Goal: Task Accomplishment & Management: Manage account settings

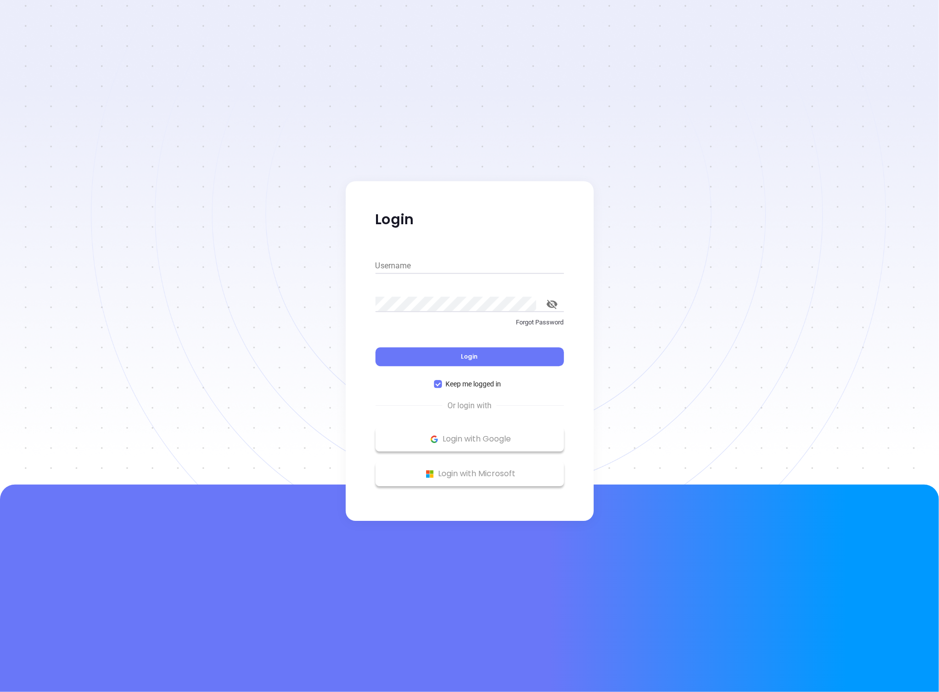
type input "[PERSON_NAME][EMAIL_ADDRESS][DOMAIN_NAME]"
click at [460, 355] on button "Login" at bounding box center [469, 356] width 188 height 19
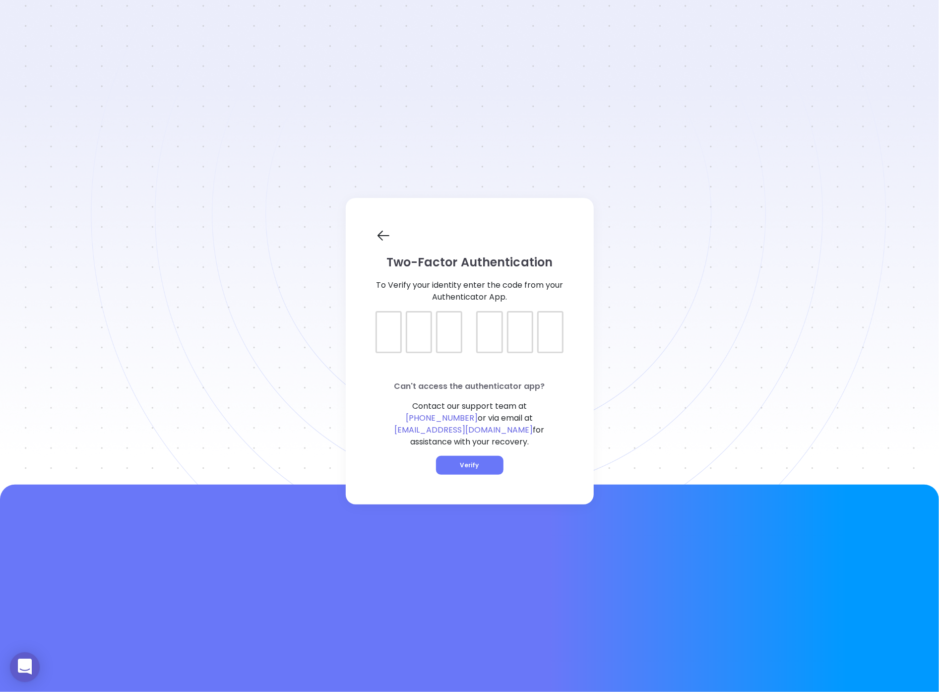
click at [376, 334] on div at bounding box center [469, 323] width 188 height 25
type input "597907"
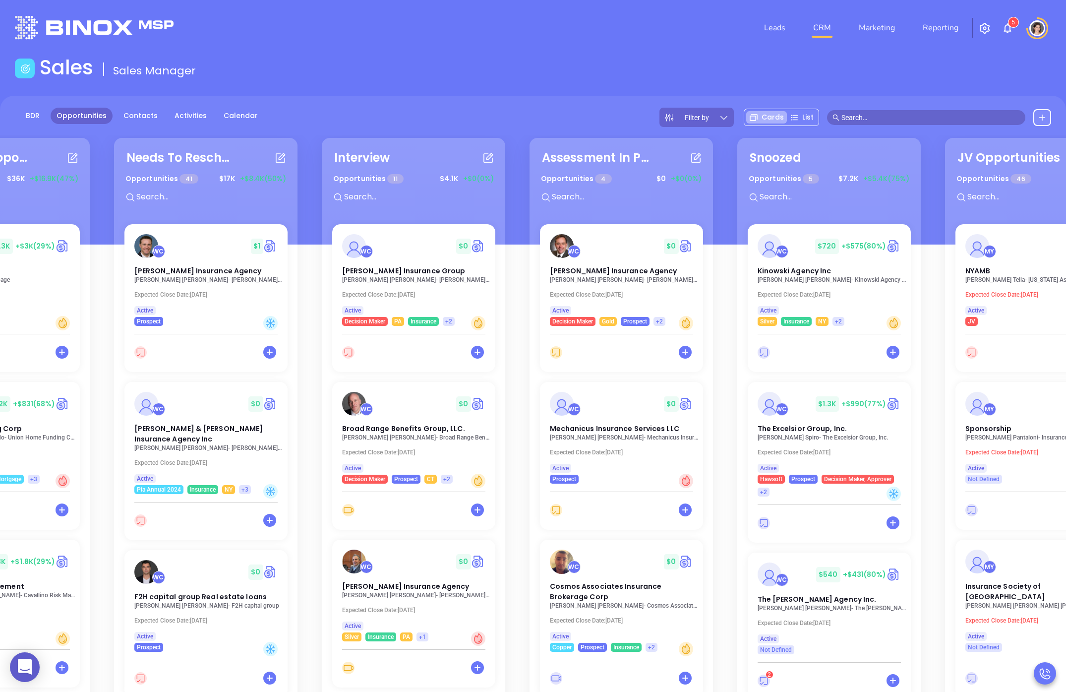
scroll to position [0, 240]
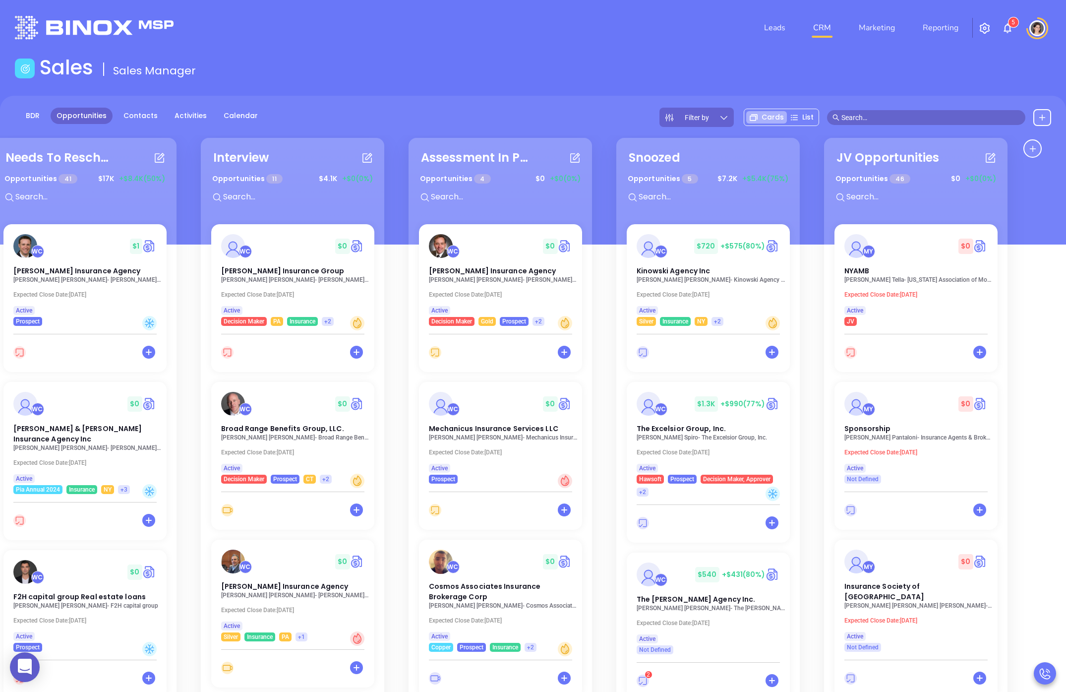
drag, startPoint x: 632, startPoint y: 169, endPoint x: 88, endPoint y: 168, distance: 543.9
click at [99, 170] on div "Reviewing Proposal Opportunities 9 $ 36K +$16.9K (47%) WC $ 10.3K +$3K (29%) Ha…" at bounding box center [533, 481] width 1066 height 692
click at [915, 259] on div "MY $ 0 NYAMB" at bounding box center [916, 254] width 160 height 44
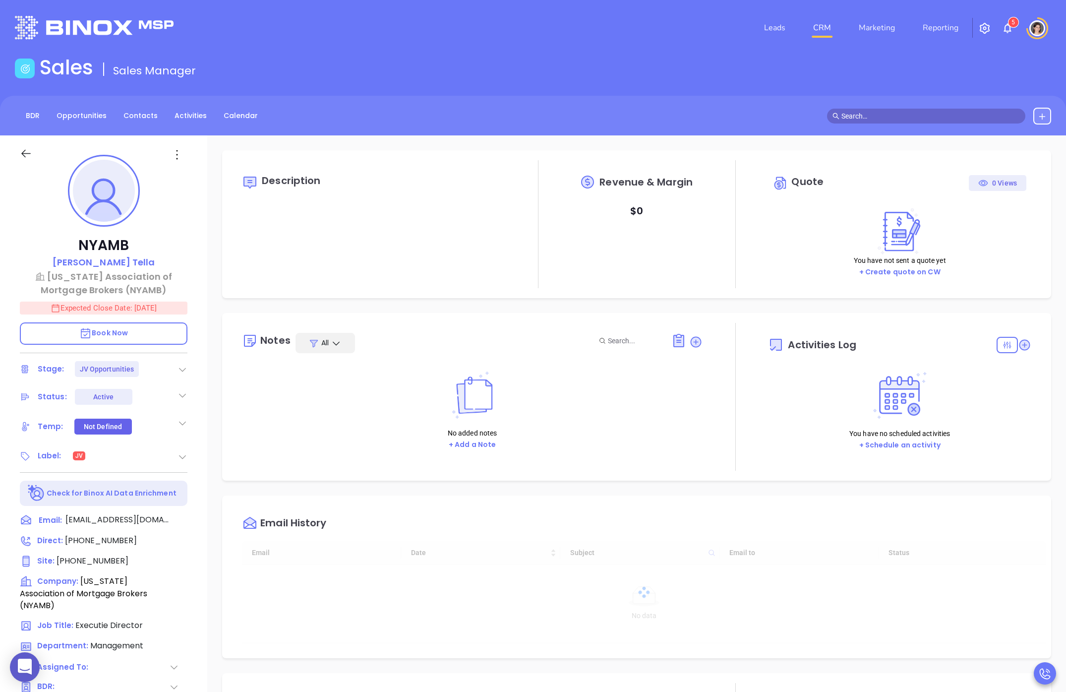
scroll to position [231, 0]
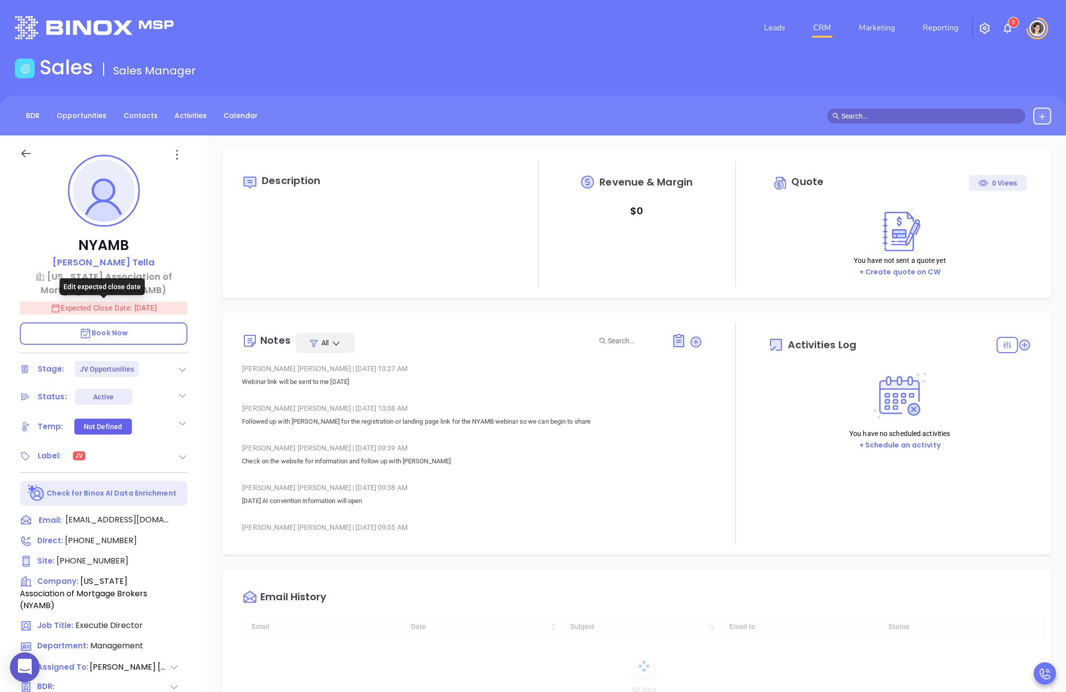
click at [113, 306] on p "Expected Close Date: [DATE]" at bounding box center [104, 307] width 168 height 13
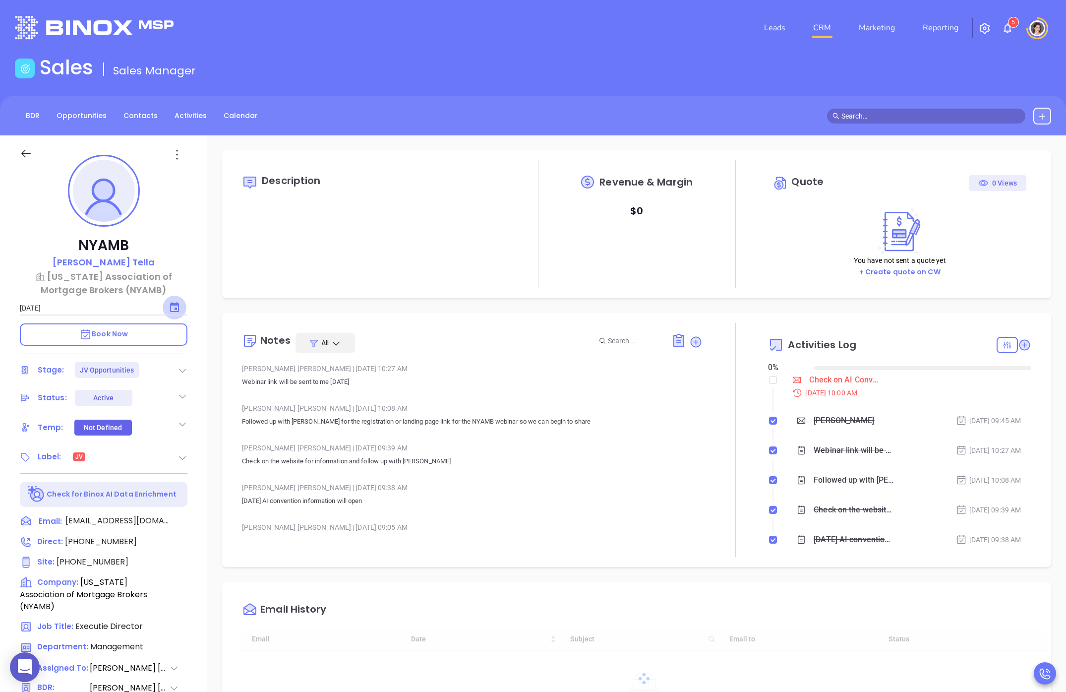
click at [178, 306] on icon "Choose date, selected date is Aug 1, 2025" at bounding box center [175, 307] width 12 height 12
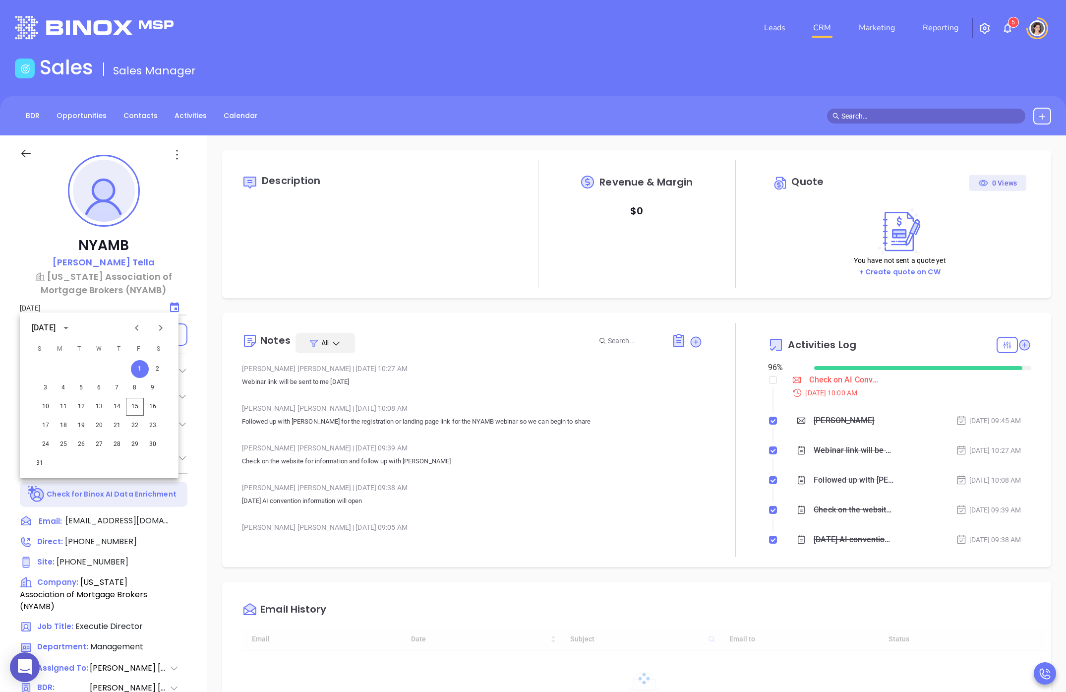
type input "[PERSON_NAME]"
click at [167, 329] on button "Next month" at bounding box center [161, 328] width 24 height 24
click at [136, 443] on button "28" at bounding box center [135, 444] width 18 height 18
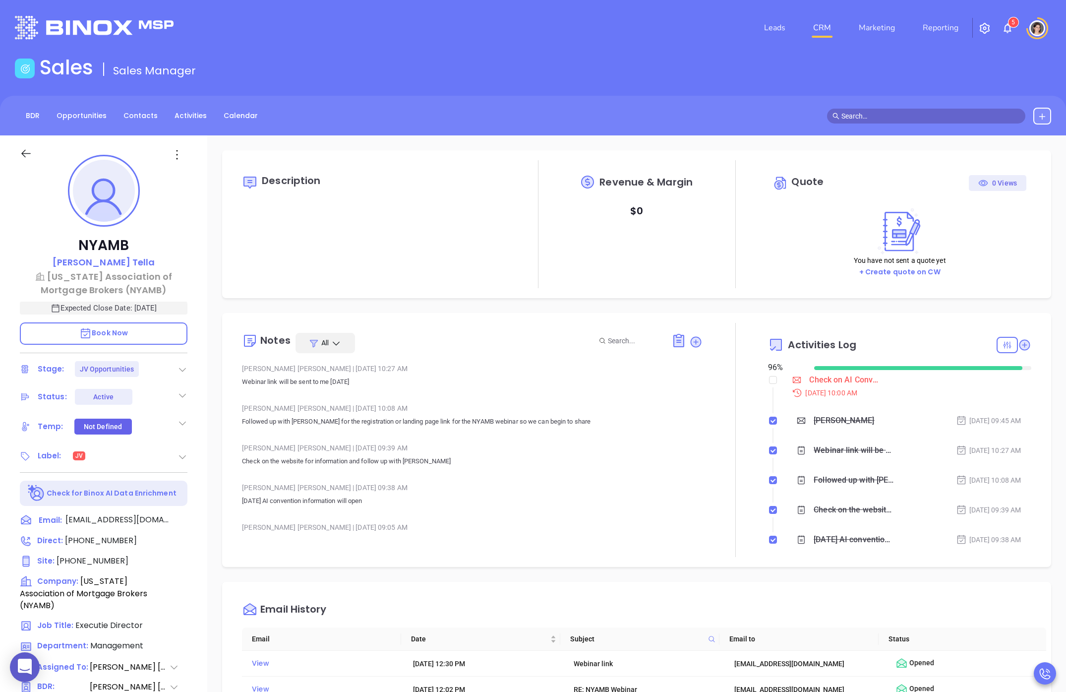
click at [210, 226] on div "Description Revenue & Margin $ 0 Quote 0 Views You have not sent a quote yet + …" at bounding box center [636, 482] width 859 height 694
click at [28, 151] on icon at bounding box center [26, 153] width 12 height 12
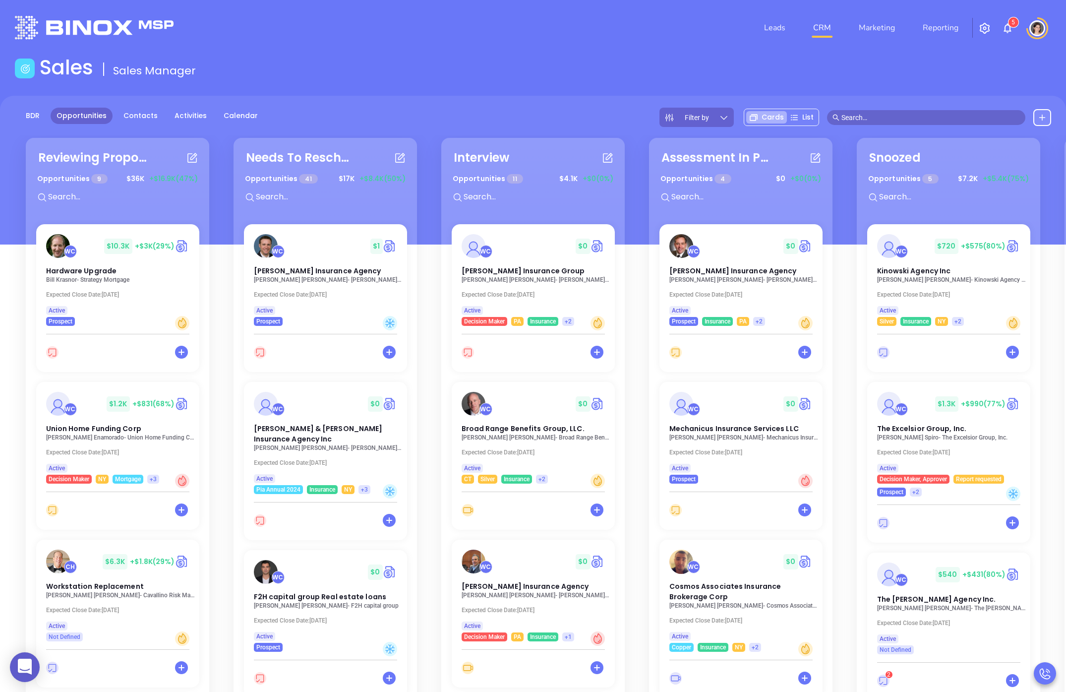
scroll to position [0, 240]
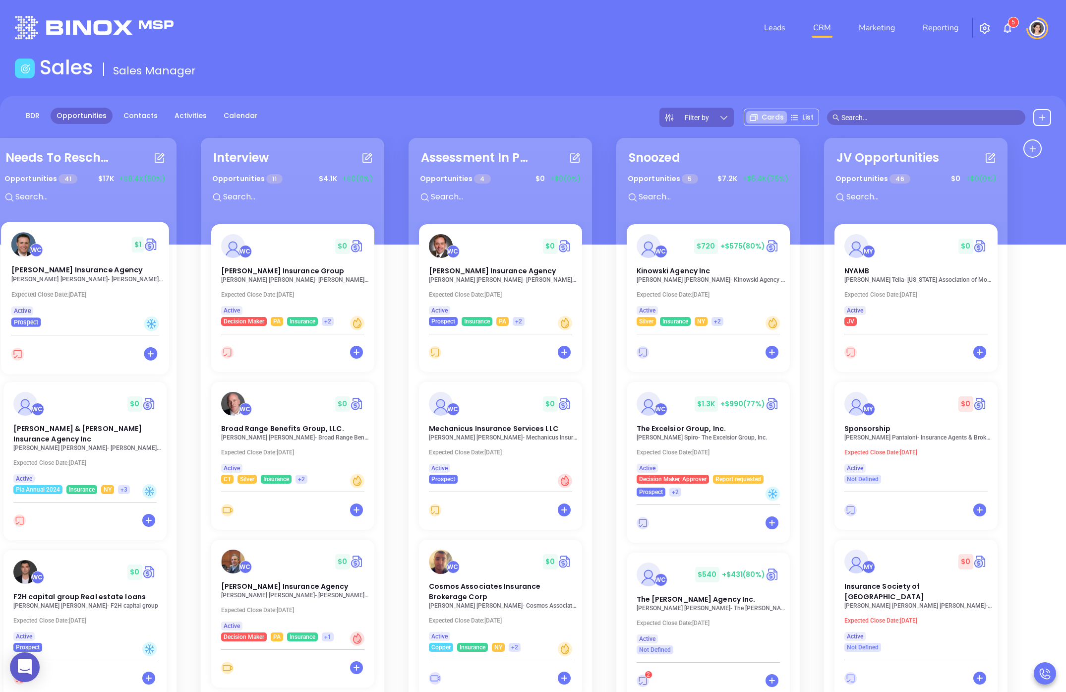
drag, startPoint x: 847, startPoint y: 285, endPoint x: 35, endPoint y: 289, distance: 812.7
click at [0, 291] on html "0 Leads CRM Marketing Reporting 5 Financial Leads Leads Sales Sales Manager BDR…" at bounding box center [533, 346] width 1066 height 692
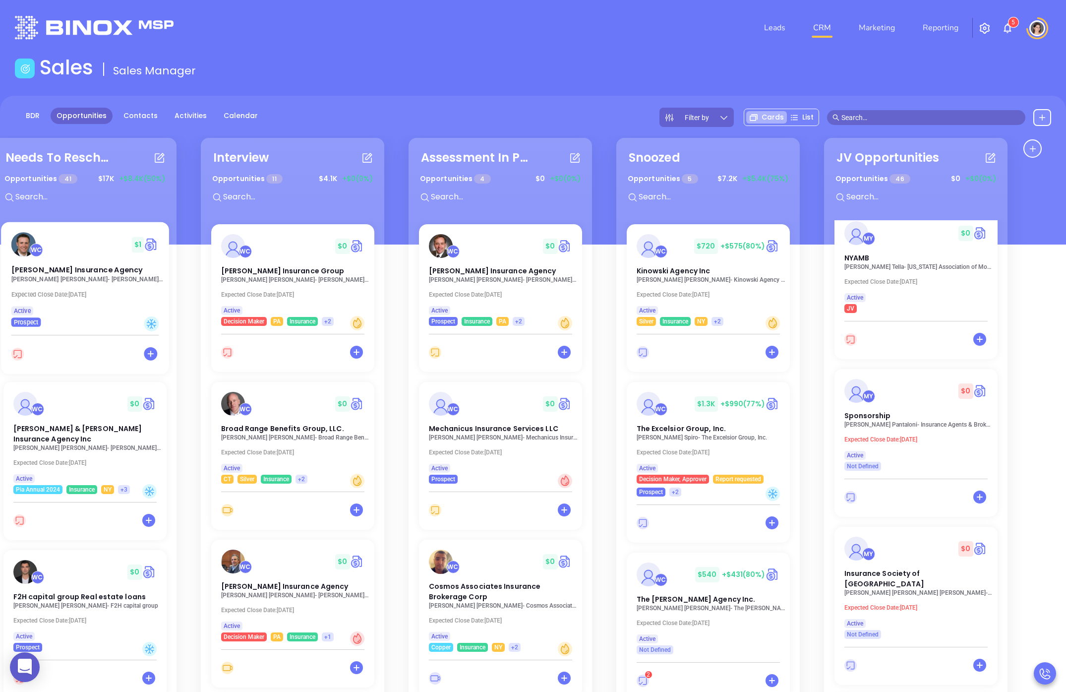
scroll to position [0, 0]
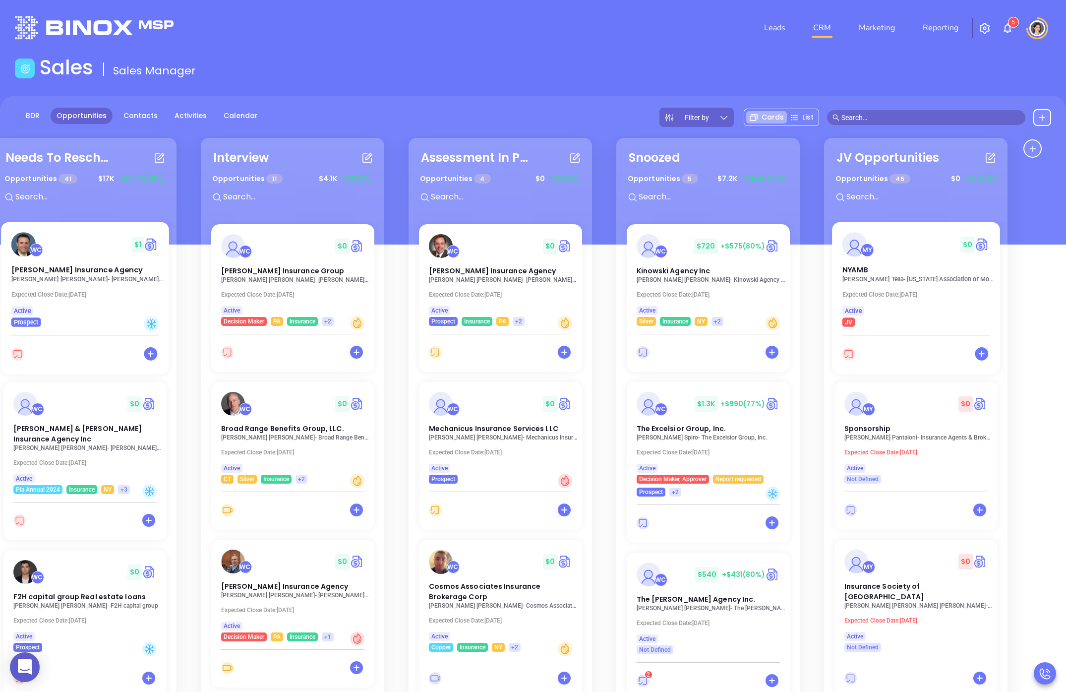
click at [927, 276] on p "[PERSON_NAME] - [US_STATE] Association of Mortgage Brokers (NYAMB)" at bounding box center [918, 279] width 153 height 7
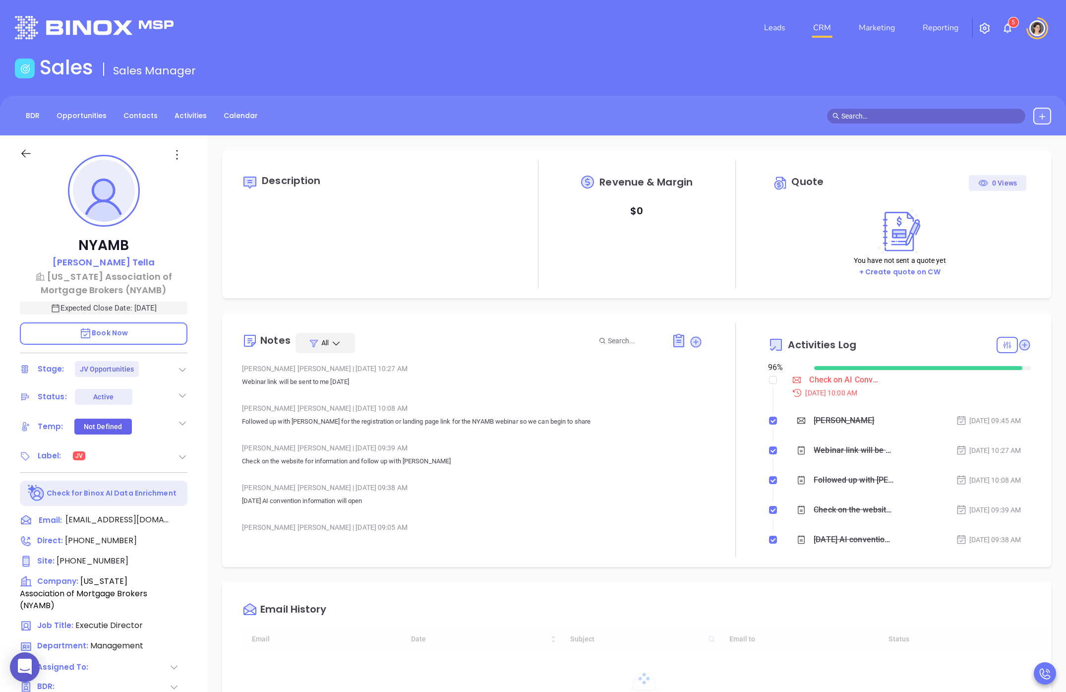
scroll to position [231, 0]
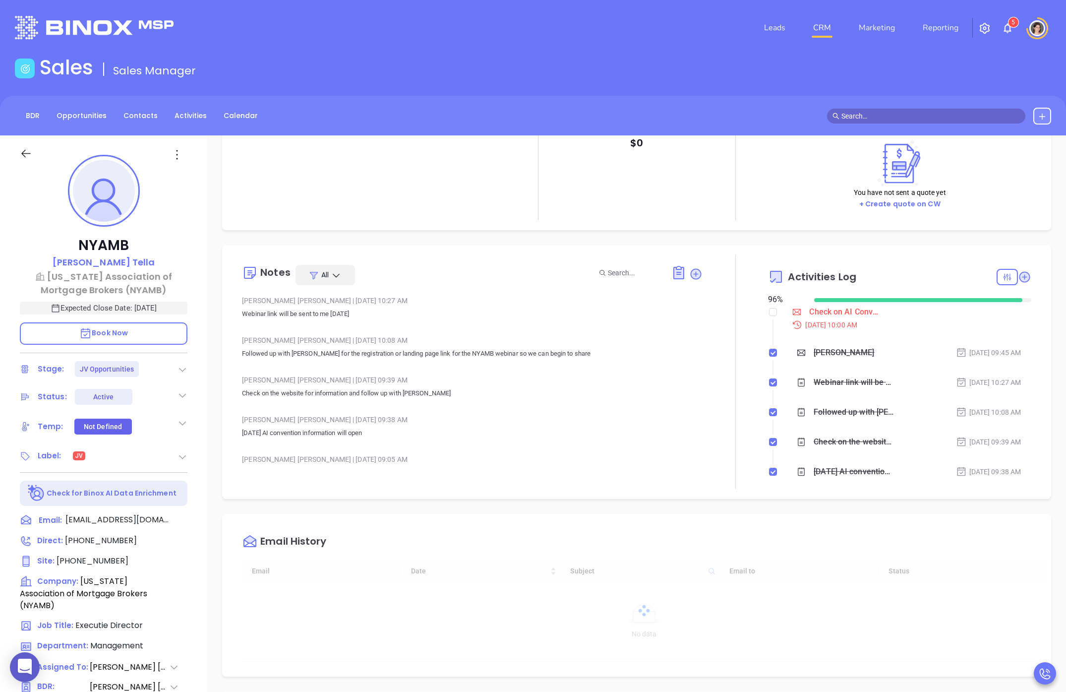
type input "[PERSON_NAME]"
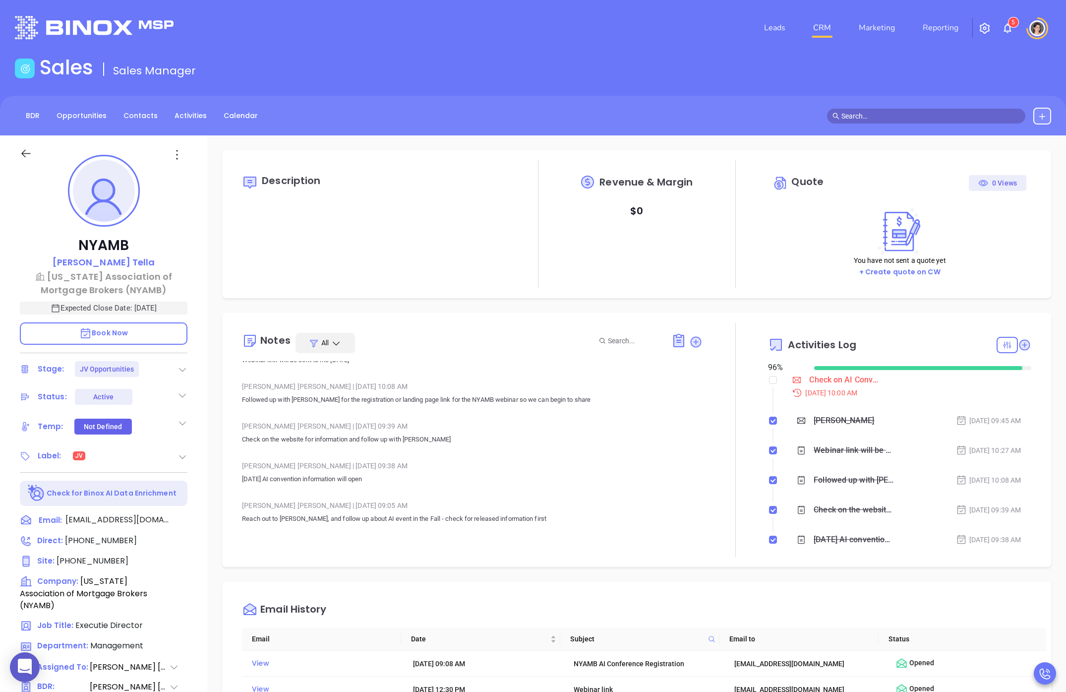
scroll to position [0, 0]
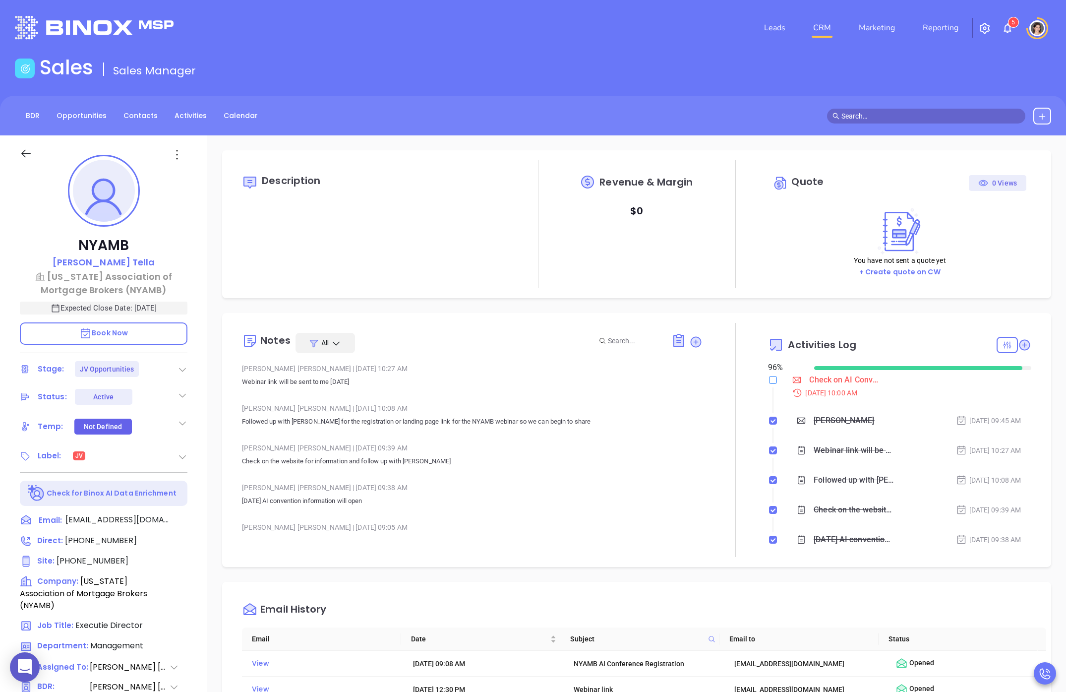
click at [769, 380] on input "checkbox" at bounding box center [773, 380] width 8 height 8
checkbox input "true"
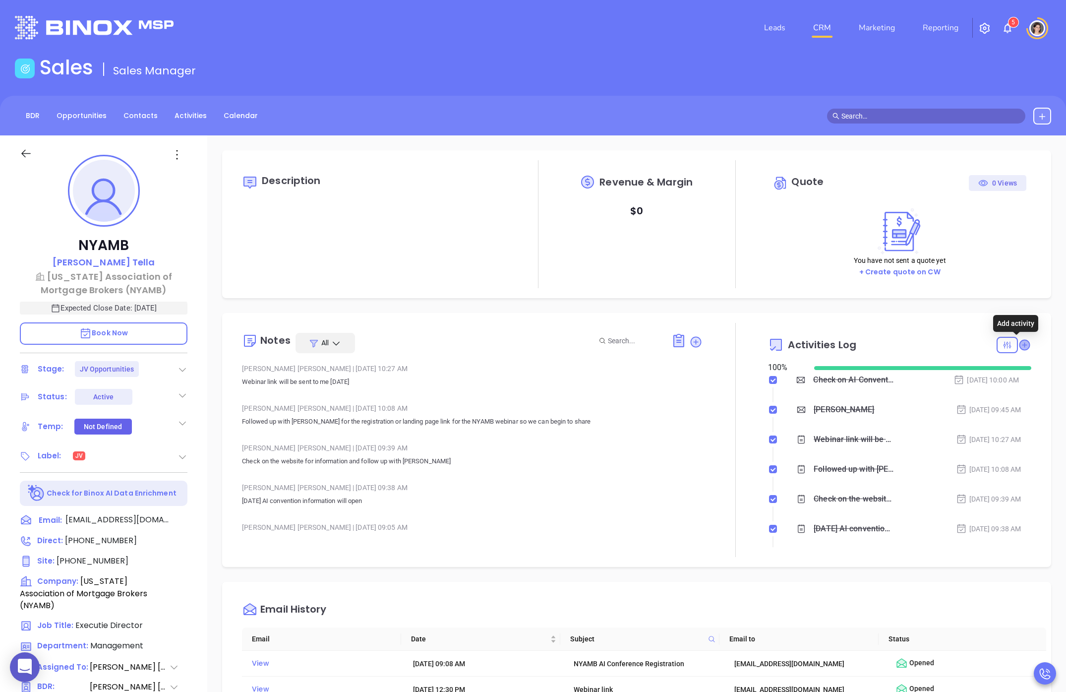
click at [938, 343] on icon at bounding box center [1024, 345] width 10 height 10
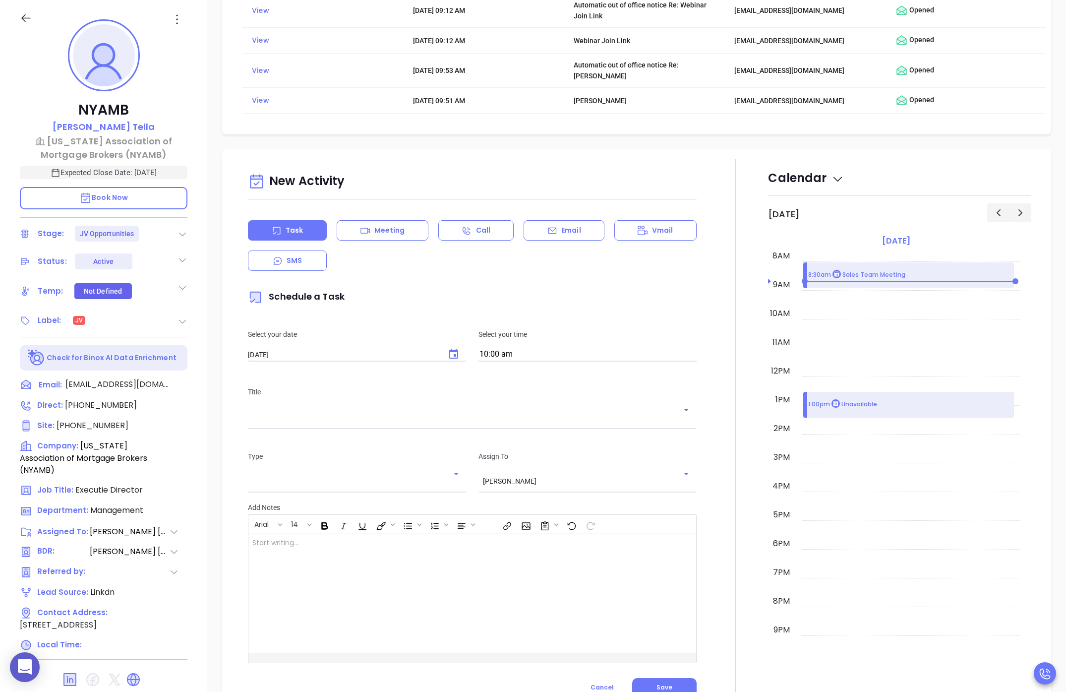
scroll to position [744, 0]
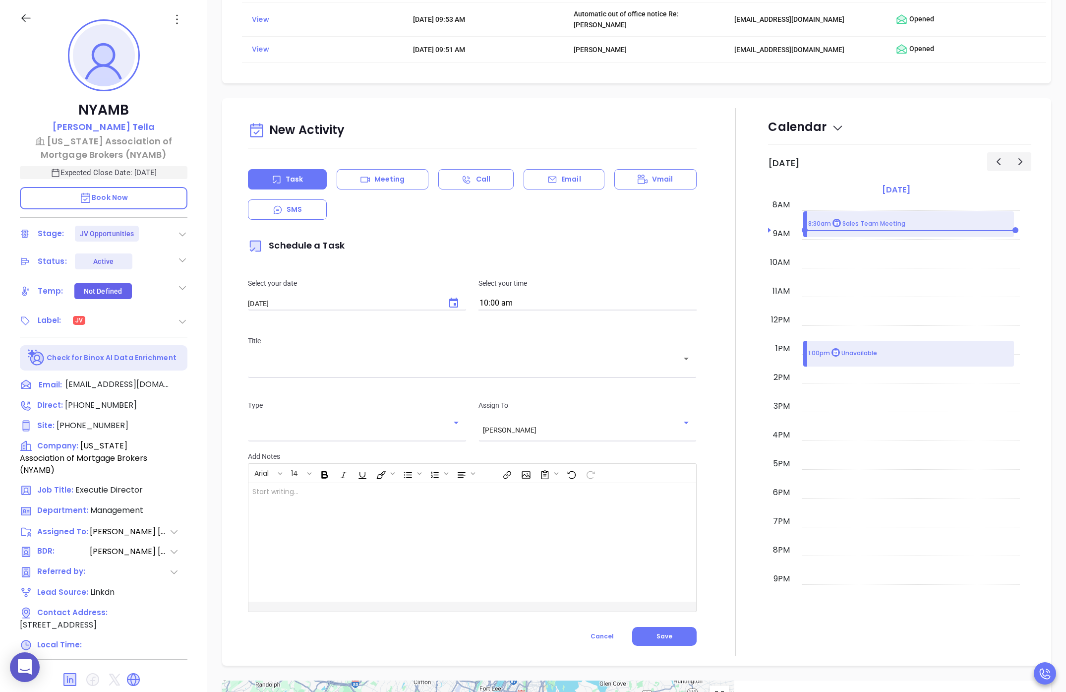
click at [288, 374] on div "​" at bounding box center [472, 365] width 449 height 19
type input "c"
type input "AI conference check in"
click at [340, 544] on div at bounding box center [456, 541] width 416 height 119
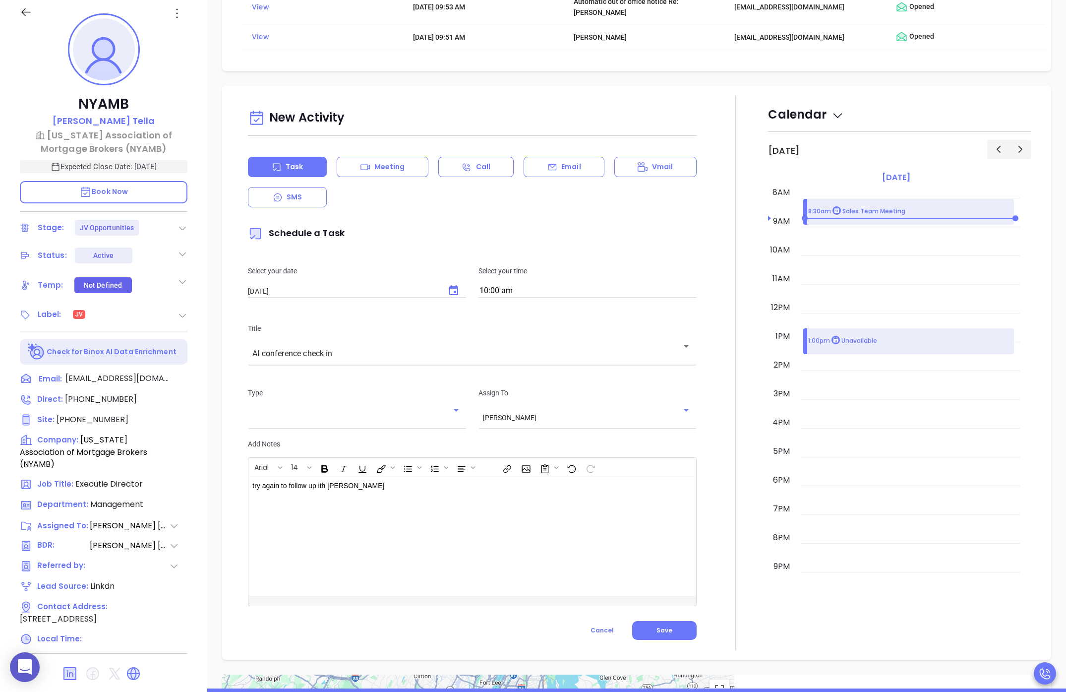
click at [335, 496] on div "try again to follow up ith [PERSON_NAME] ﻿" at bounding box center [456, 535] width 416 height 119
click at [304, 507] on p "try again to follow up ith [PERSON_NAME]" at bounding box center [456, 504] width 408 height 10
click at [448, 287] on icon "Choose date, selected date is Aug 16, 2025" at bounding box center [454, 291] width 12 height 12
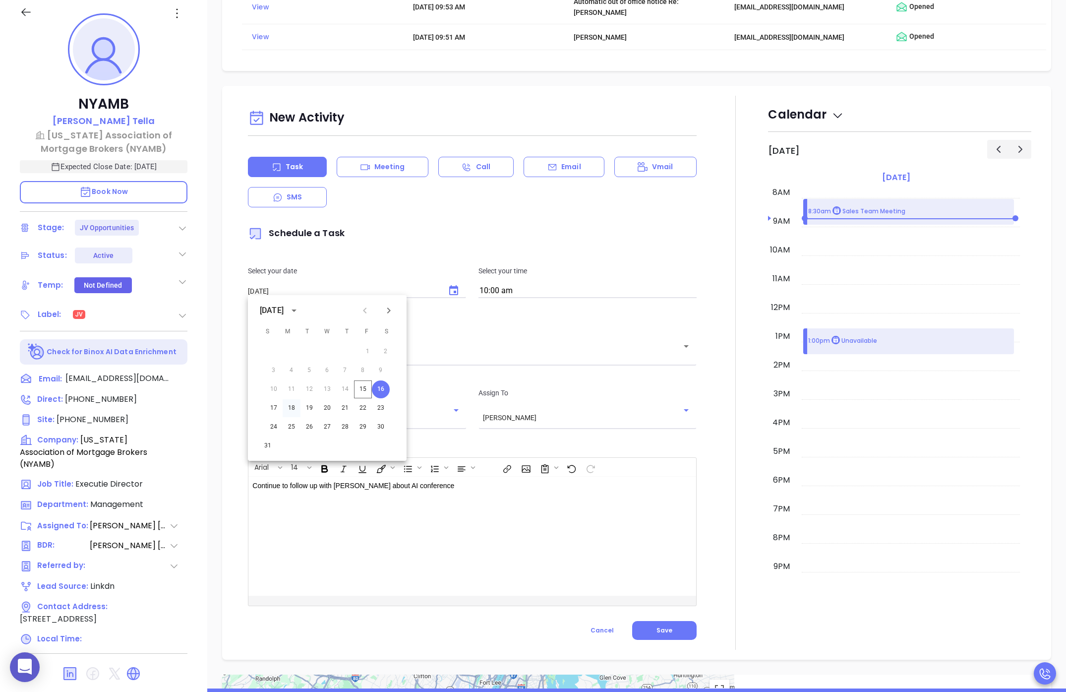
click at [292, 406] on button "18" at bounding box center [292, 408] width 18 height 18
type input "[DATE]"
click at [662, 623] on button "Save" at bounding box center [664, 630] width 64 height 19
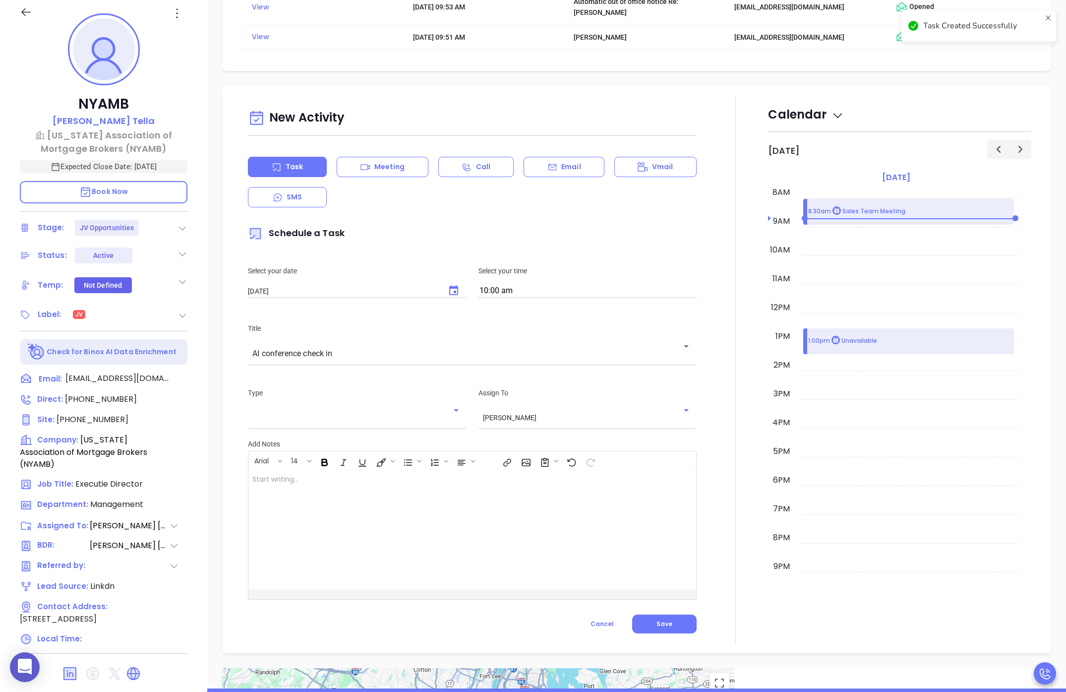
scroll to position [18, 0]
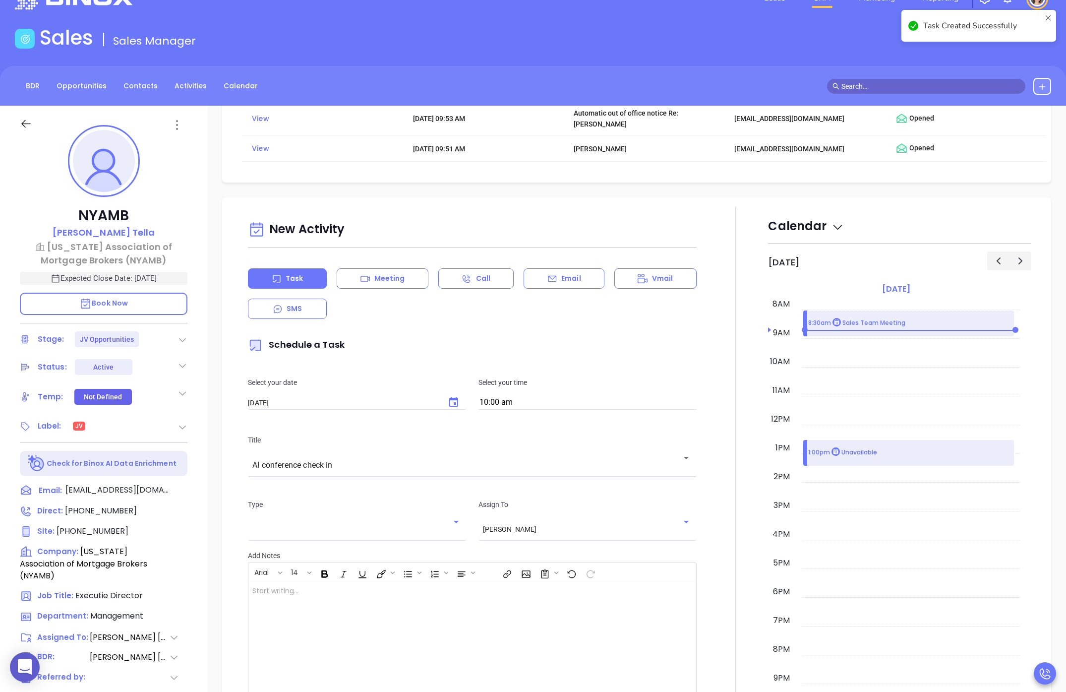
checkbox input "false"
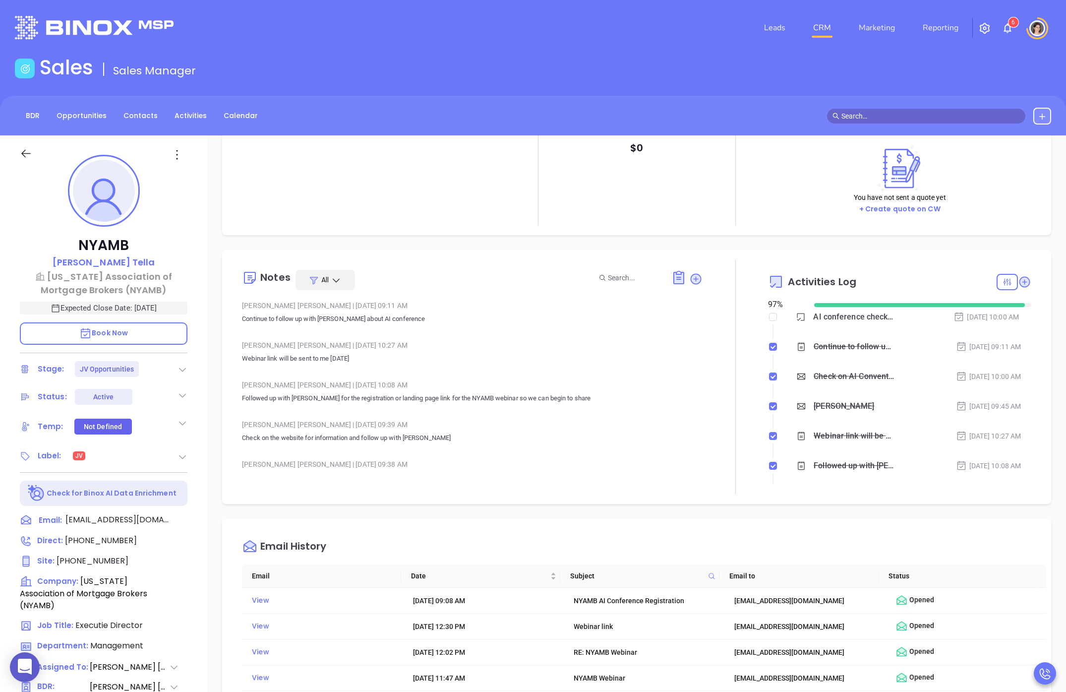
scroll to position [0, 0]
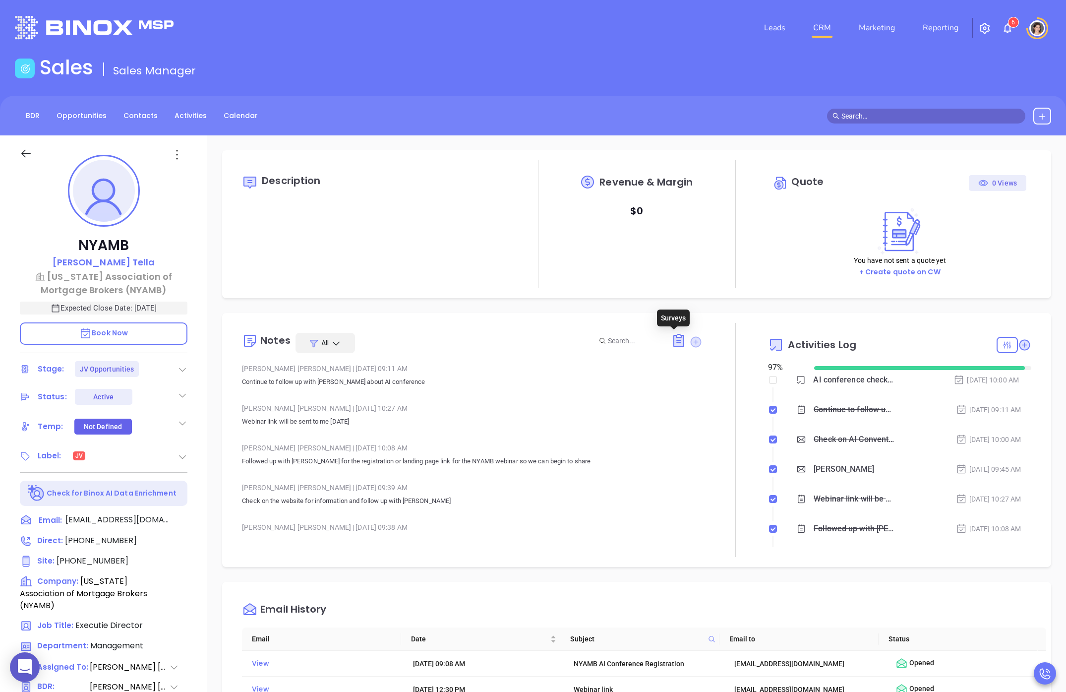
click at [692, 342] on icon at bounding box center [695, 341] width 11 height 11
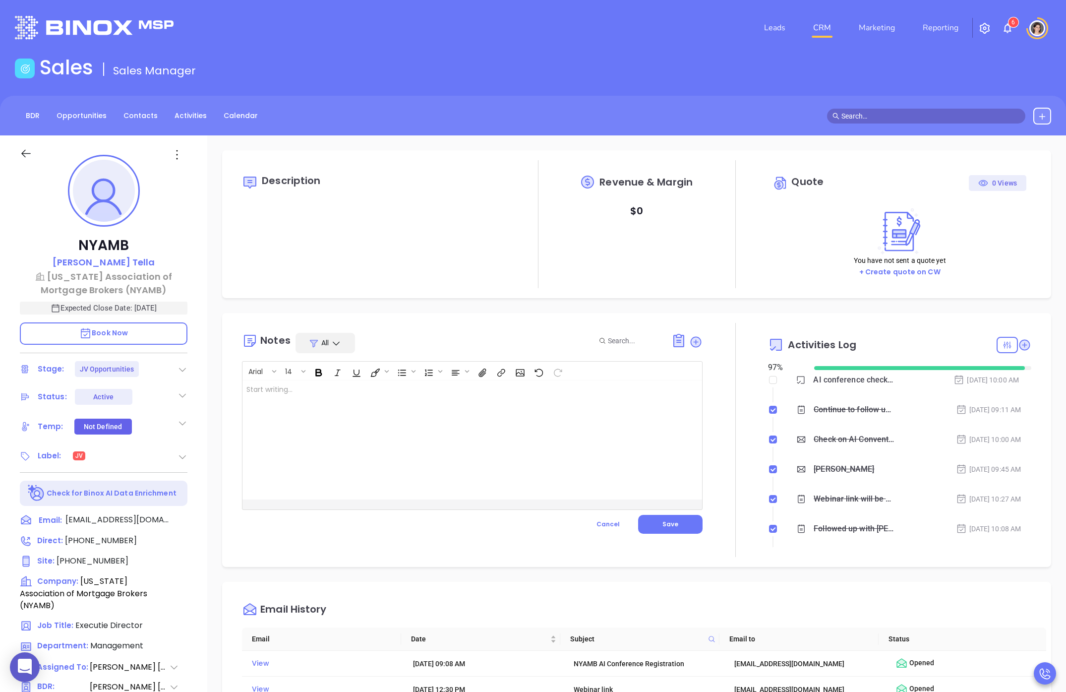
click at [361, 410] on div at bounding box center [455, 439] width 427 height 119
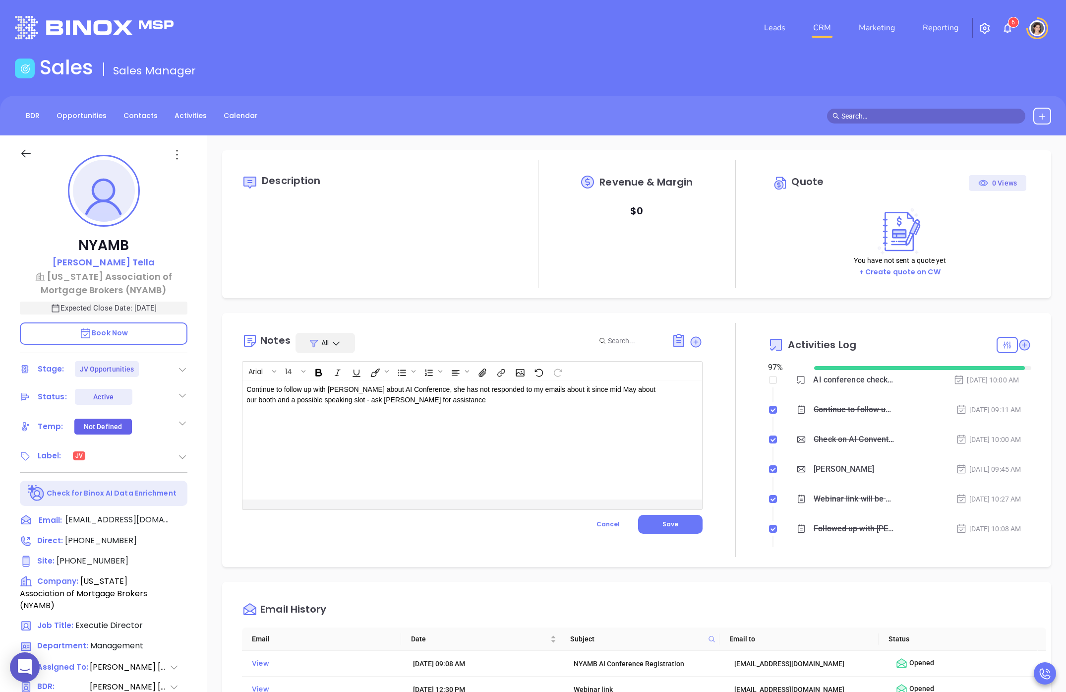
drag, startPoint x: 322, startPoint y: 406, endPoint x: 438, endPoint y: 397, distance: 115.8
click at [433, 397] on div "Continue to follow up with [PERSON_NAME] about AI Conference, she has not respo…" at bounding box center [455, 439] width 427 height 119
drag, startPoint x: 421, startPoint y: 401, endPoint x: 323, endPoint y: 402, distance: 98.7
click at [323, 402] on p "Continue to follow up with [PERSON_NAME] about AI Conference, she has not respo…" at bounding box center [455, 394] width 419 height 21
click at [664, 525] on span "Save" at bounding box center [670, 524] width 16 height 8
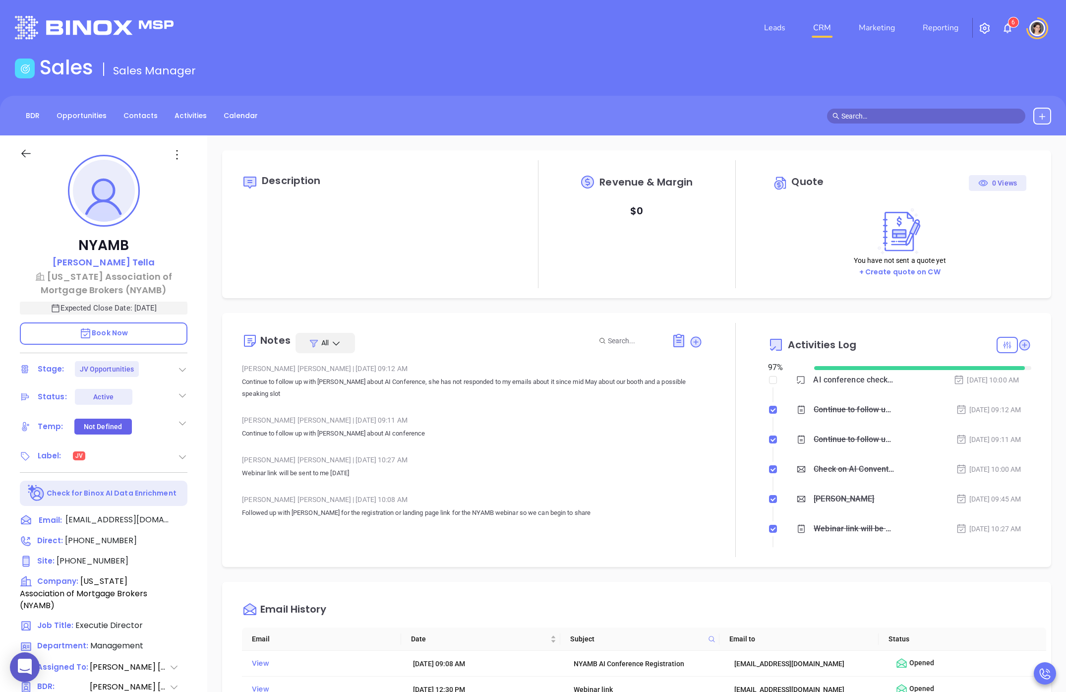
click at [387, 422] on div "[PERSON_NAME] | [DATE] 09:11 AM" at bounding box center [472, 420] width 461 height 15
click at [623, 423] on div "[PERSON_NAME] | [DATE] 09:11 AM" at bounding box center [472, 420] width 461 height 15
click at [34, 158] on div at bounding box center [36, 158] width 45 height 22
click at [29, 156] on icon at bounding box center [26, 153] width 12 height 12
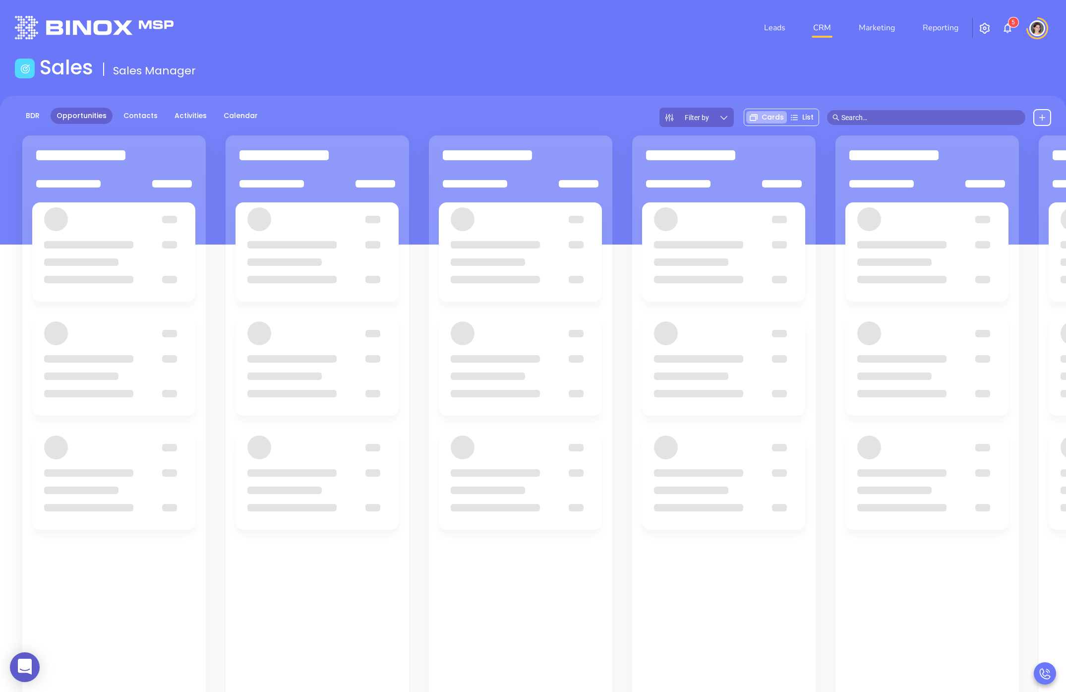
drag, startPoint x: 822, startPoint y: 184, endPoint x: 552, endPoint y: 182, distance: 269.2
click at [562, 184] on main "Sales Sales Manager BDR Opportunities Contacts Activities Calendar Filter by Ca…" at bounding box center [533, 434] width 1066 height 757
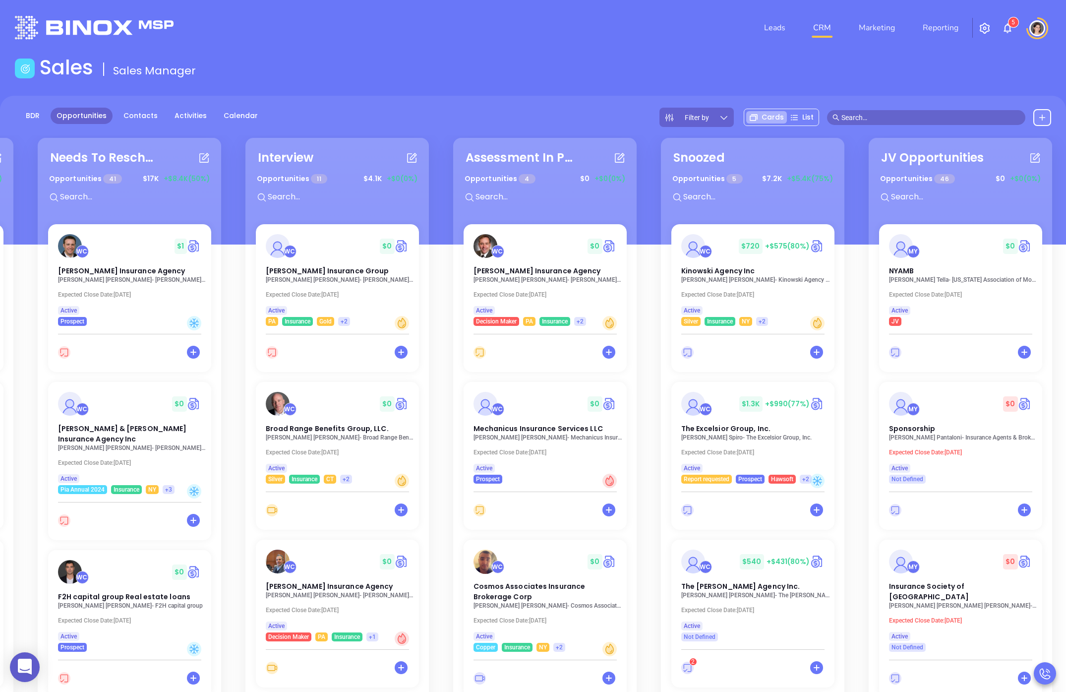
scroll to position [0, 240]
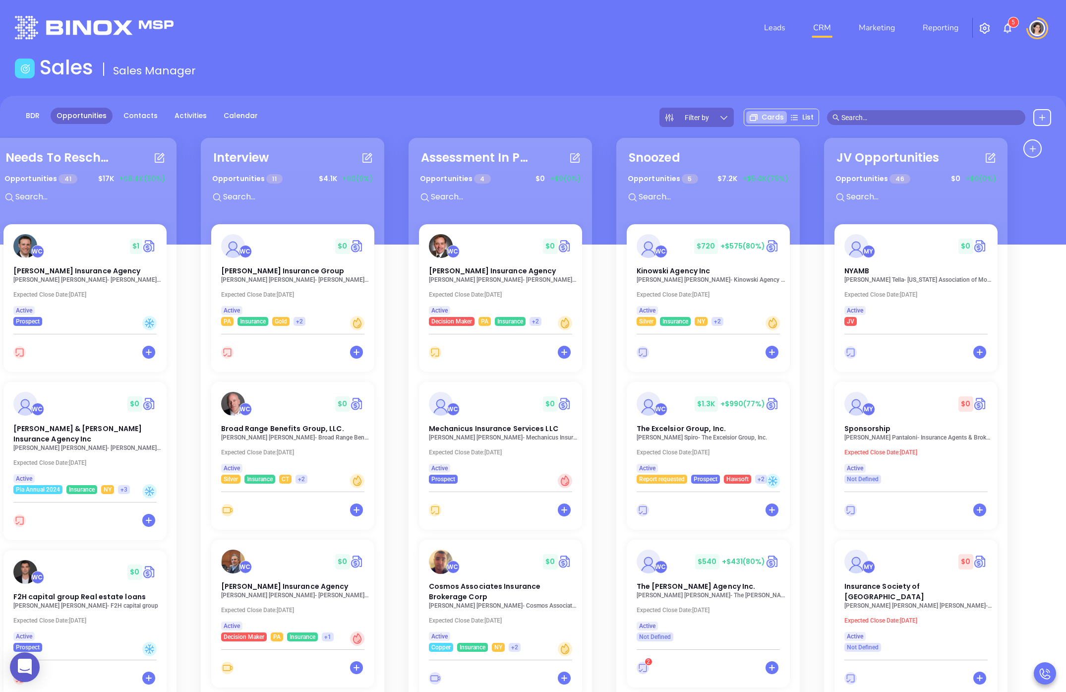
drag, startPoint x: 852, startPoint y: 192, endPoint x: 364, endPoint y: 191, distance: 487.9
click at [234, 173] on div "Reviewing Proposal Opportunities 9 $ 36K +$16.9K (47%) WC $ 10.3K +$3K (29%) Ha…" at bounding box center [533, 481] width 1066 height 692
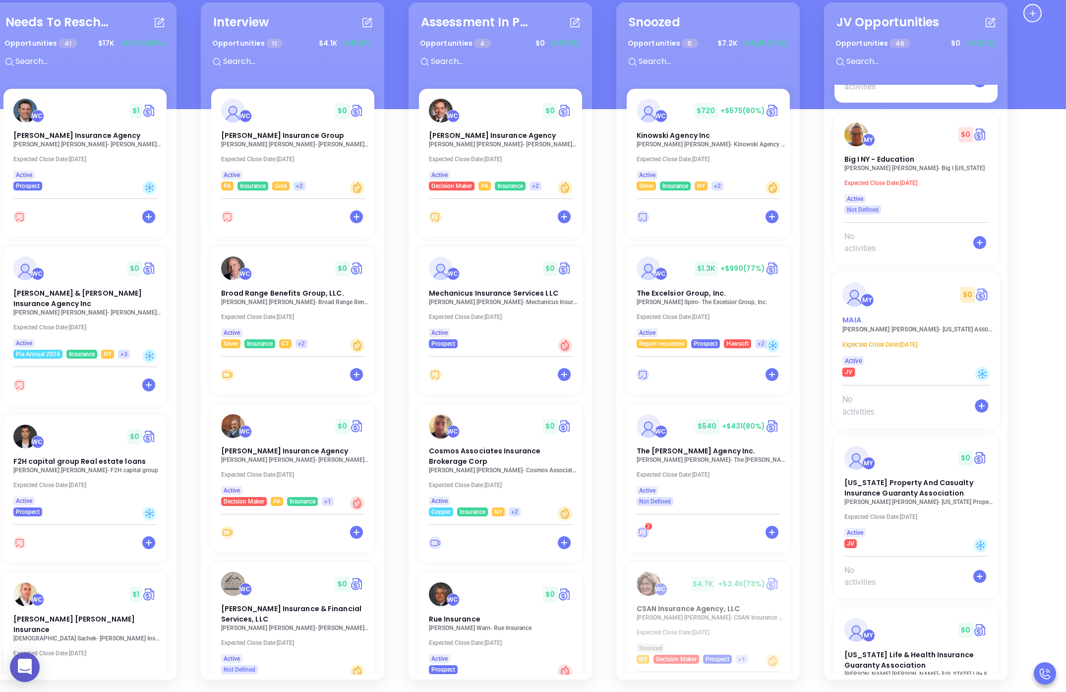
scroll to position [5056, 0]
click at [902, 283] on div "MY $ 0 [PERSON_NAME] - [US_STATE] Association of Insurance Agents ([PERSON_NAME…" at bounding box center [916, 322] width 168 height 105
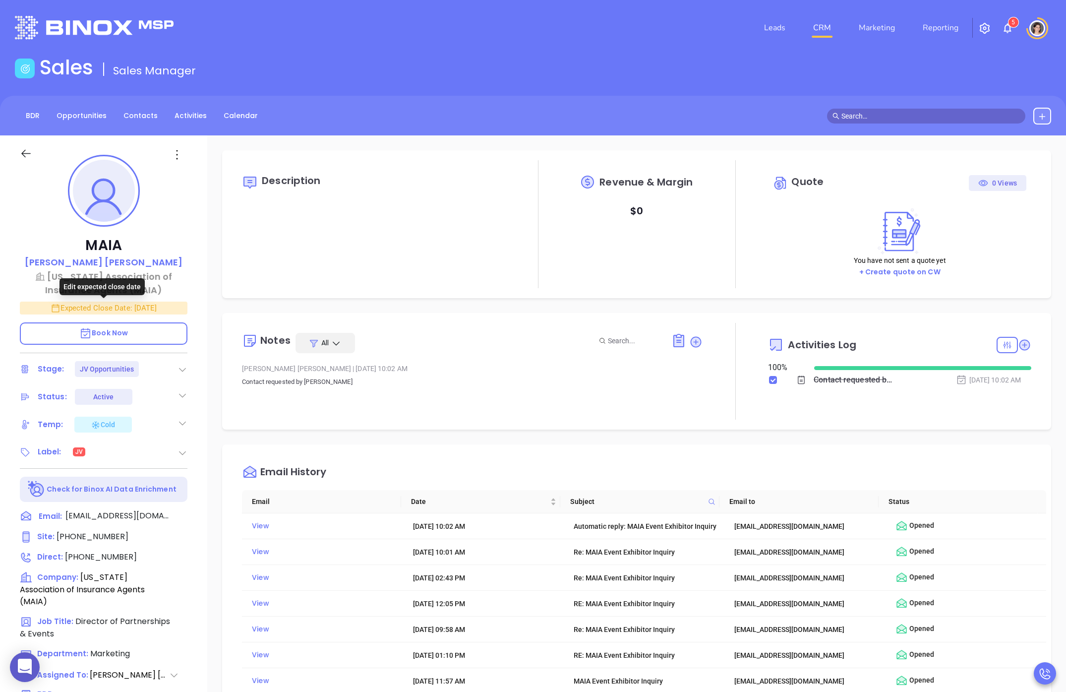
click at [100, 310] on p "Expected Close Date: [DATE]" at bounding box center [104, 307] width 168 height 13
type input "[PERSON_NAME]"
click at [179, 303] on icon "Choose date, selected date is Aug 15, 2025" at bounding box center [174, 307] width 9 height 10
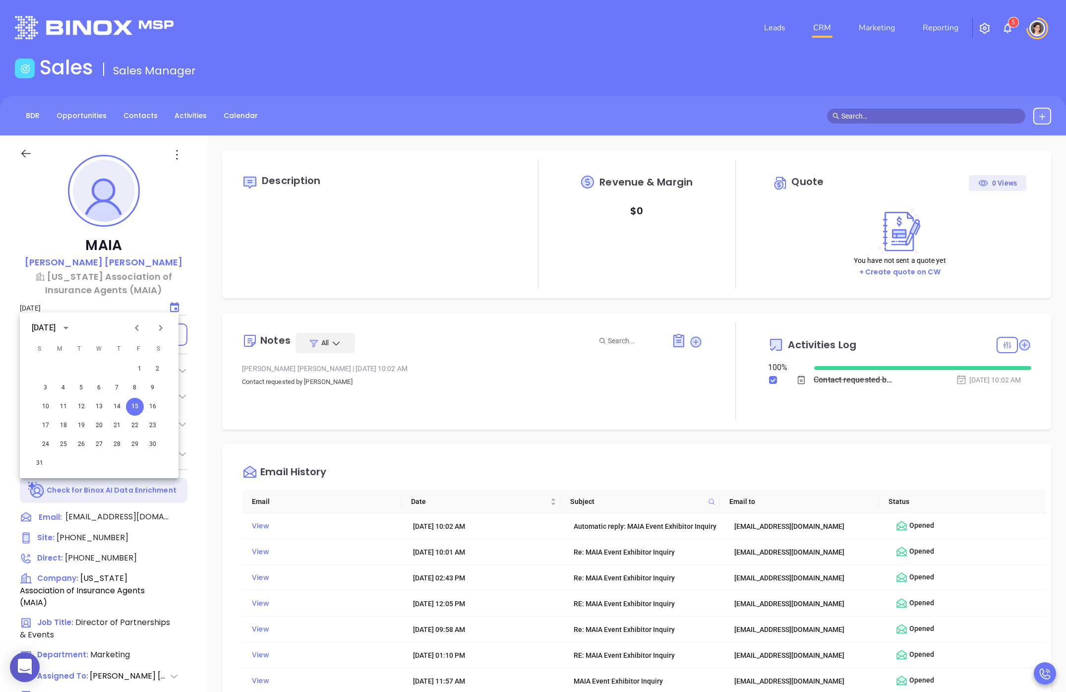
click at [157, 334] on button "Next month" at bounding box center [161, 328] width 24 height 24
click at [136, 332] on icon "Previous month" at bounding box center [137, 328] width 12 height 12
click at [56, 441] on button "29" at bounding box center [60, 444] width 18 height 18
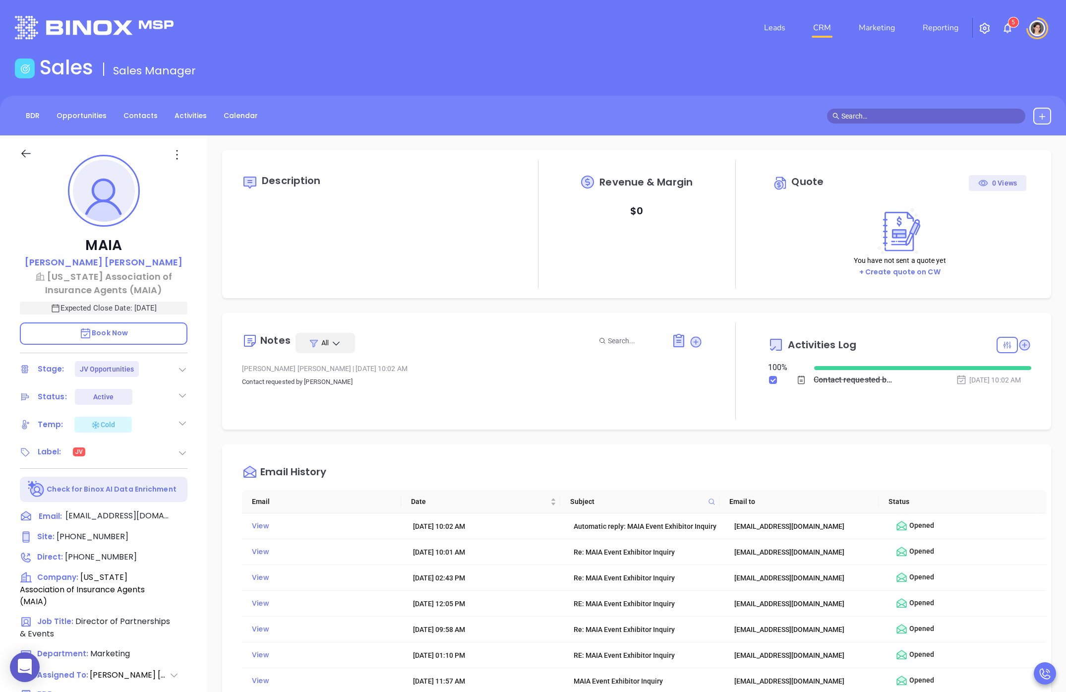
click at [513, 268] on div at bounding box center [538, 224] width 66 height 128
click at [938, 345] on icon at bounding box center [1024, 345] width 10 height 10
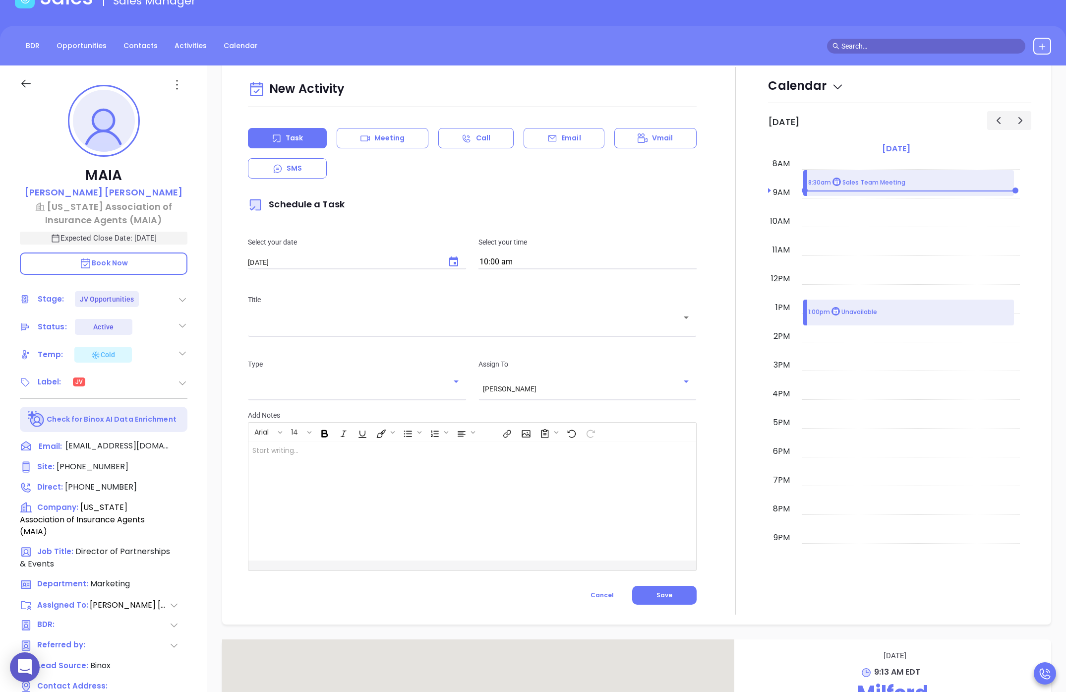
scroll to position [135, 0]
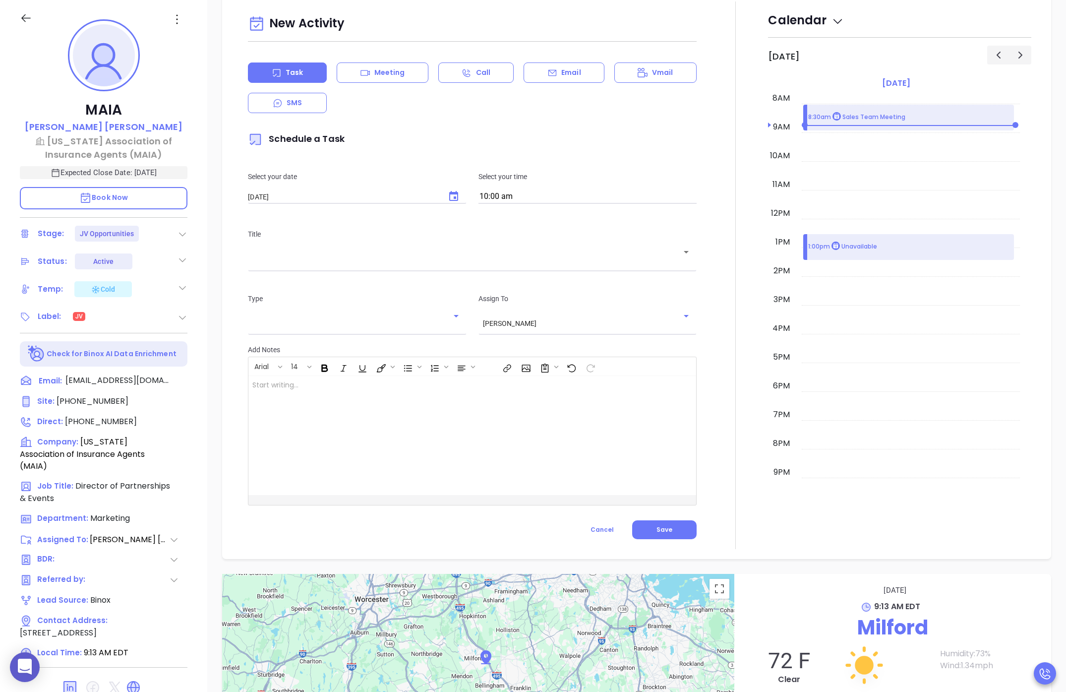
click at [447, 463] on div at bounding box center [456, 435] width 416 height 119
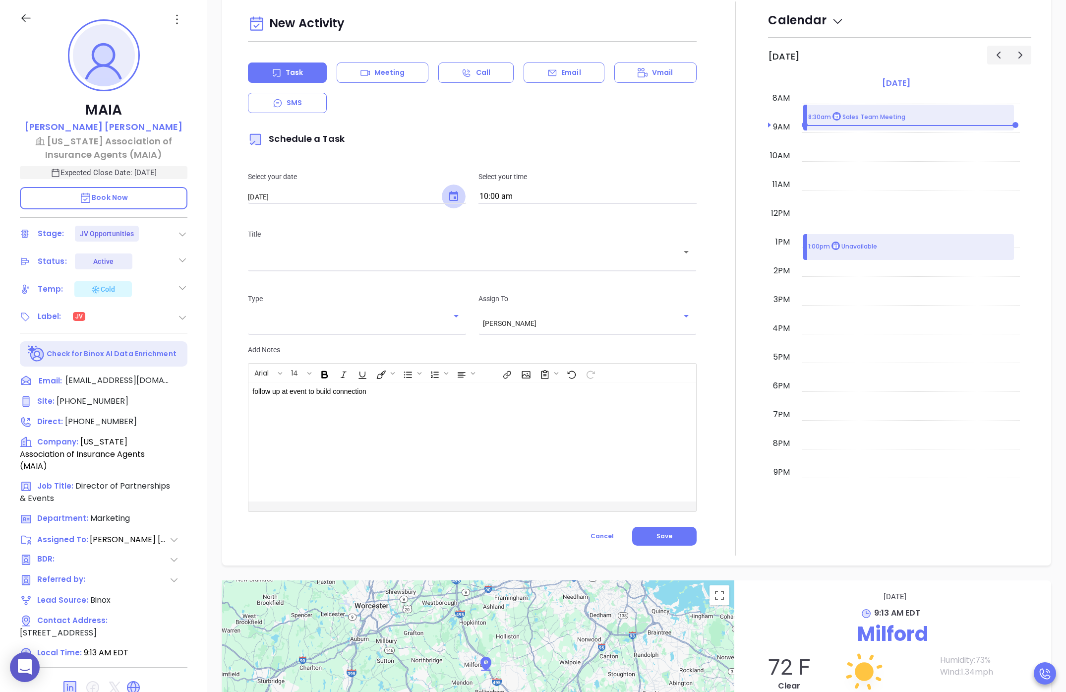
click at [444, 203] on div "New Activity Task Meeting Call Email Vmail SMS Schedule a Task Select your date…" at bounding box center [472, 261] width 461 height 500
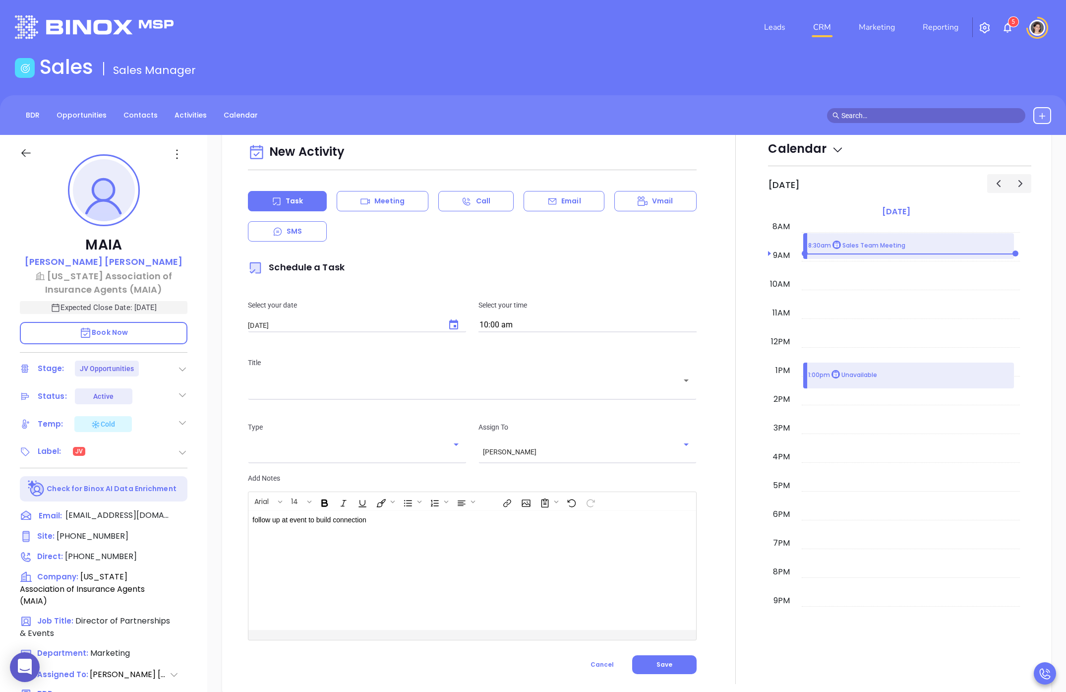
scroll to position [0, 0]
click at [450, 331] on icon "Choose date, selected date is Aug 16, 2025" at bounding box center [454, 325] width 12 height 12
click at [393, 356] on icon "Next month" at bounding box center [389, 354] width 12 height 12
click at [362, 430] on button "19" at bounding box center [363, 432] width 18 height 18
type input "[DATE]"
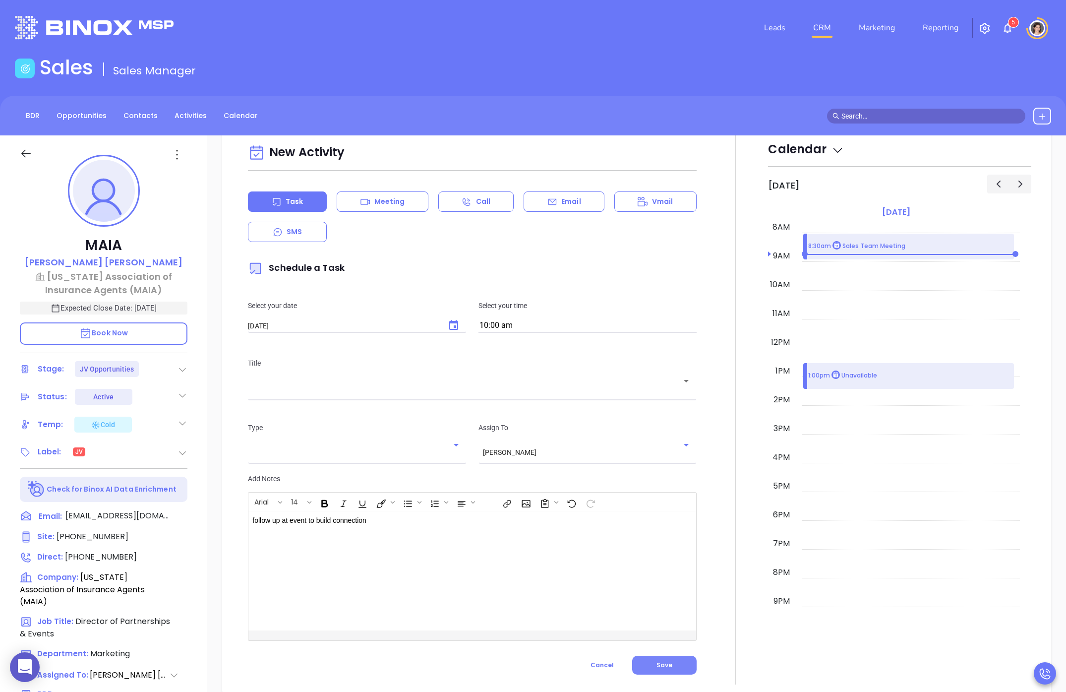
click at [674, 669] on button "Save" at bounding box center [664, 664] width 64 height 19
click at [676, 669] on button "Save" at bounding box center [664, 664] width 64 height 19
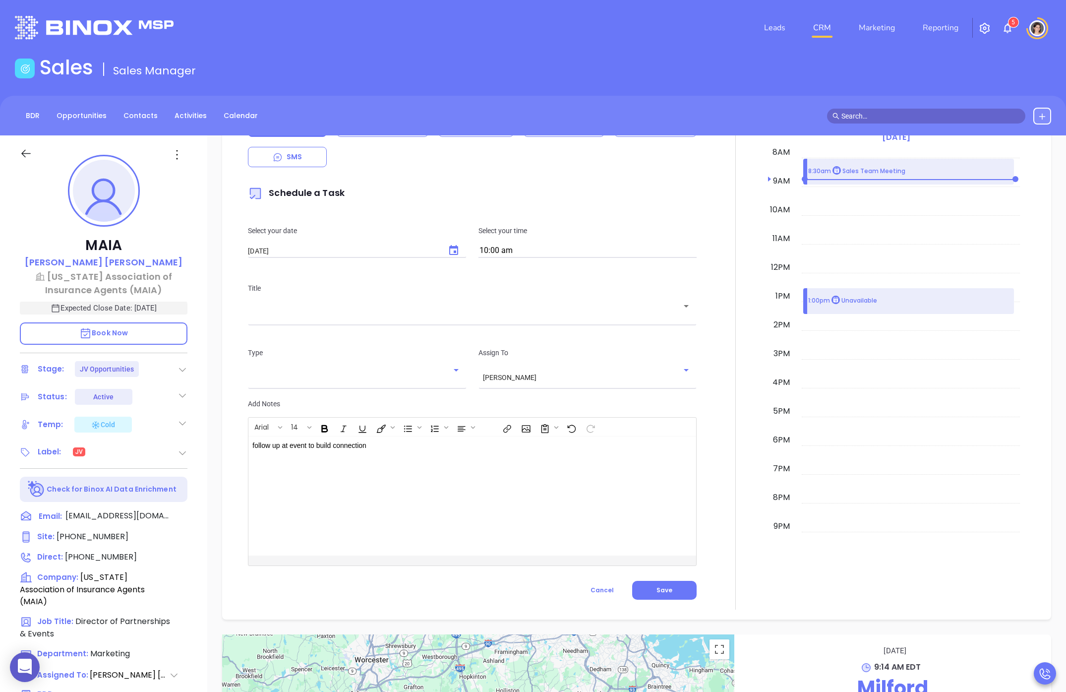
scroll to position [686, 0]
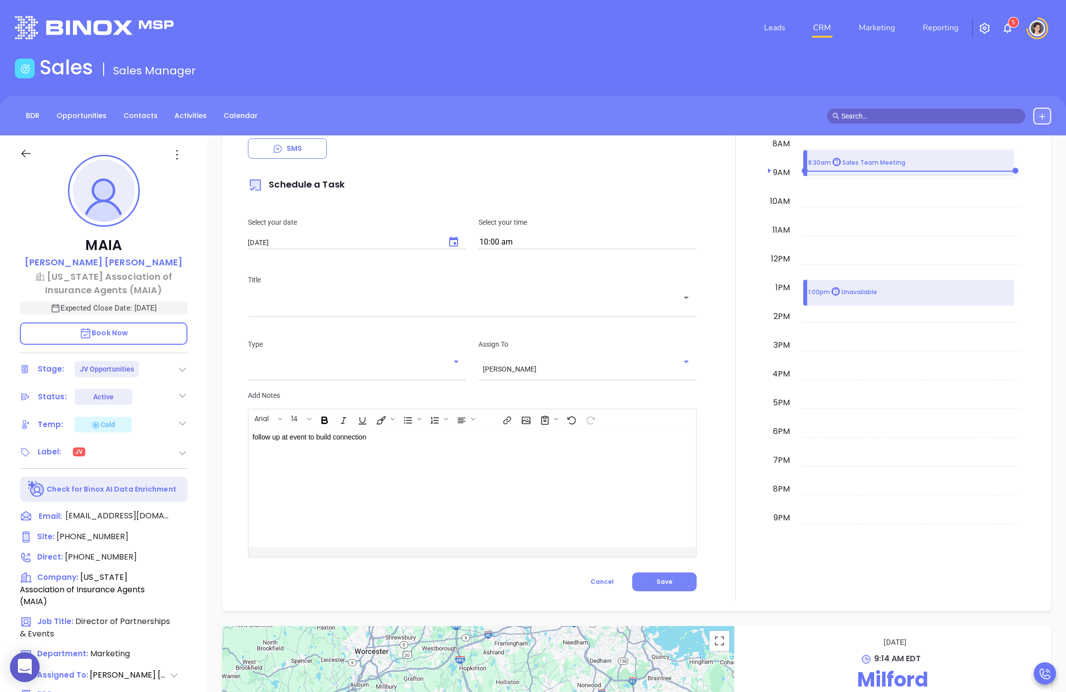
click at [663, 586] on span "Save" at bounding box center [664, 581] width 16 height 8
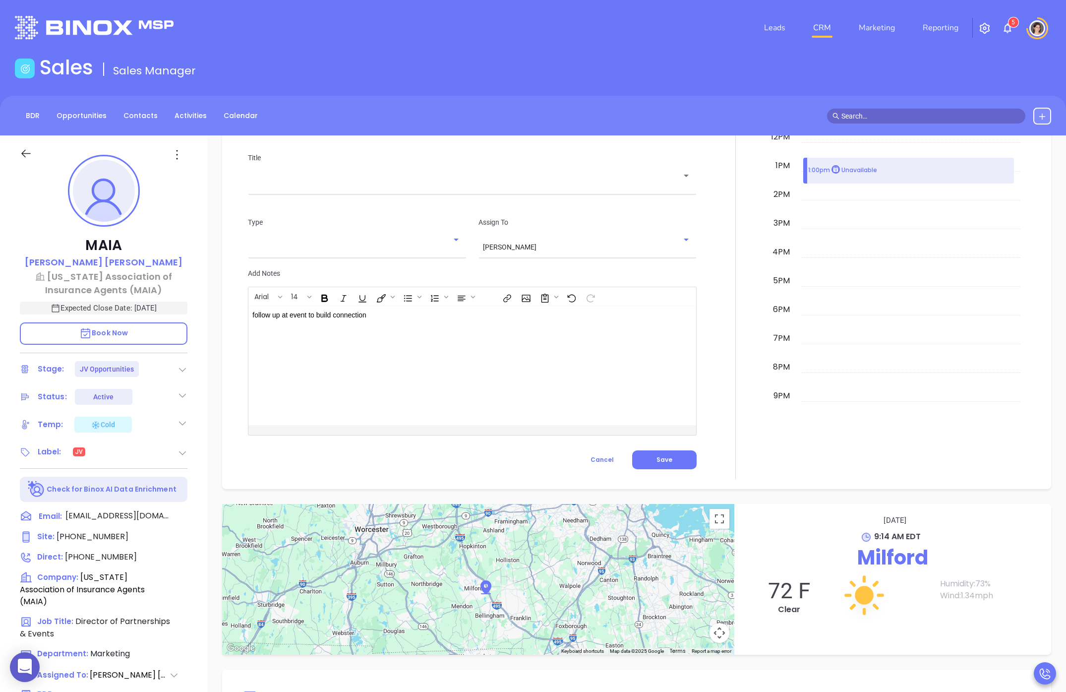
scroll to position [681, 0]
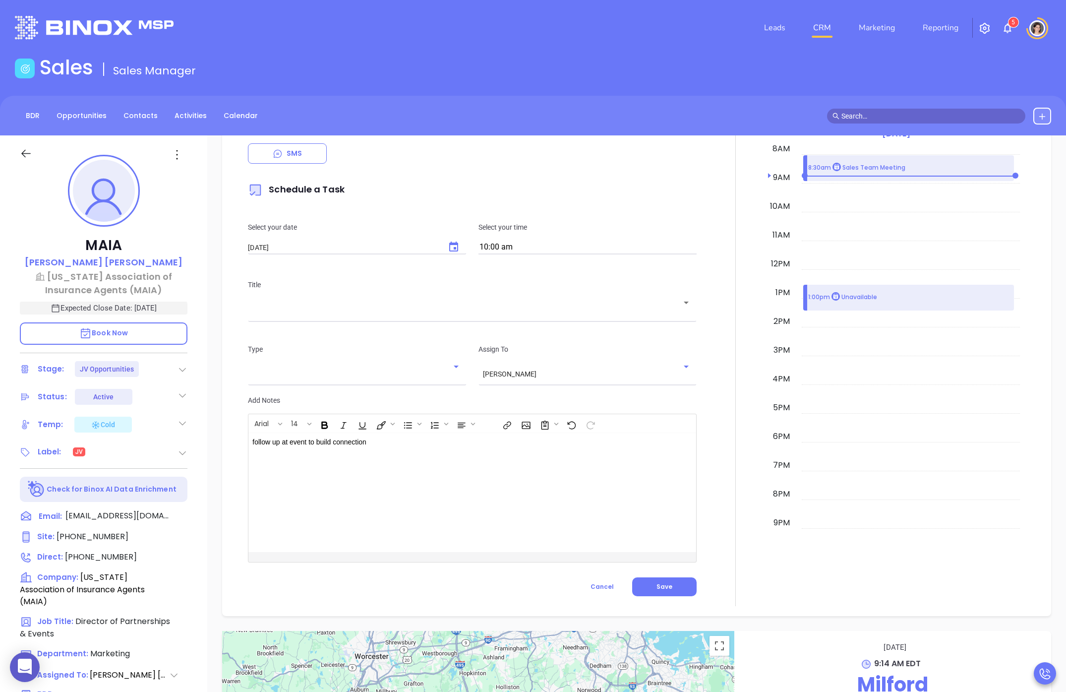
click at [376, 310] on div "​" at bounding box center [472, 308] width 449 height 19
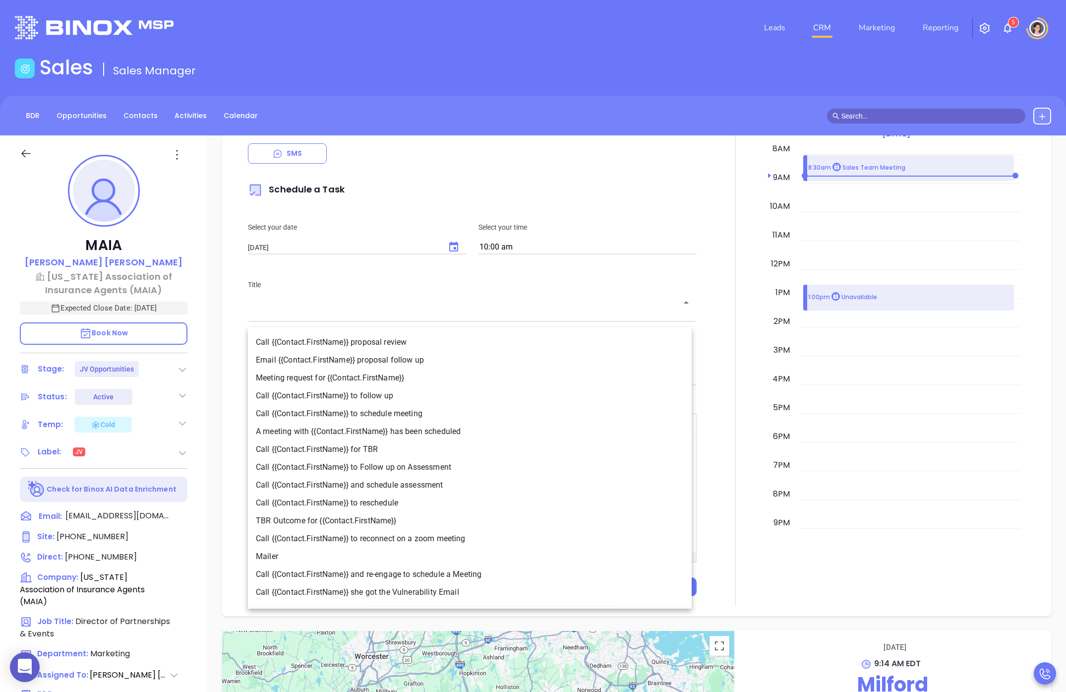
scroll to position [16, 0]
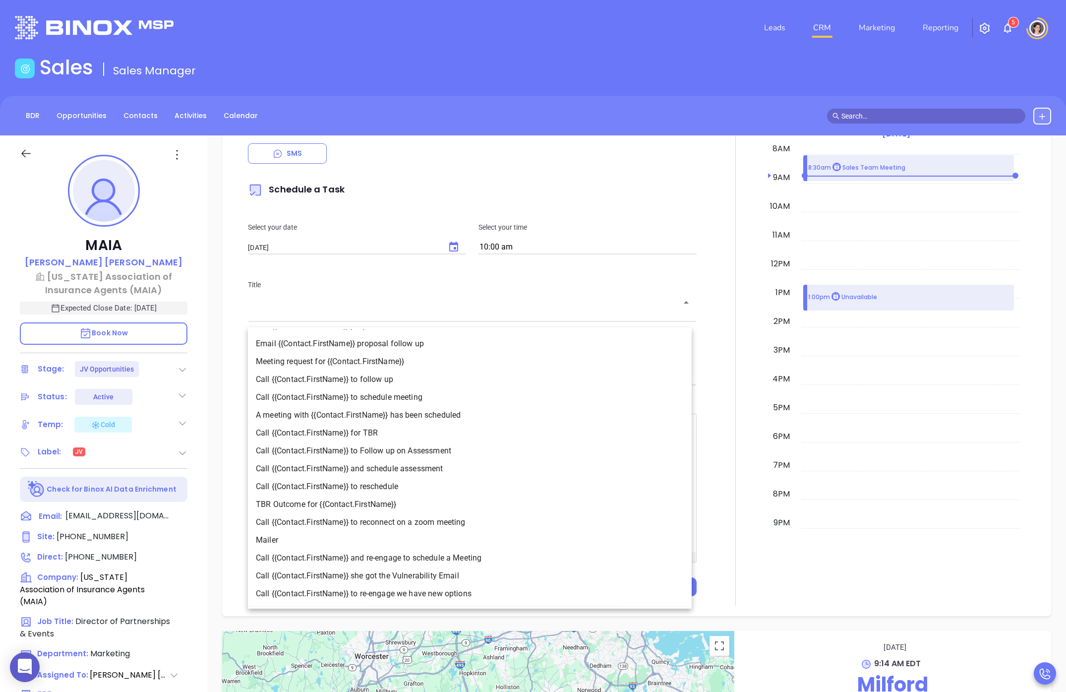
click at [271, 314] on input "text" at bounding box center [464, 309] width 425 height 9
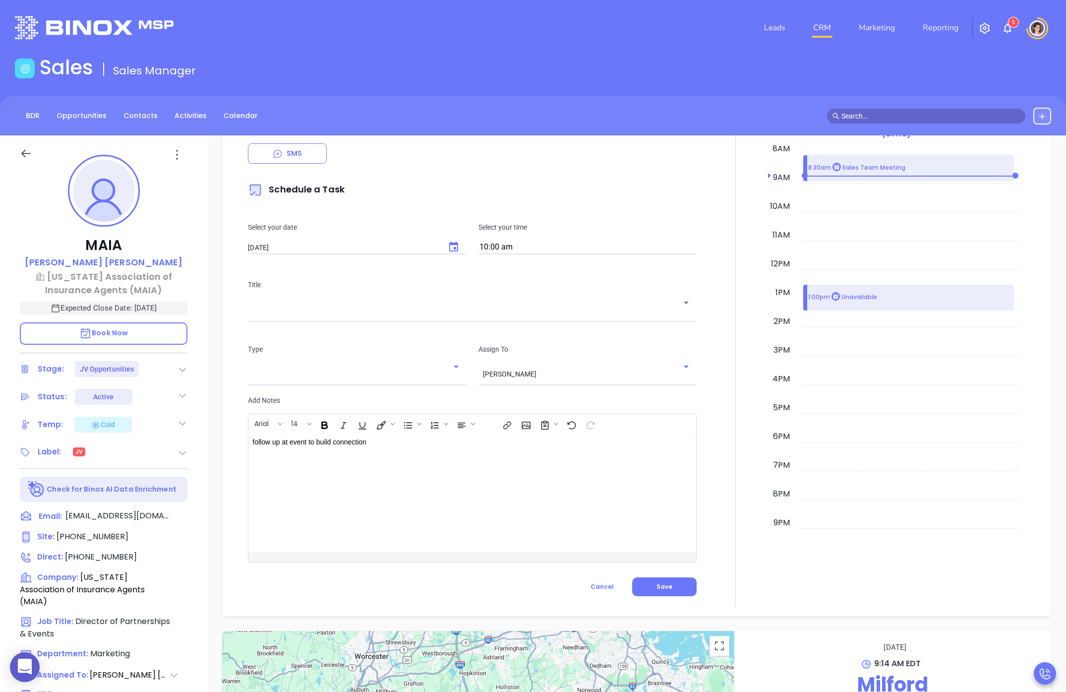
type input "N"
type input "Meet on site"
click at [375, 482] on div "follow up at event to build connection ﻿" at bounding box center [456, 492] width 416 height 119
click at [667, 596] on button "Save" at bounding box center [664, 586] width 64 height 19
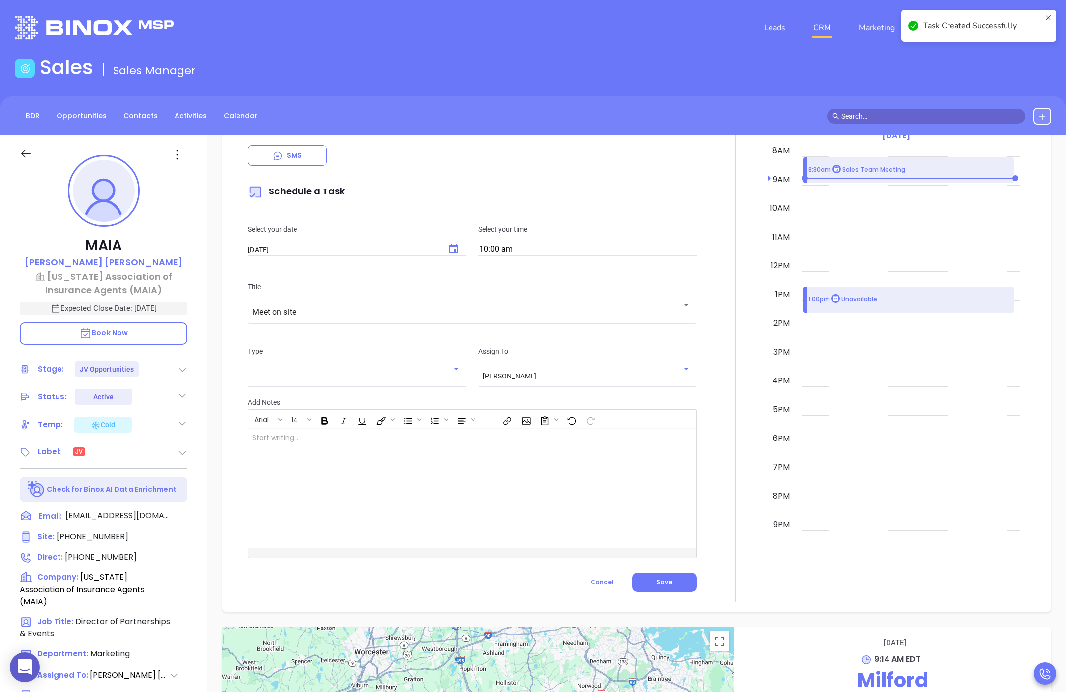
checkbox input "false"
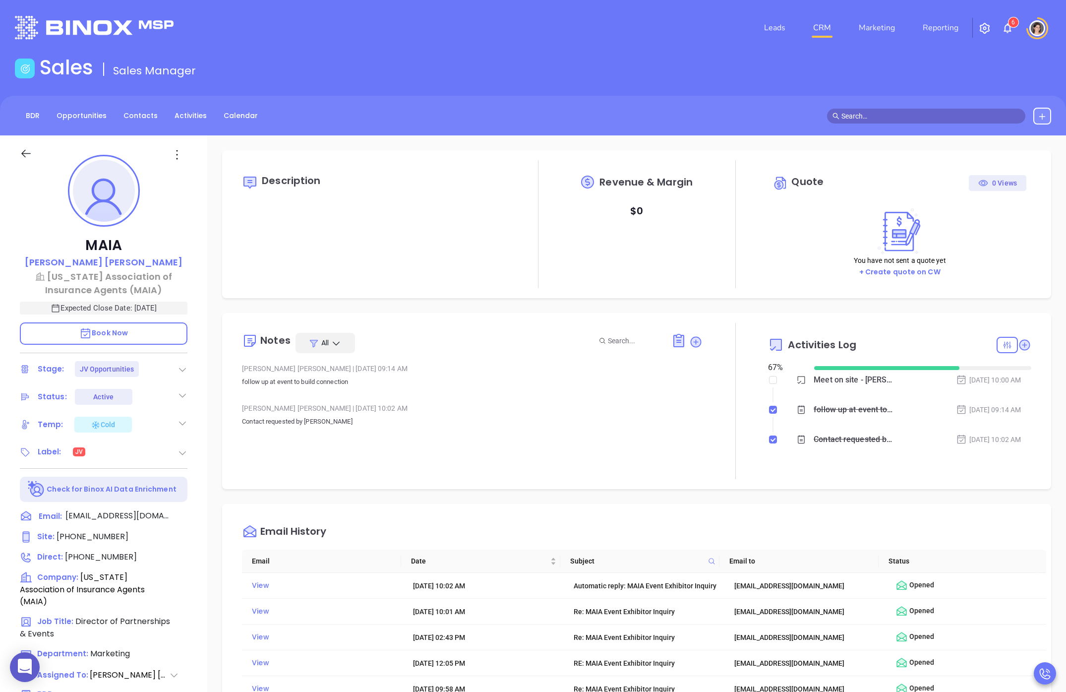
click at [31, 156] on icon at bounding box center [26, 153] width 12 height 12
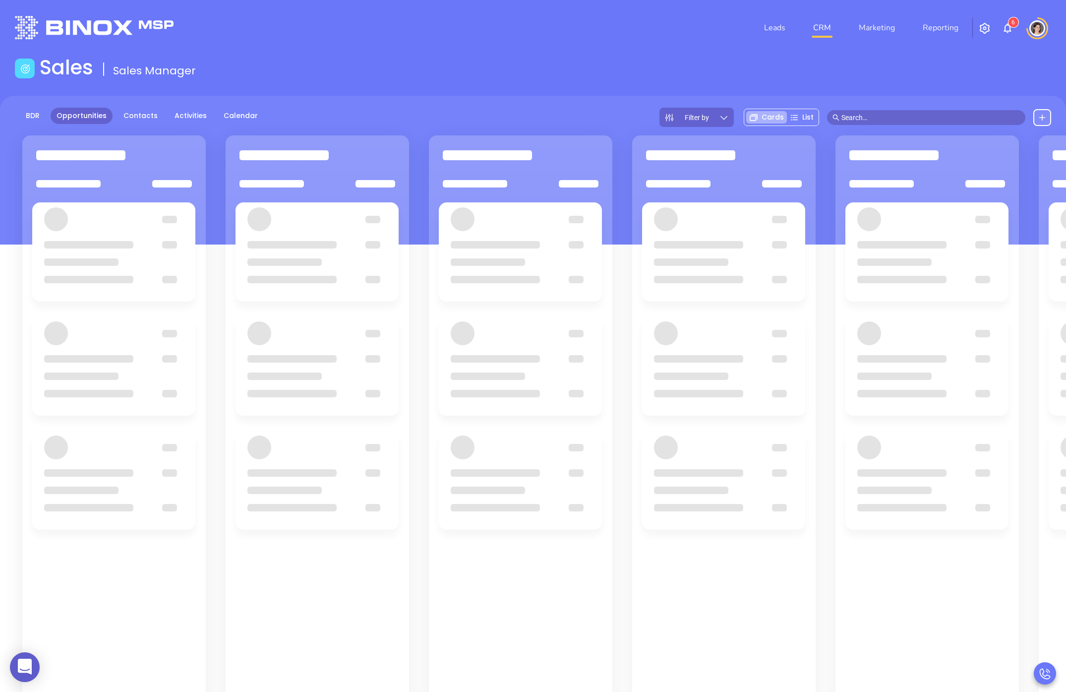
drag, startPoint x: 145, startPoint y: 211, endPoint x: 181, endPoint y: 221, distance: 37.9
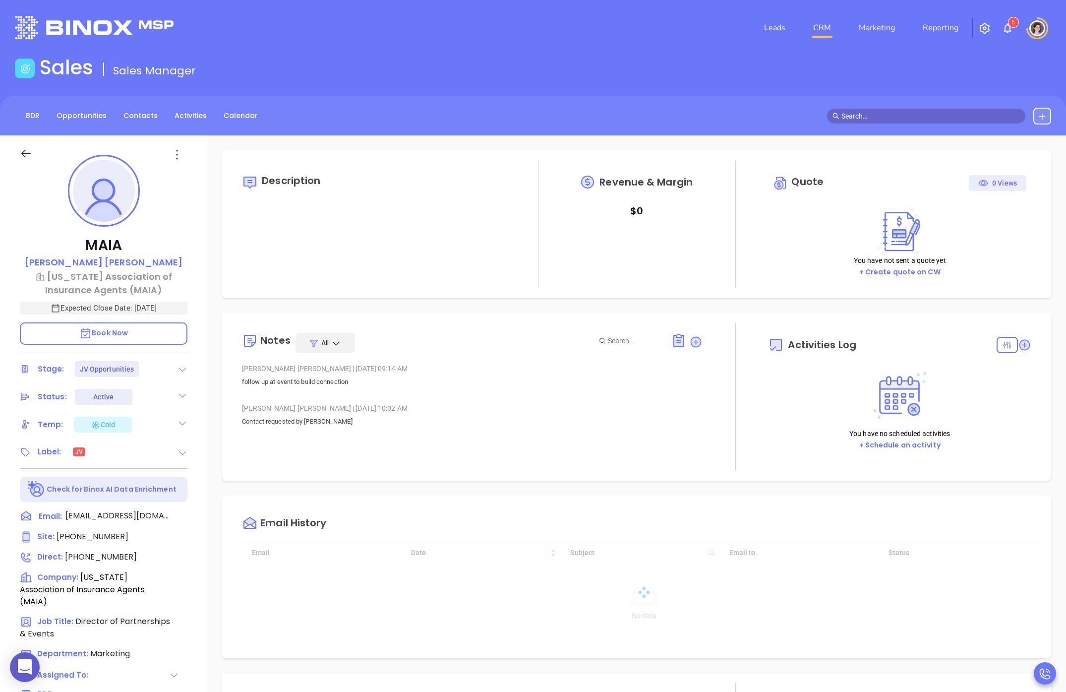
scroll to position [231, 0]
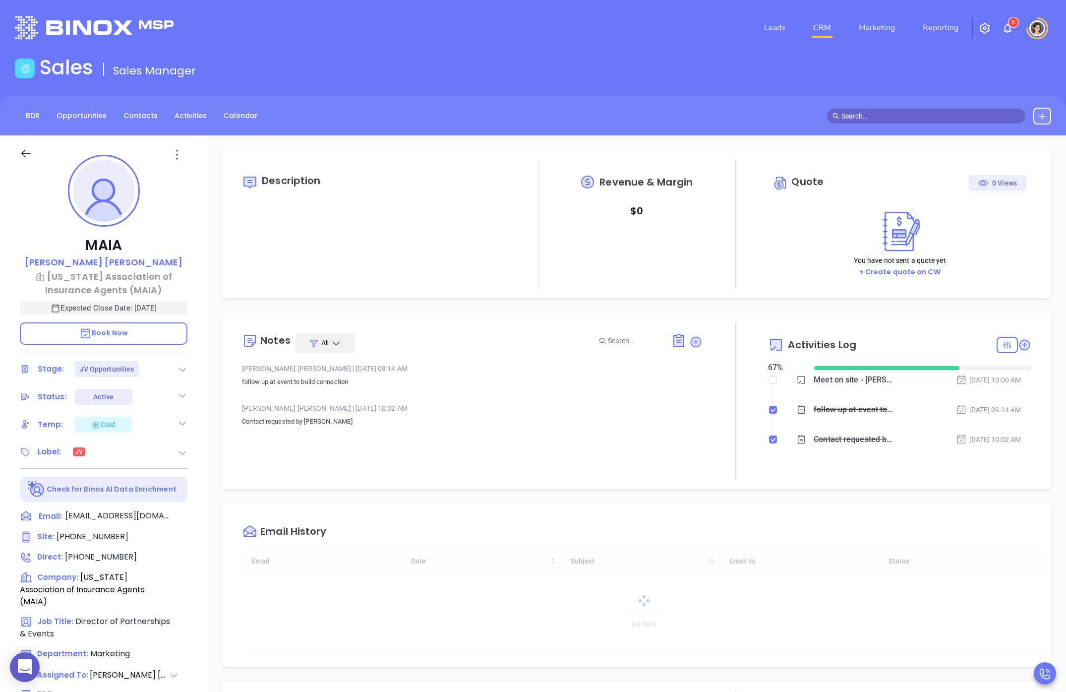
click at [120, 423] on div "Cold" at bounding box center [103, 424] width 58 height 16
click at [181, 423] on icon at bounding box center [183, 423] width 10 height 10
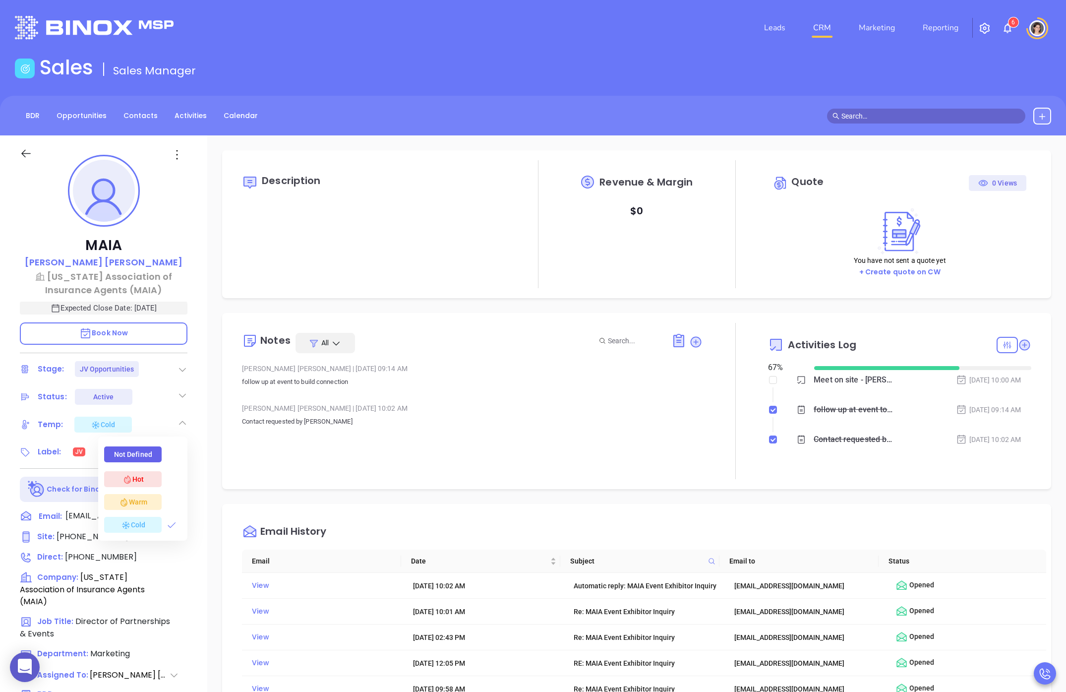
type input "[PERSON_NAME]"
click at [142, 507] on div "Warm" at bounding box center [133, 502] width 28 height 16
click at [209, 333] on div "Description Revenue & Margin $ 0 Quote 0 Views You have not sent a quote yet + …" at bounding box center [636, 482] width 859 height 694
click at [22, 156] on icon at bounding box center [26, 153] width 12 height 12
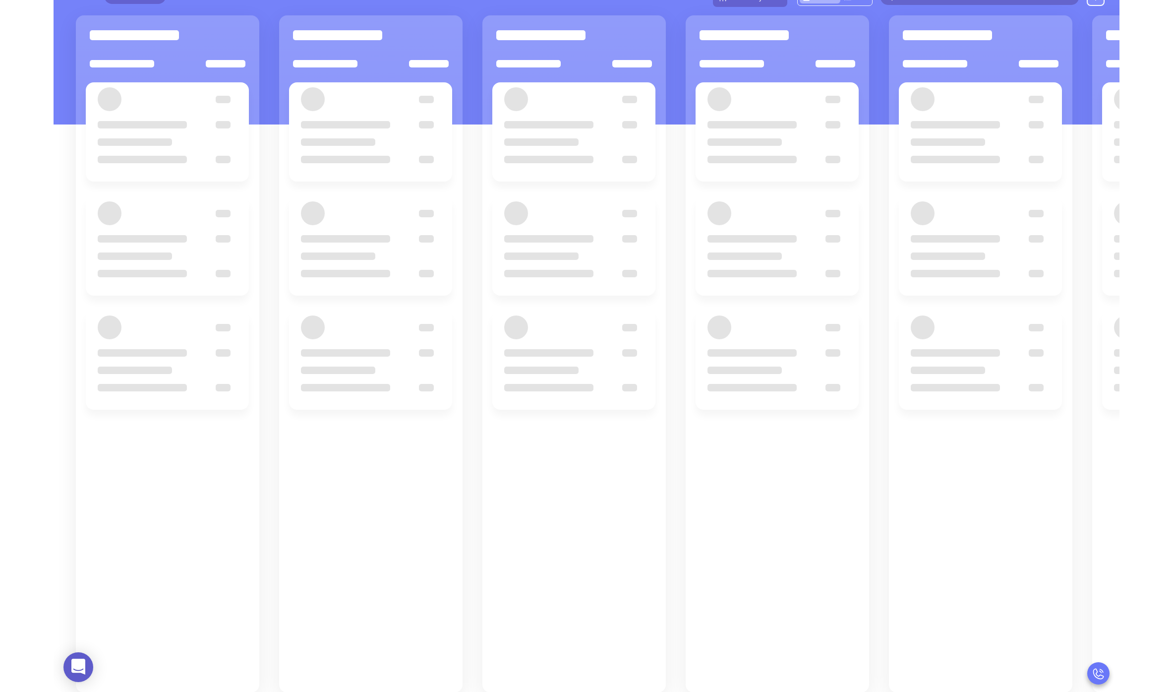
scroll to position [120, 0]
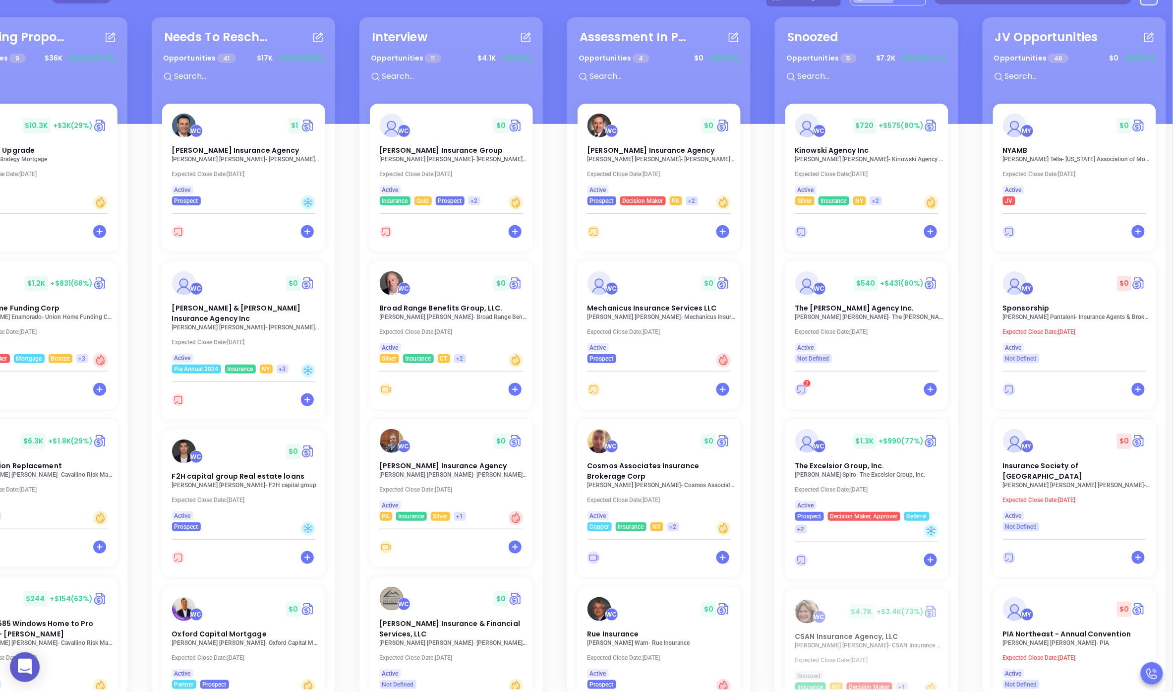
drag, startPoint x: 836, startPoint y: 285, endPoint x: 742, endPoint y: 287, distance: 93.7
click at [737, 291] on div "Reviewing Proposal Opportunities 9 $ 36K +$16.9K (47%) WC $ 10.3K +$3K (29%) Ha…" at bounding box center [586, 361] width 1173 height 692
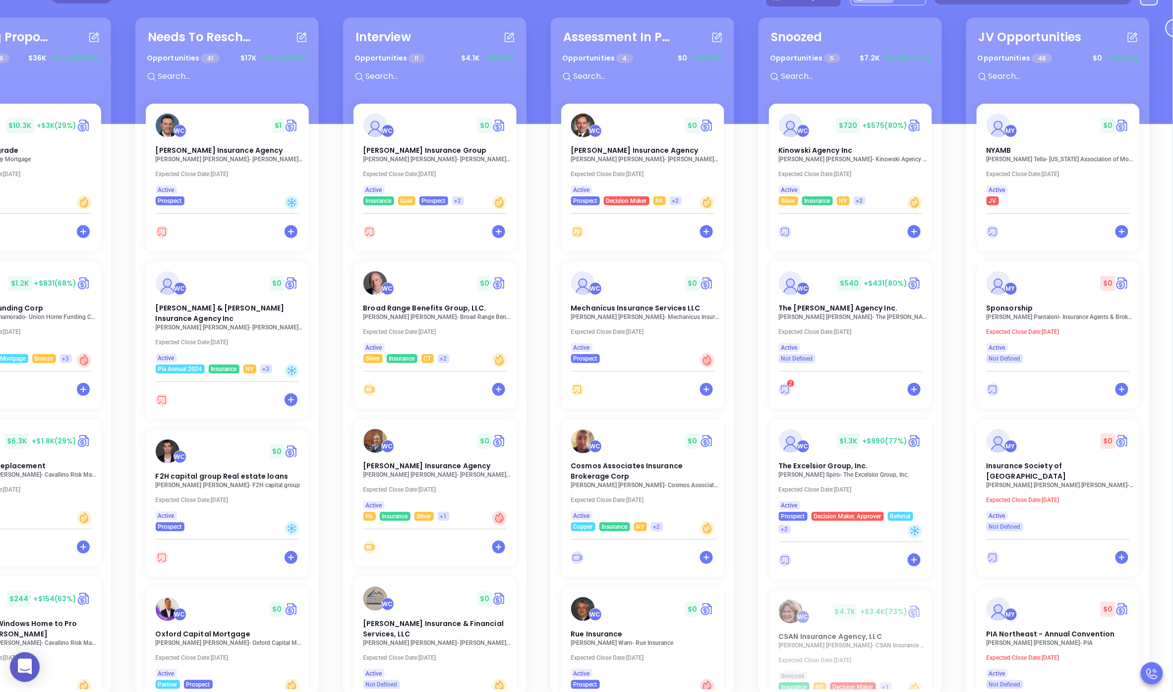
scroll to position [0, 133]
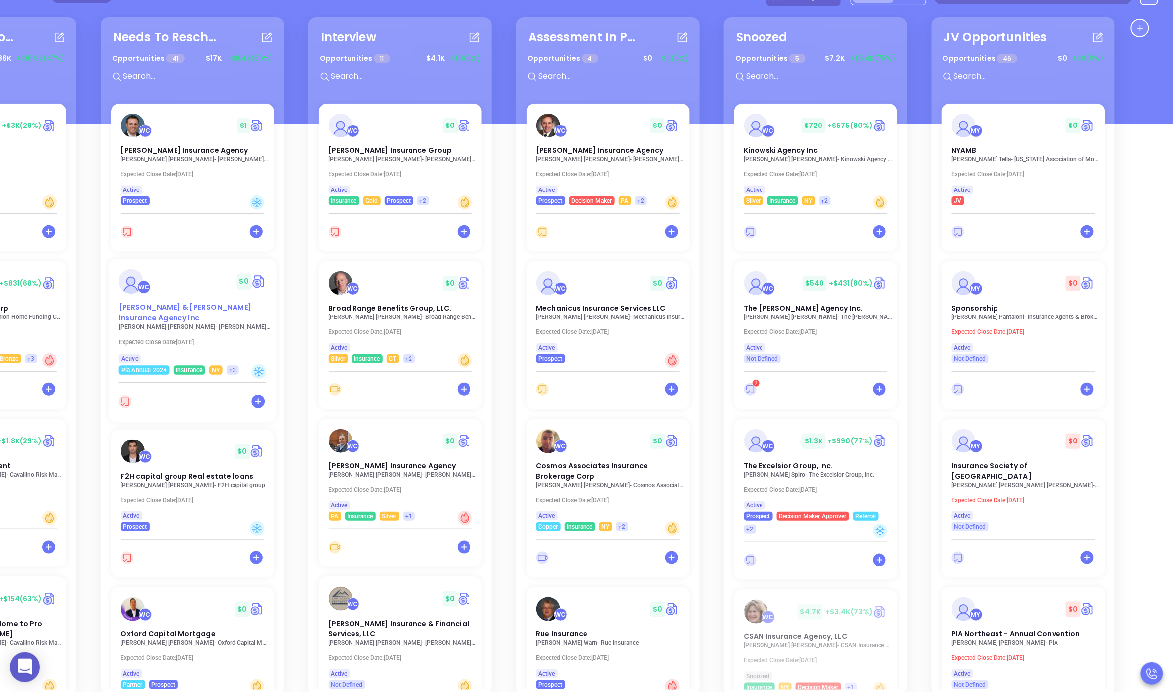
drag, startPoint x: 746, startPoint y: 285, endPoint x: 112, endPoint y: 273, distance: 634.3
click at [110, 273] on div "Reviewing Proposal Opportunities 9 $ 36K +$16.9K (47%) WC $ 10.3K +$3K (29%) Ha…" at bounding box center [586, 361] width 1173 height 692
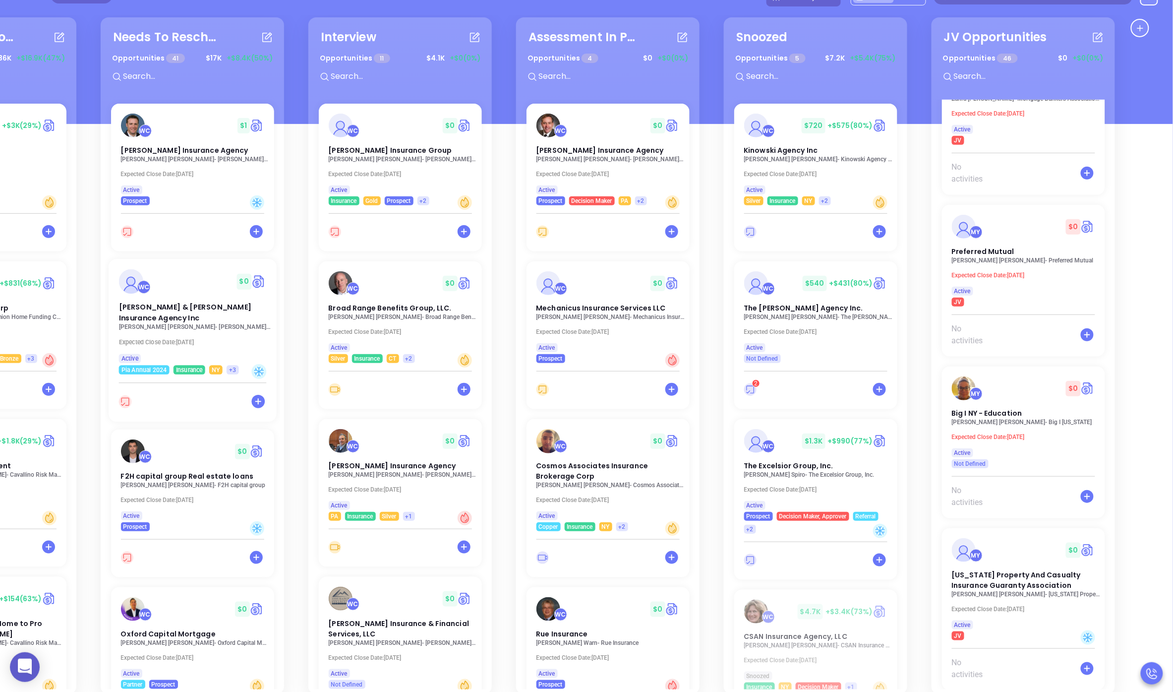
scroll to position [4971, 0]
click at [938, 274] on p "Expected Close Date: [DATE]" at bounding box center [1025, 277] width 153 height 7
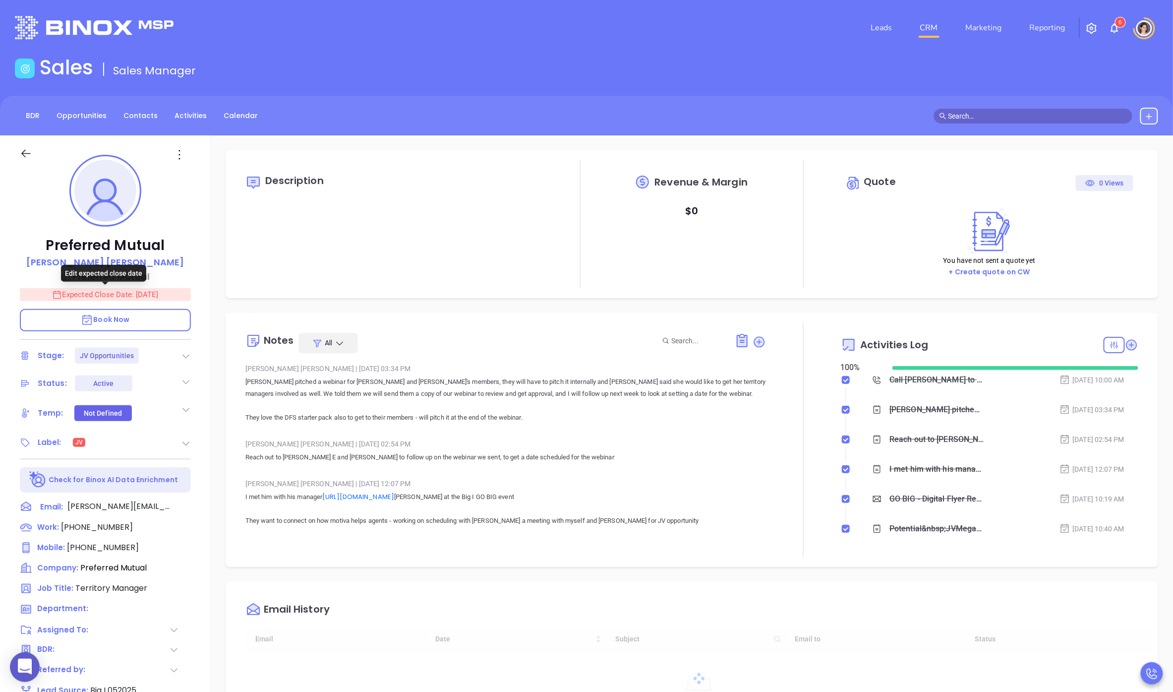
click at [132, 297] on p "Expected Close Date: [DATE]" at bounding box center [105, 294] width 171 height 13
click at [178, 296] on icon "Choose date, selected date is Jul 24, 2025" at bounding box center [178, 294] width 9 height 10
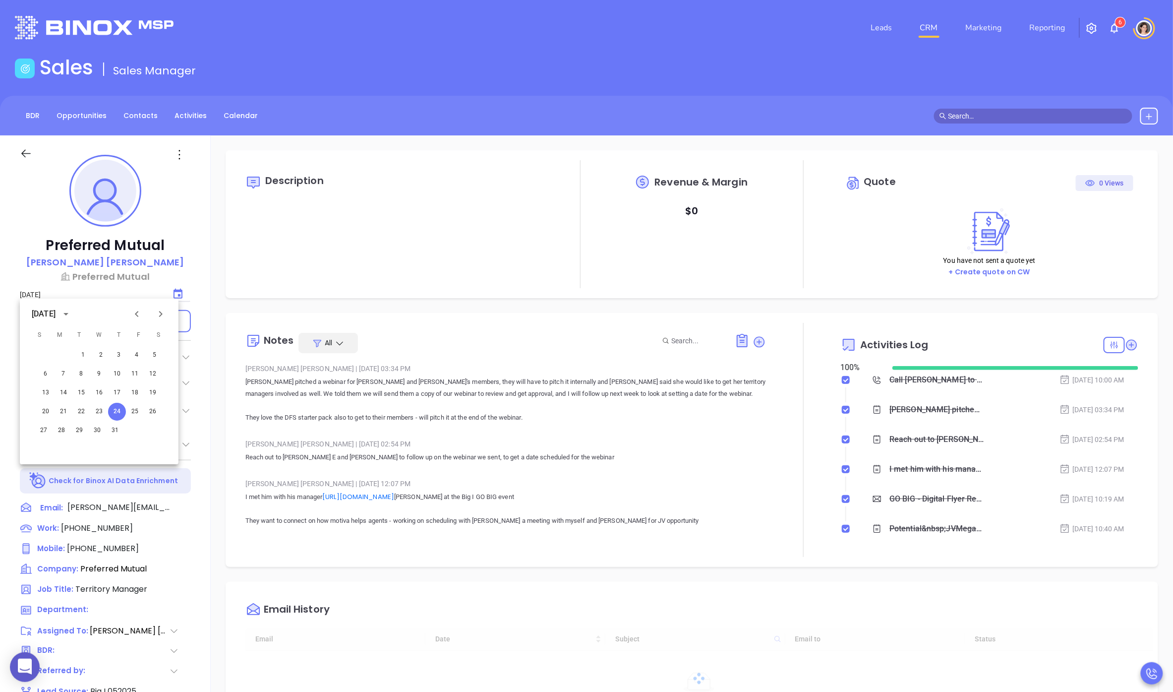
click at [168, 316] on button "Next month" at bounding box center [161, 314] width 24 height 24
type input "[PERSON_NAME]"
click at [65, 433] on button "25" at bounding box center [64, 430] width 18 height 18
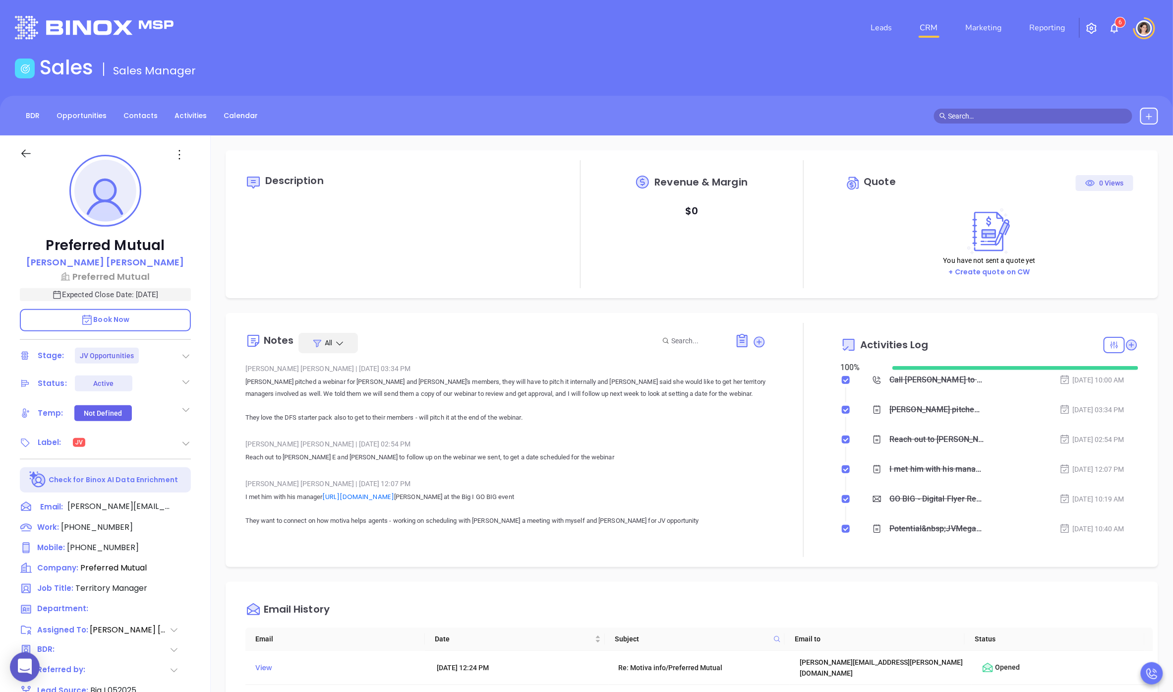
click at [233, 268] on div "Description Revenue & Margin $ 0 Quote 0 Views You have not sent a quote yet + …" at bounding box center [692, 224] width 933 height 148
drag, startPoint x: 425, startPoint y: 261, endPoint x: 426, endPoint y: 270, distance: 9.0
click at [424, 265] on div "Description" at bounding box center [393, 224] width 297 height 128
click at [753, 340] on icon at bounding box center [759, 341] width 13 height 13
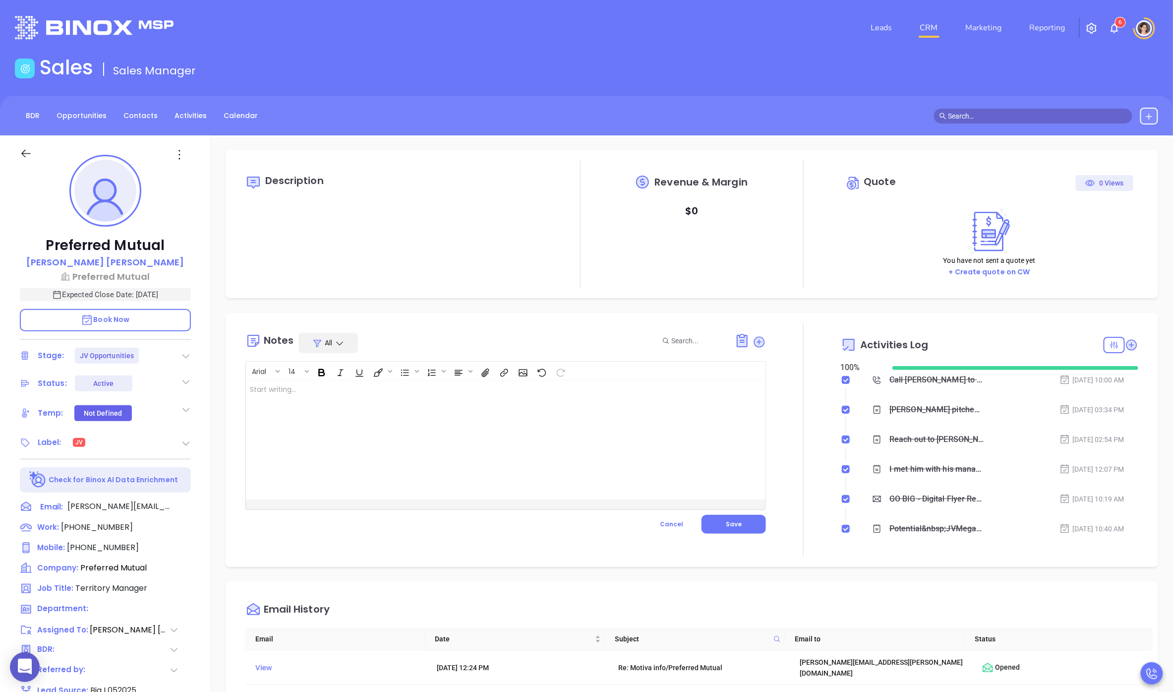
click at [472, 441] on div at bounding box center [487, 439] width 483 height 119
click at [742, 523] on button "Save" at bounding box center [734, 524] width 64 height 19
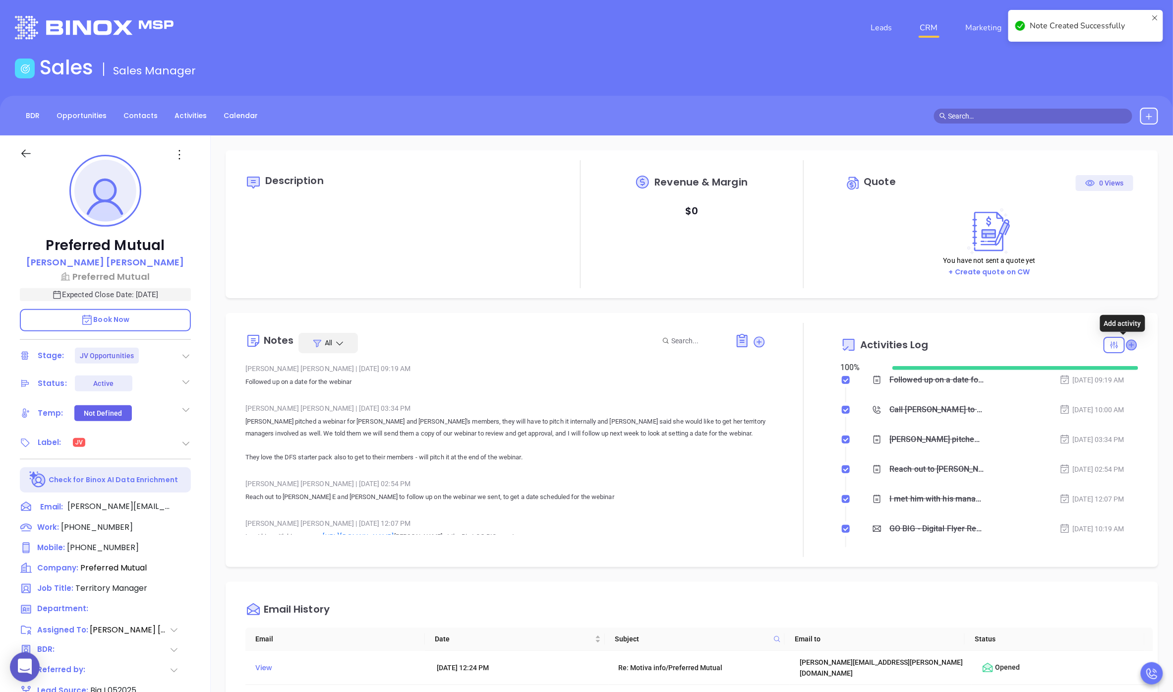
click at [938, 344] on icon at bounding box center [1131, 345] width 10 height 10
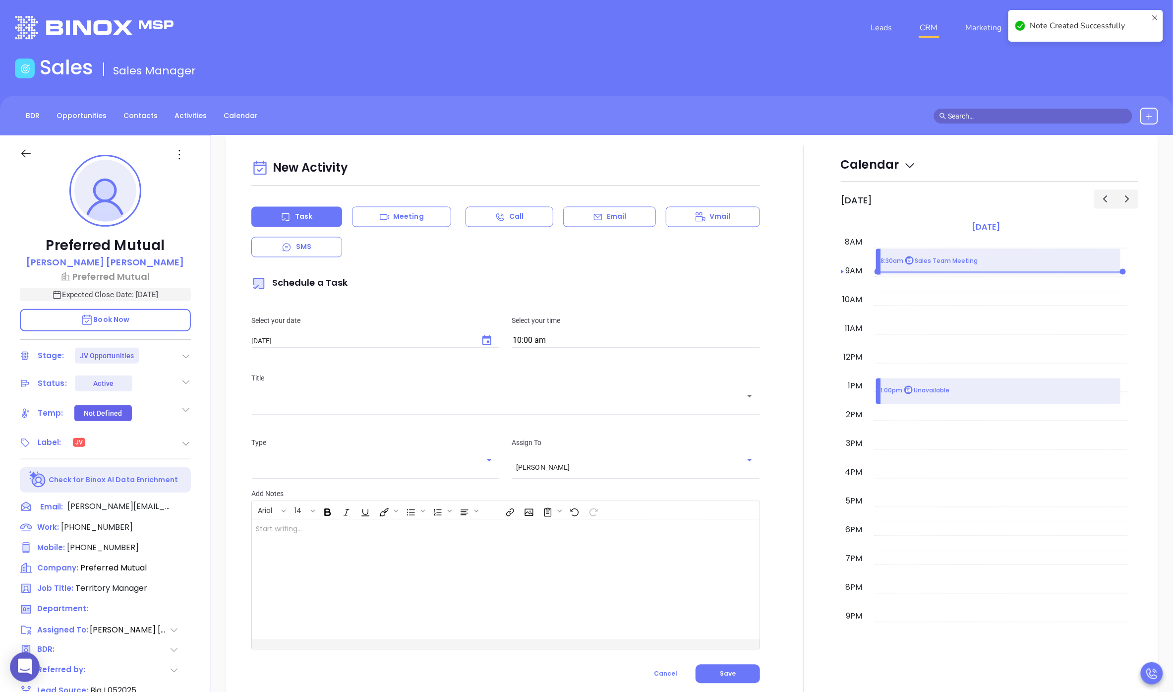
click at [264, 415] on div "Title ​" at bounding box center [505, 392] width 521 height 64
click at [266, 409] on div "​" at bounding box center [505, 402] width 509 height 19
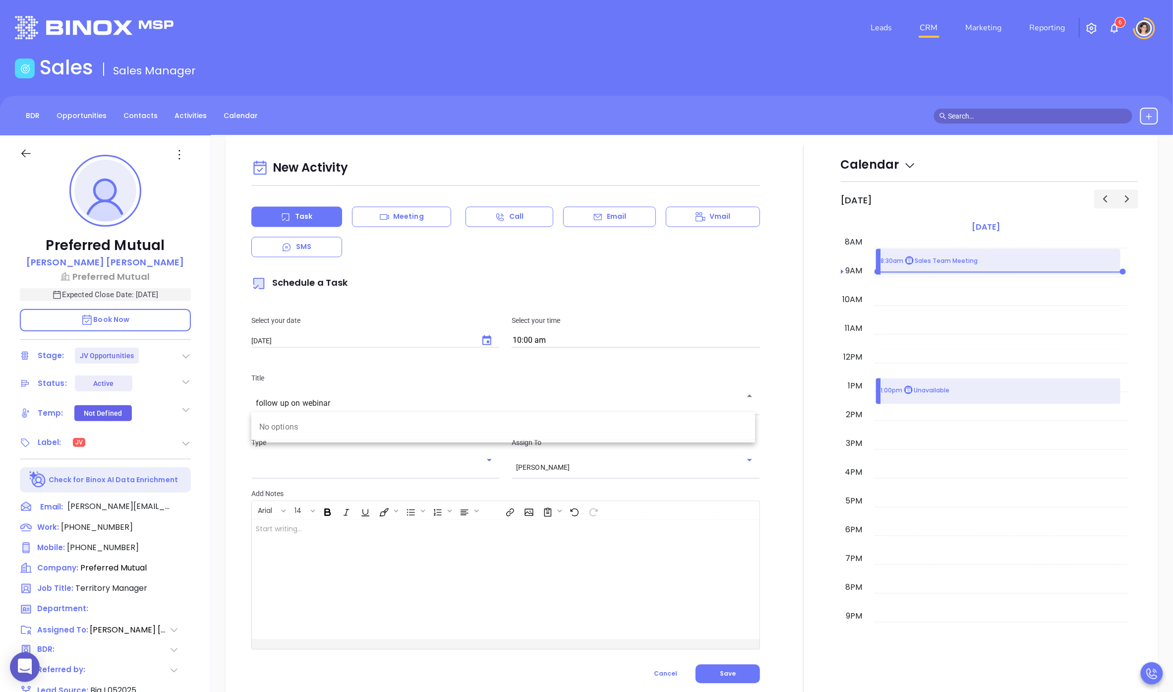
type input "follow up on webinar"
click at [292, 549] on div at bounding box center [488, 579] width 473 height 119
click at [302, 405] on input "follow up on webinar" at bounding box center [498, 403] width 485 height 9
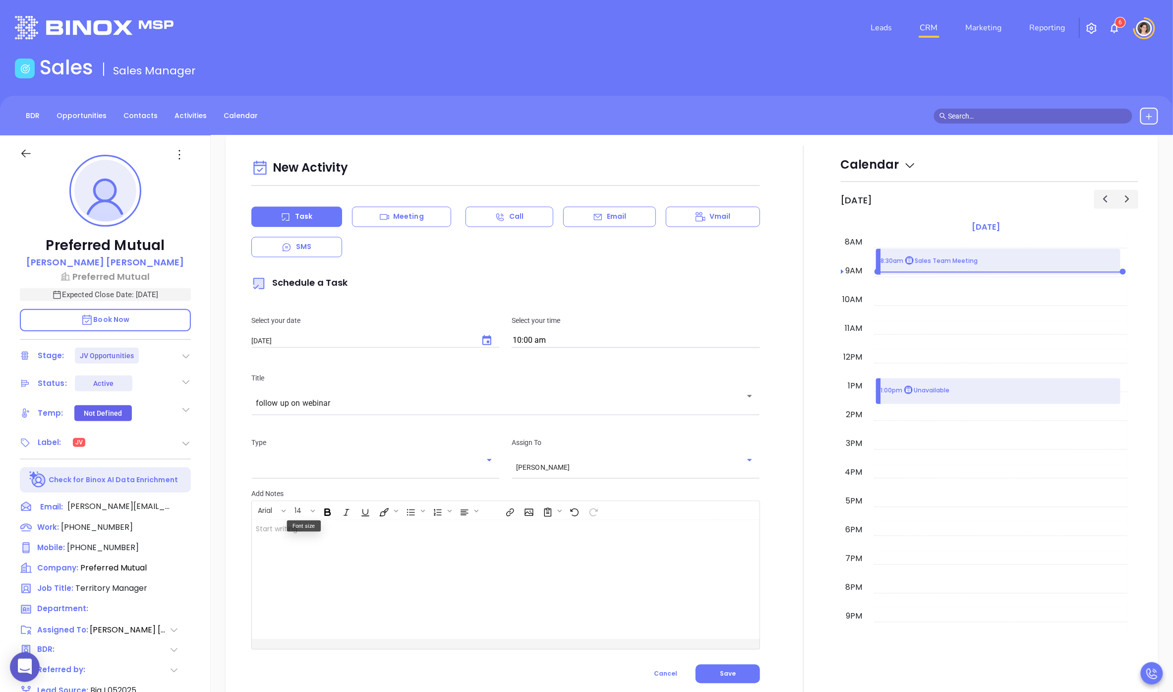
click at [307, 584] on div at bounding box center [488, 579] width 473 height 119
click at [490, 337] on button "Choose date, selected date is Aug 16, 2025" at bounding box center [487, 341] width 24 height 24
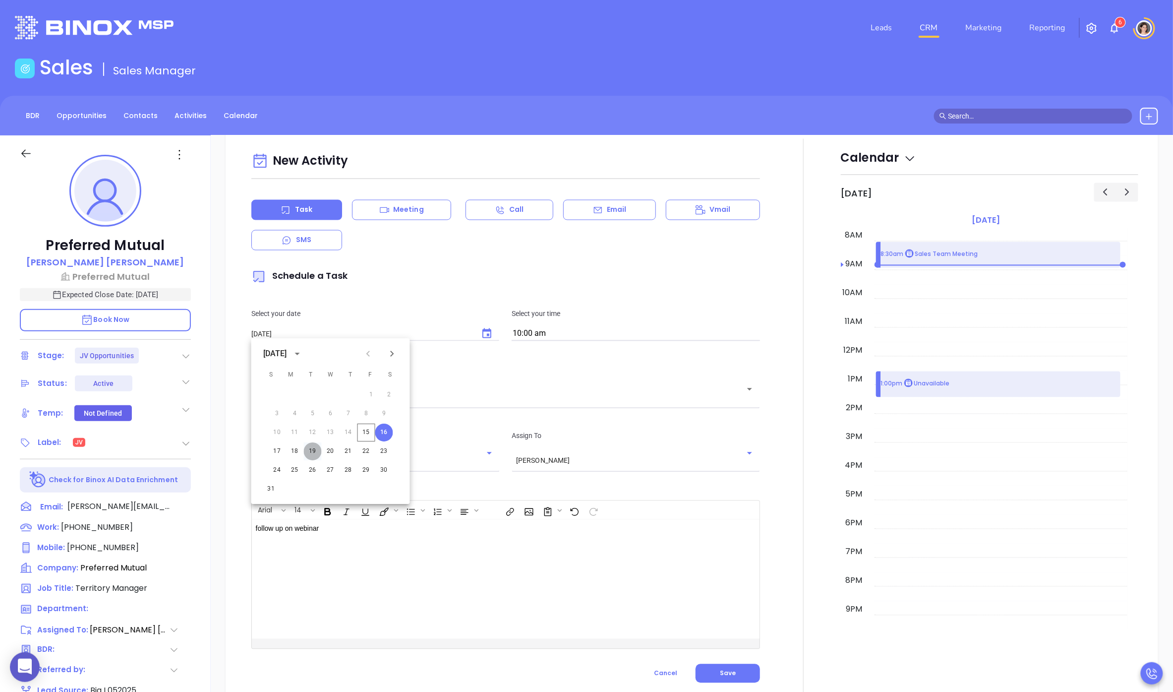
click at [312, 448] on button "19" at bounding box center [313, 451] width 18 height 18
type input "[DATE]"
click at [727, 665] on button "Save" at bounding box center [728, 673] width 64 height 19
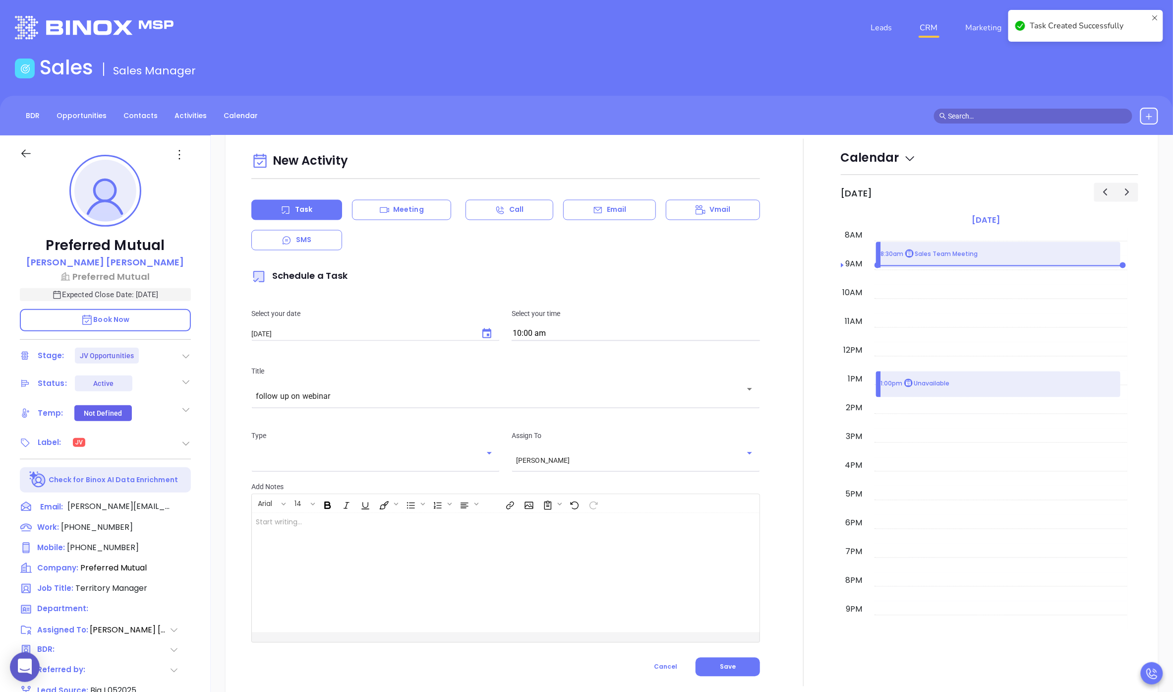
click at [27, 157] on icon at bounding box center [26, 153] width 12 height 12
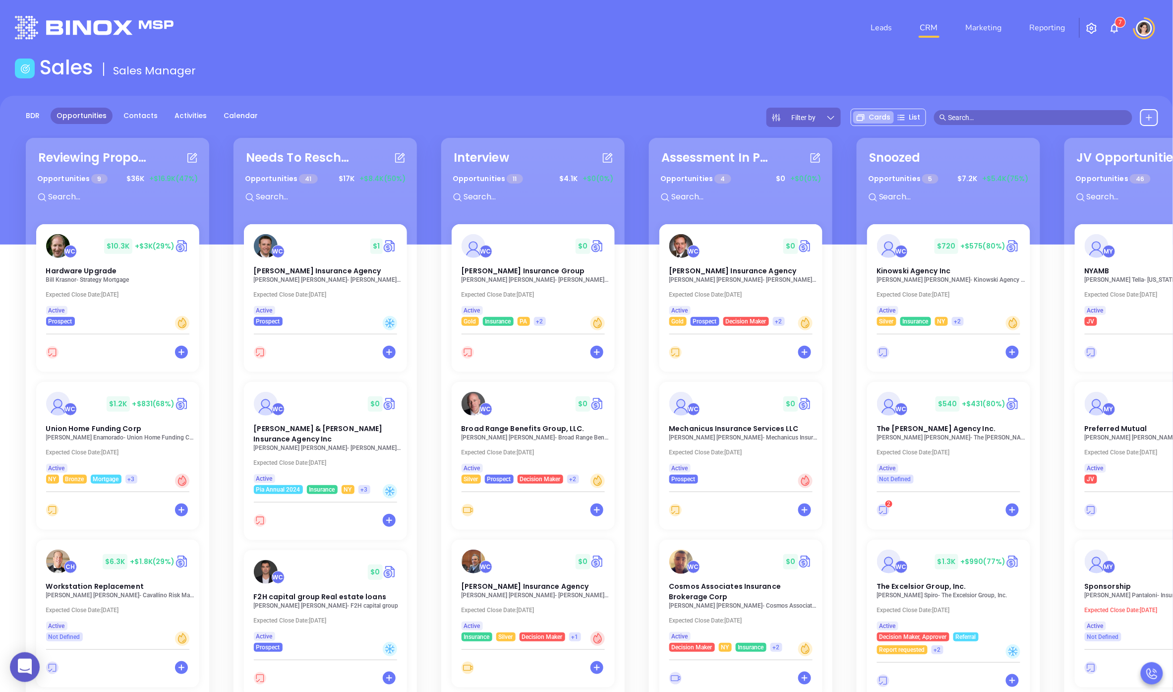
scroll to position [0, 133]
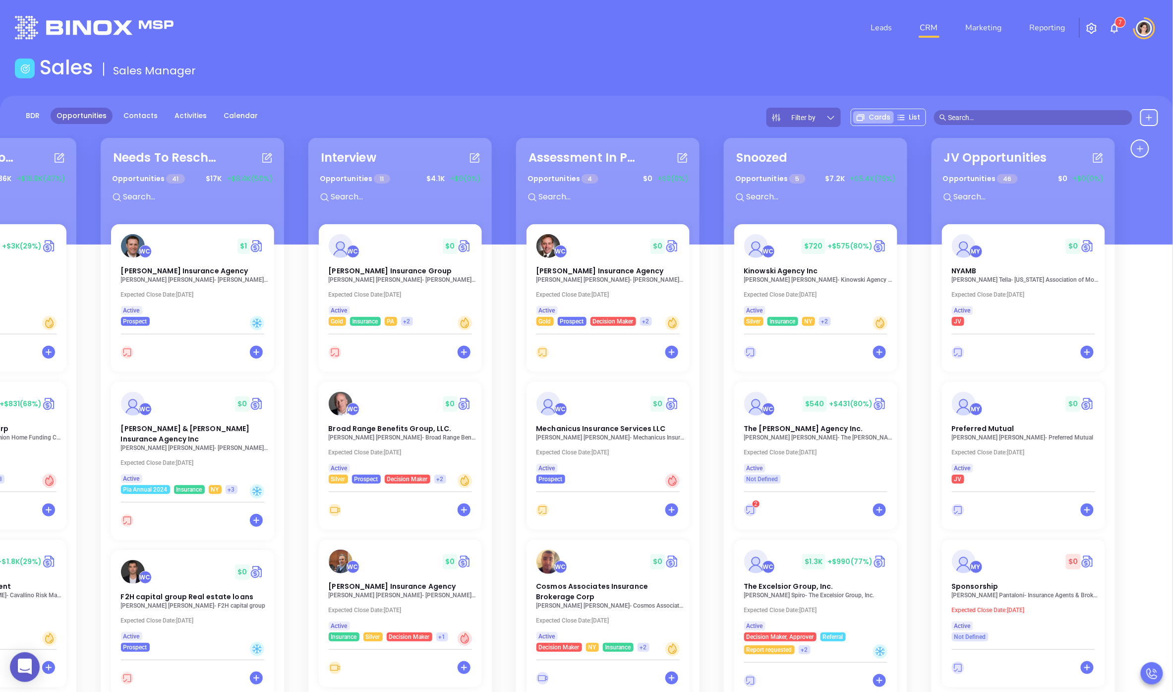
drag, startPoint x: 846, startPoint y: 199, endPoint x: 172, endPoint y: 196, distance: 674.3
click at [171, 191] on div "Reviewing Proposal Opportunities 9 $ 36K +$16.9K (47%) WC $ 10.3K +$3K (29%) Ha…" at bounding box center [586, 481] width 1173 height 692
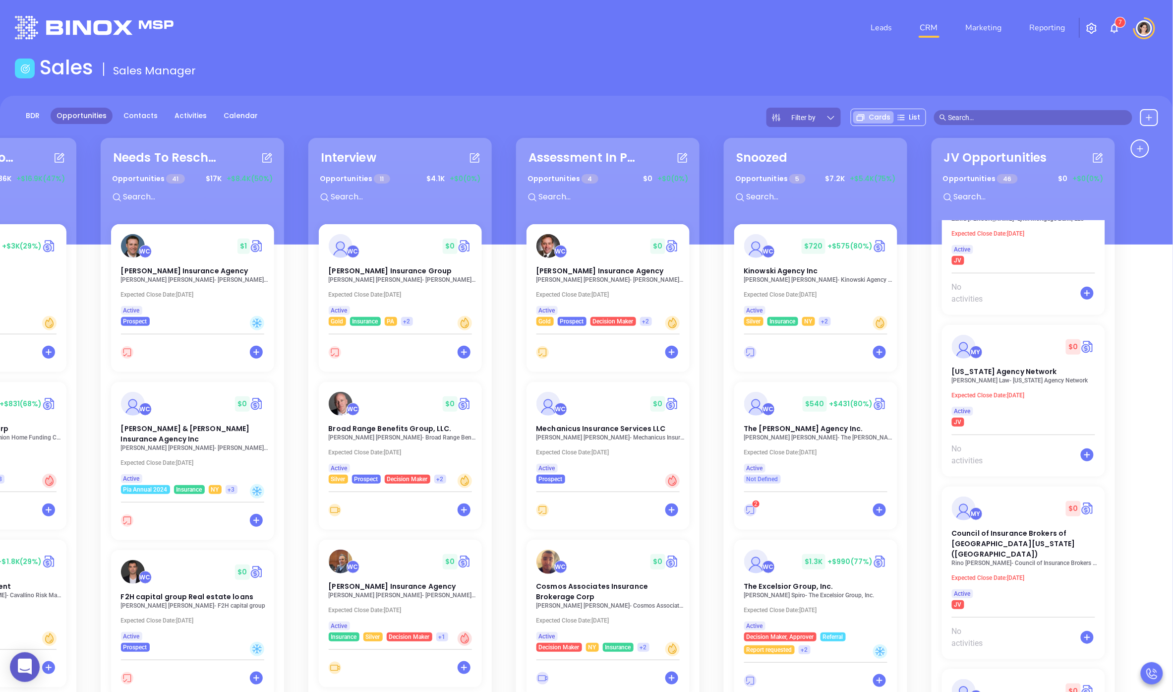
scroll to position [1237, 0]
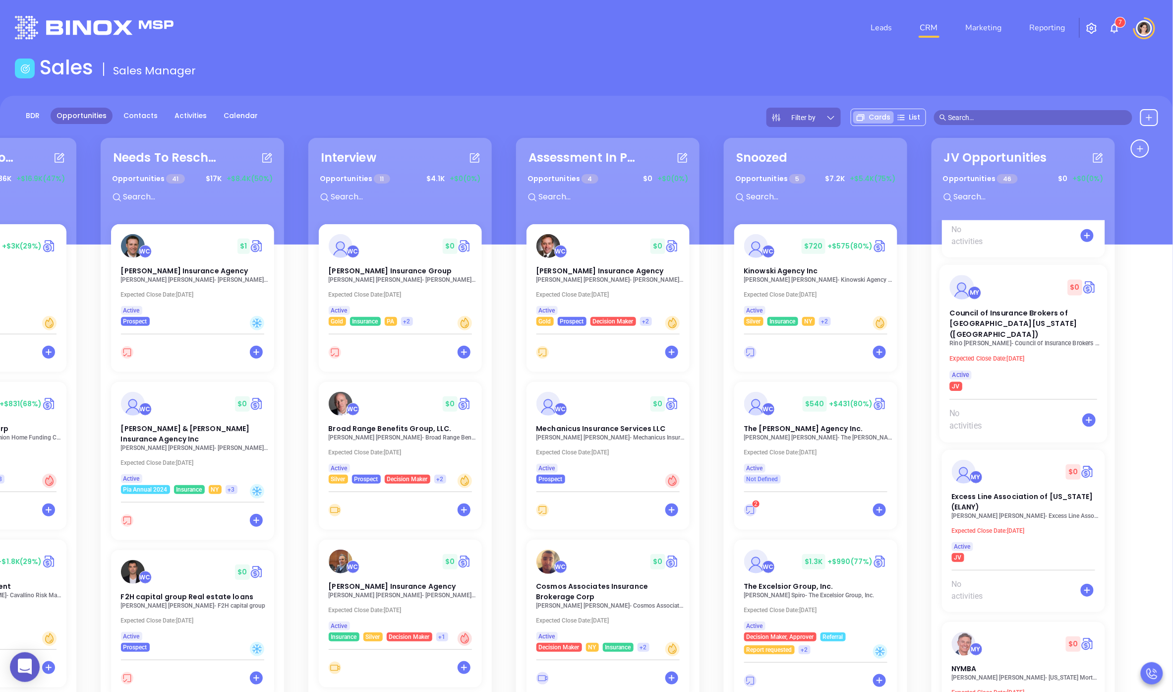
click at [938, 347] on div "MY $ 0 Council of Insurance Brokers of [GEOGRAPHIC_DATA][US_STATE] (CIBGNY) [PE…" at bounding box center [1024, 328] width 168 height 126
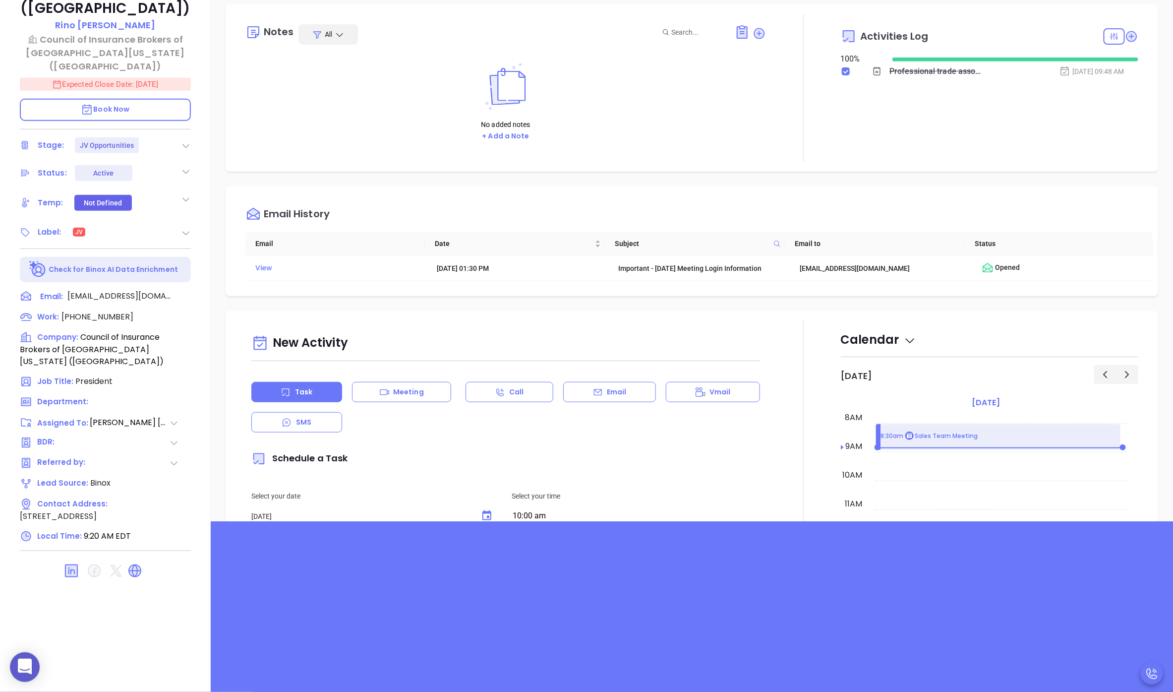
type input "[PERSON_NAME]"
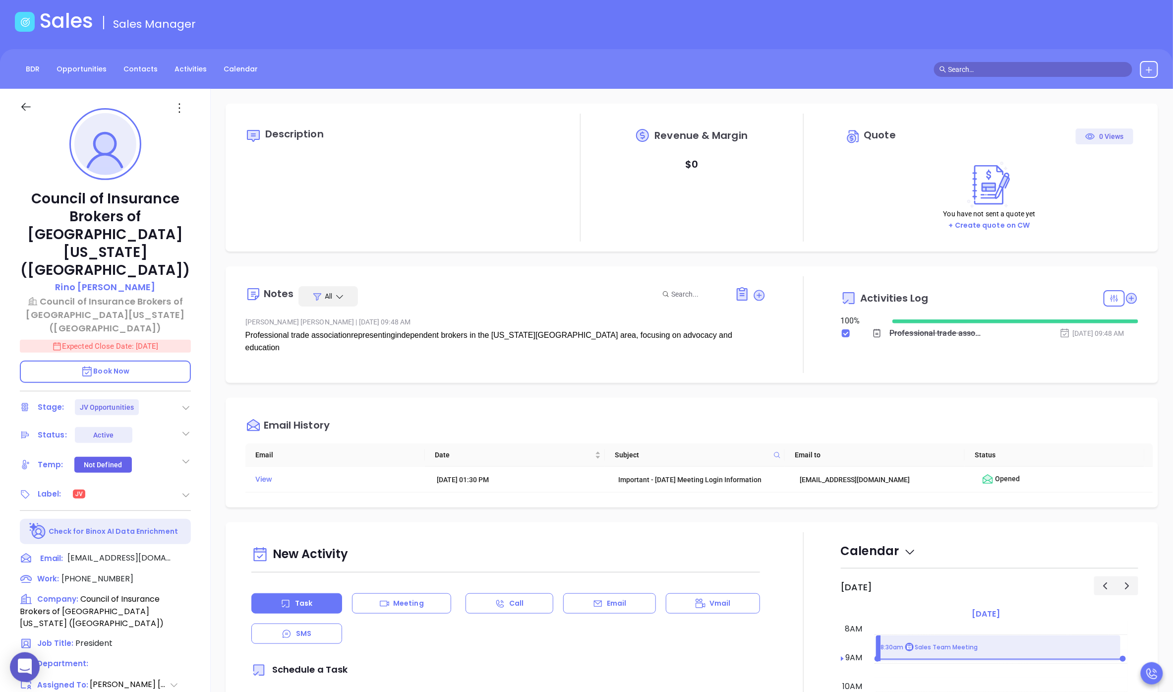
scroll to position [0, 0]
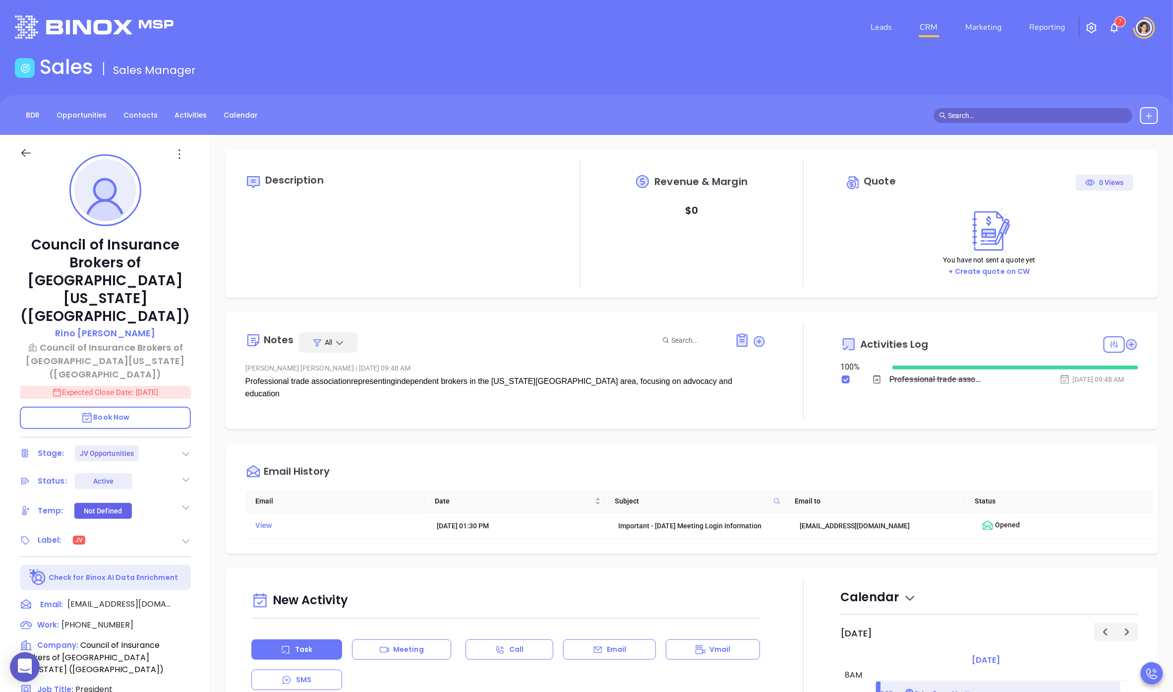
click at [20, 152] on icon at bounding box center [26, 153] width 12 height 12
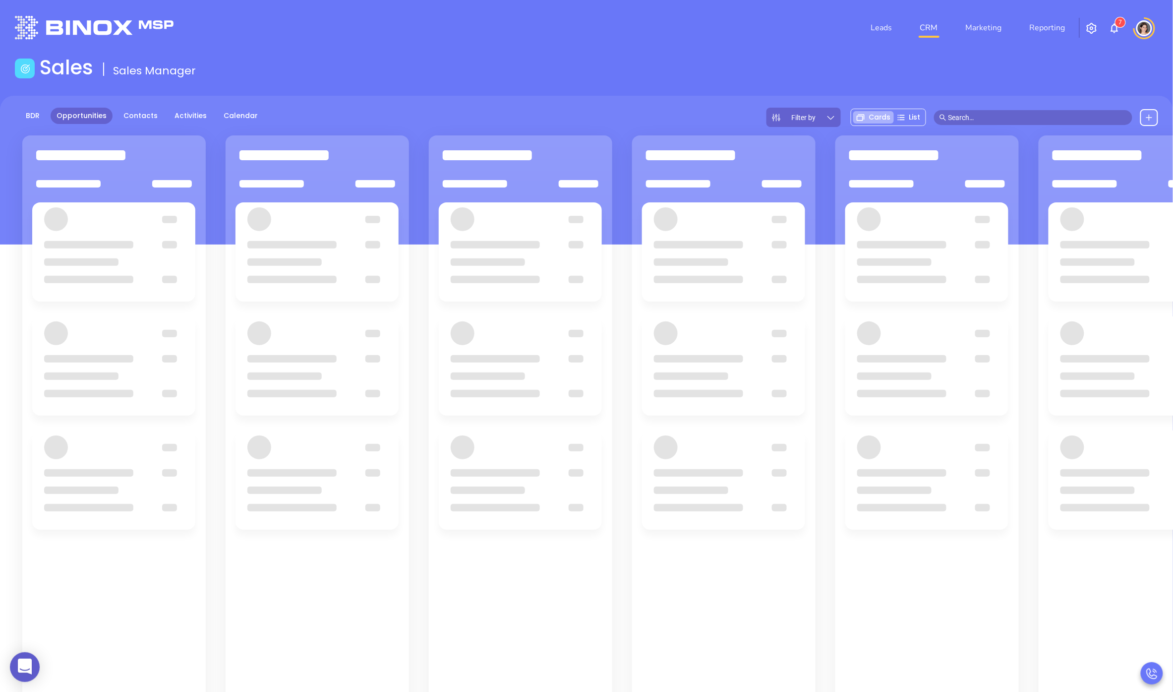
drag, startPoint x: 1033, startPoint y: 256, endPoint x: 936, endPoint y: 260, distance: 96.8
click at [936, 260] on div at bounding box center [931, 528] width 203 height 568
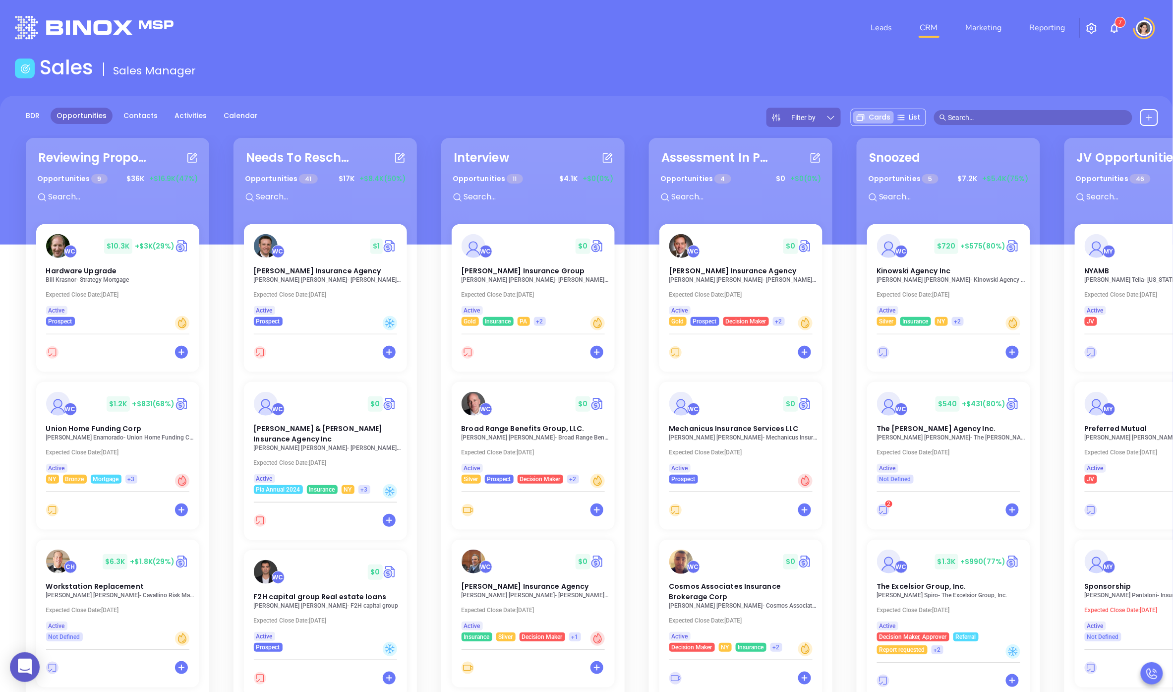
scroll to position [0, 133]
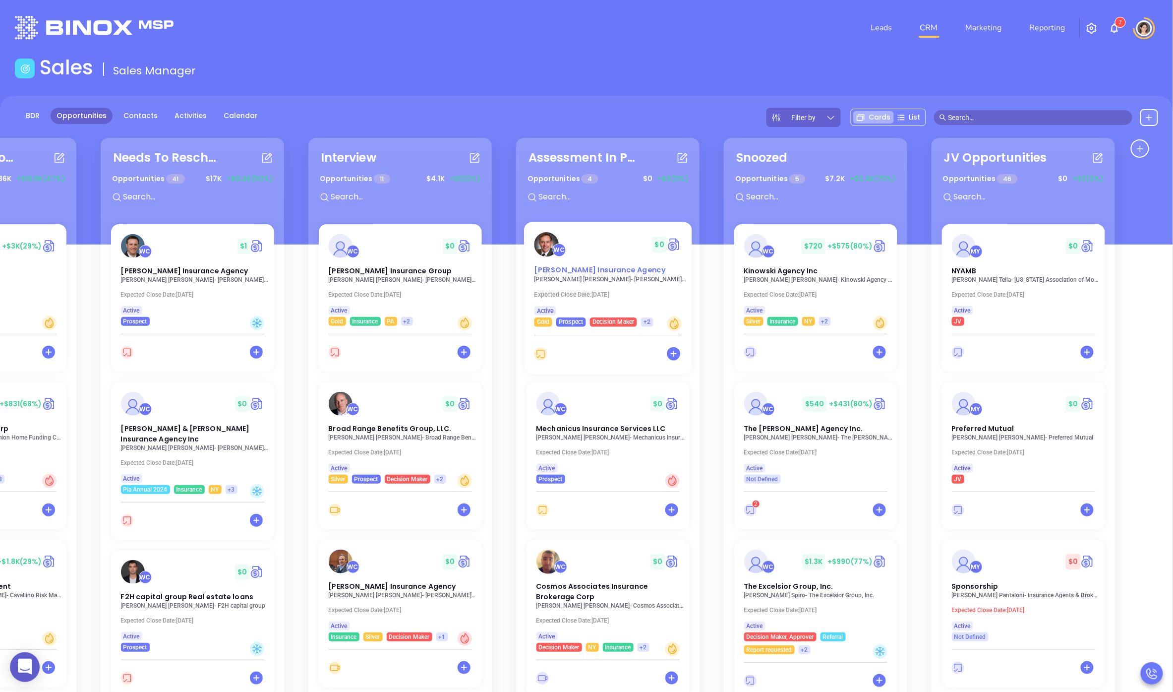
drag, startPoint x: 1028, startPoint y: 260, endPoint x: 532, endPoint y: 268, distance: 495.9
click at [539, 267] on div "Reviewing Proposal Opportunities 9 $ 36K +$16.9K (47%) WC $ 10.3K +$3K (29%) Ha…" at bounding box center [586, 481] width 1173 height 692
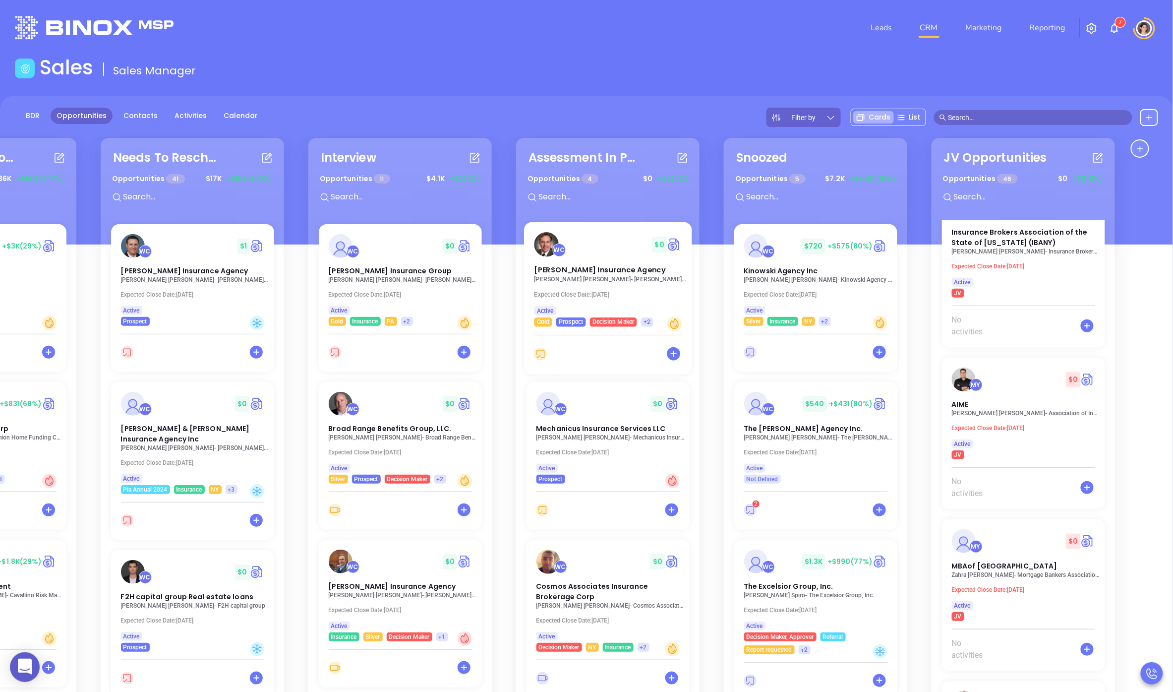
scroll to position [5124, 0]
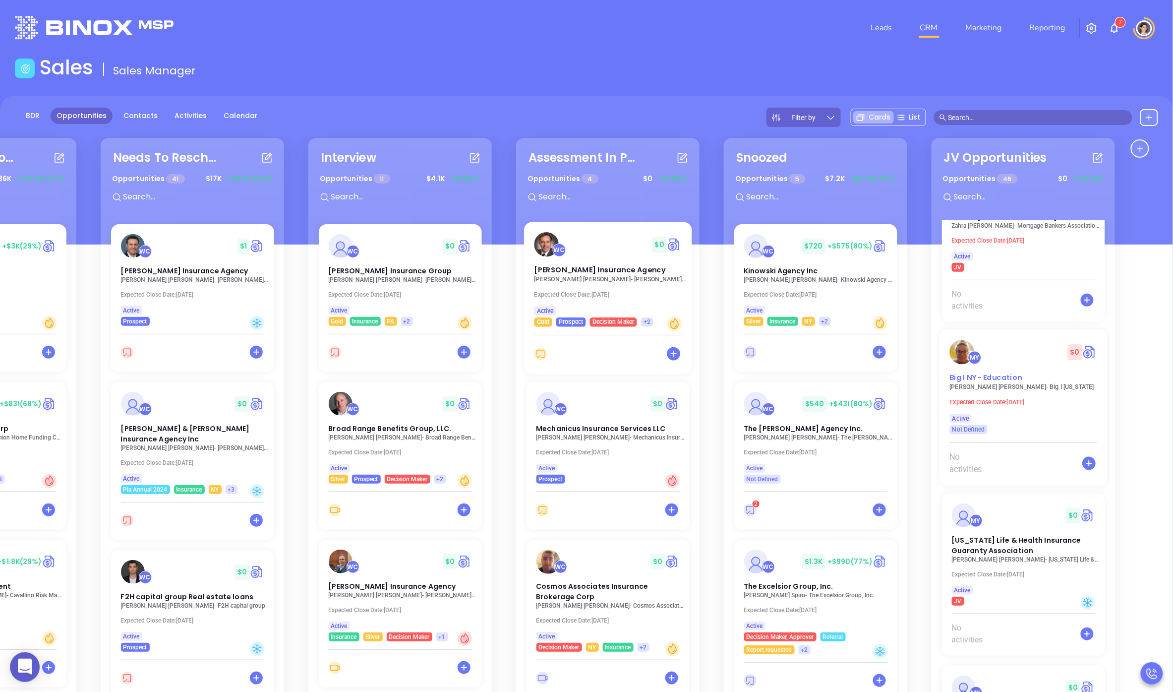
click at [938, 340] on div "MY $ 0" at bounding box center [1024, 352] width 160 height 24
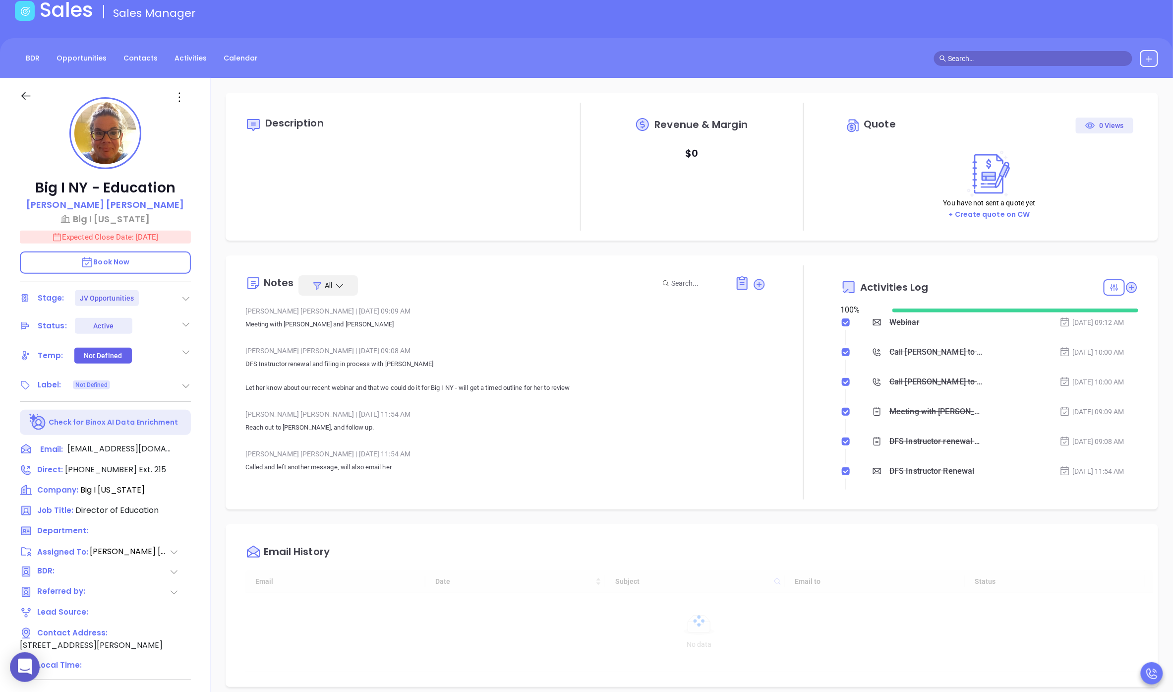
scroll to position [75, 0]
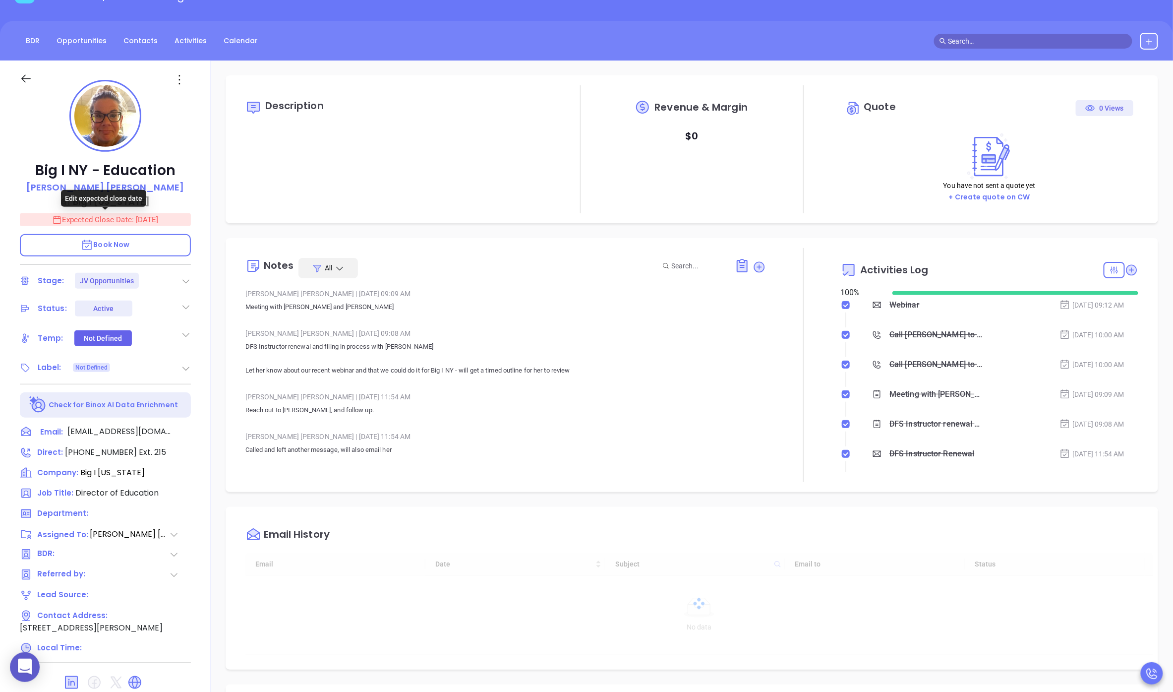
click at [126, 220] on p "Expected Close Date: [DATE]" at bounding box center [105, 219] width 171 height 13
click at [180, 216] on icon "Choose date, selected date is Jul 31, 2025" at bounding box center [178, 219] width 9 height 10
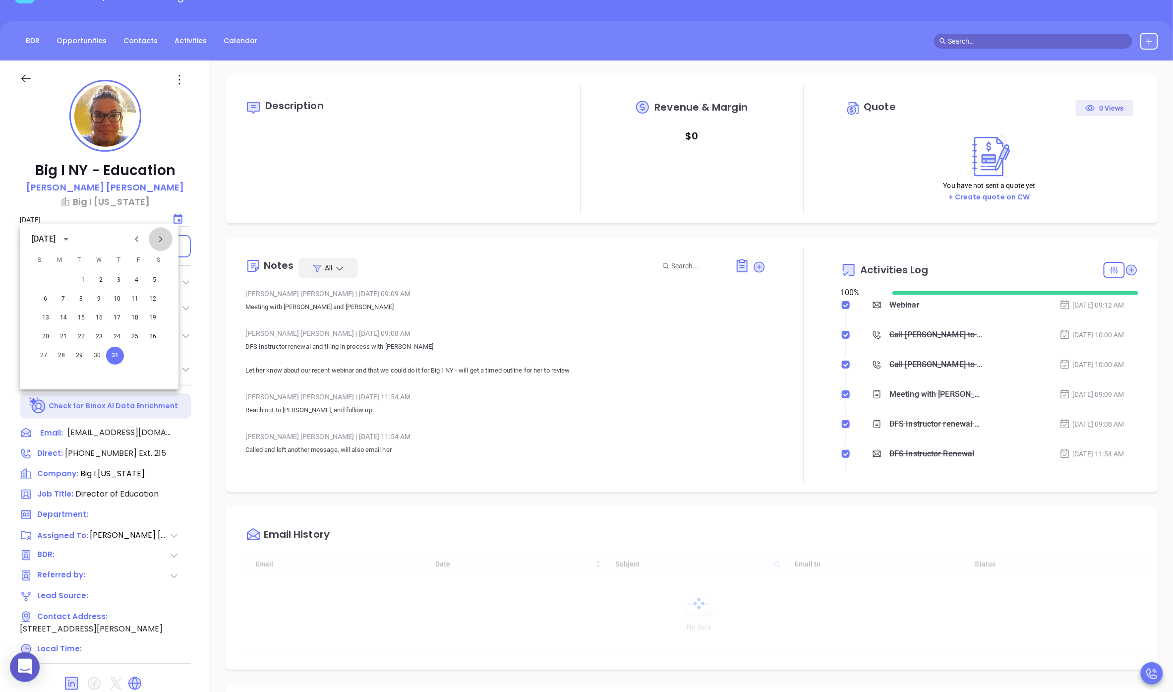
click at [165, 238] on icon "Next month" at bounding box center [161, 239] width 12 height 12
type input "[PERSON_NAME]"
click at [132, 356] on button "29" at bounding box center [135, 356] width 18 height 18
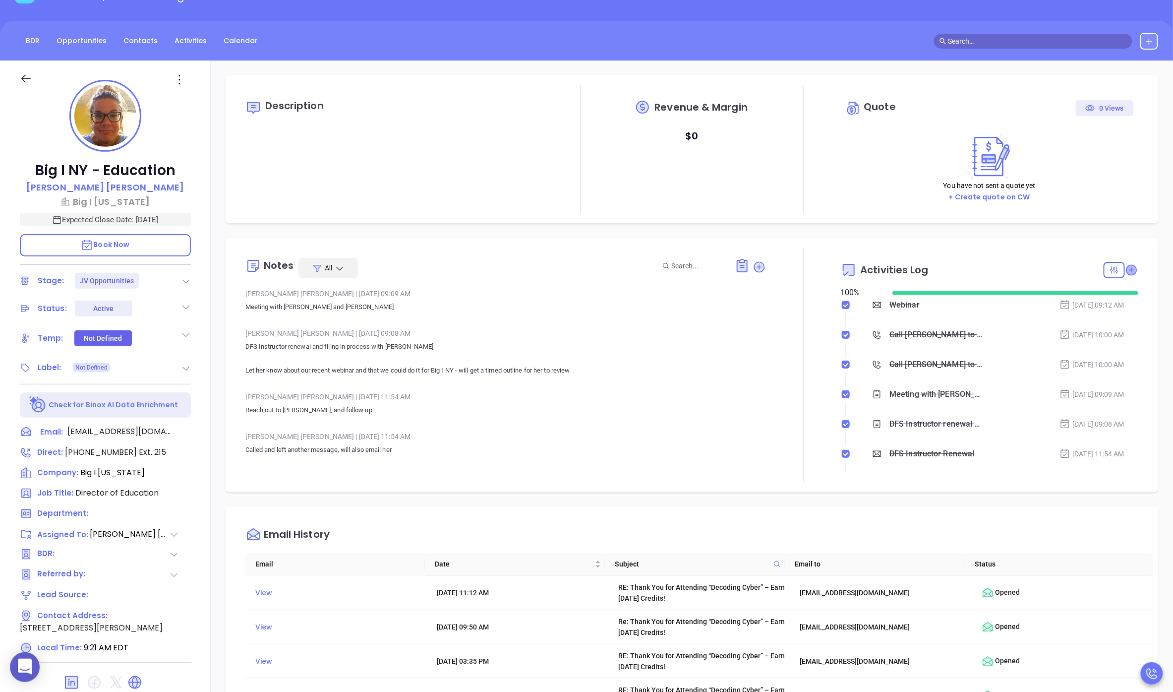
click at [938, 270] on icon at bounding box center [1131, 270] width 10 height 10
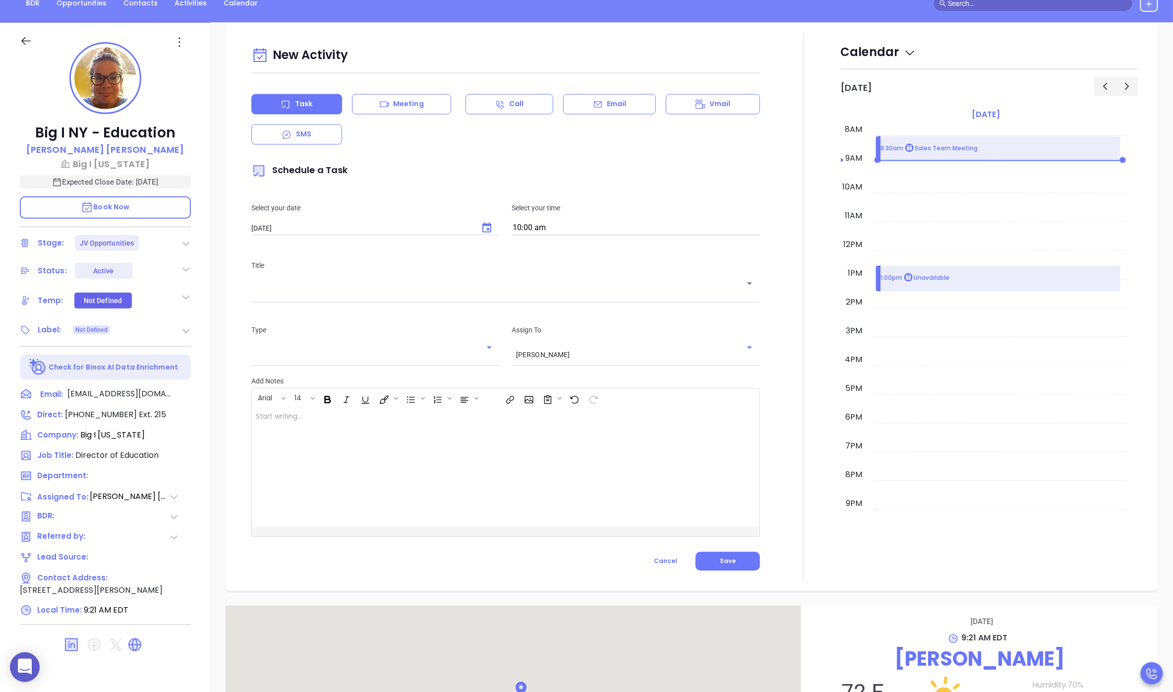
scroll to position [135, 0]
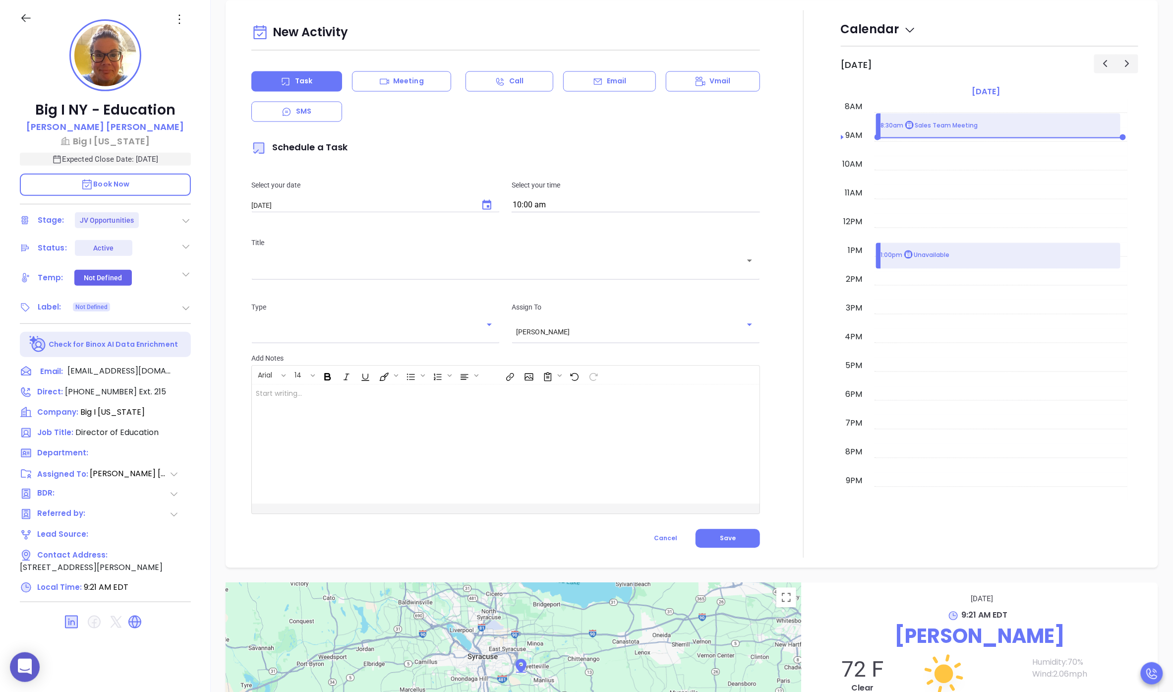
click at [345, 426] on div at bounding box center [488, 444] width 473 height 119
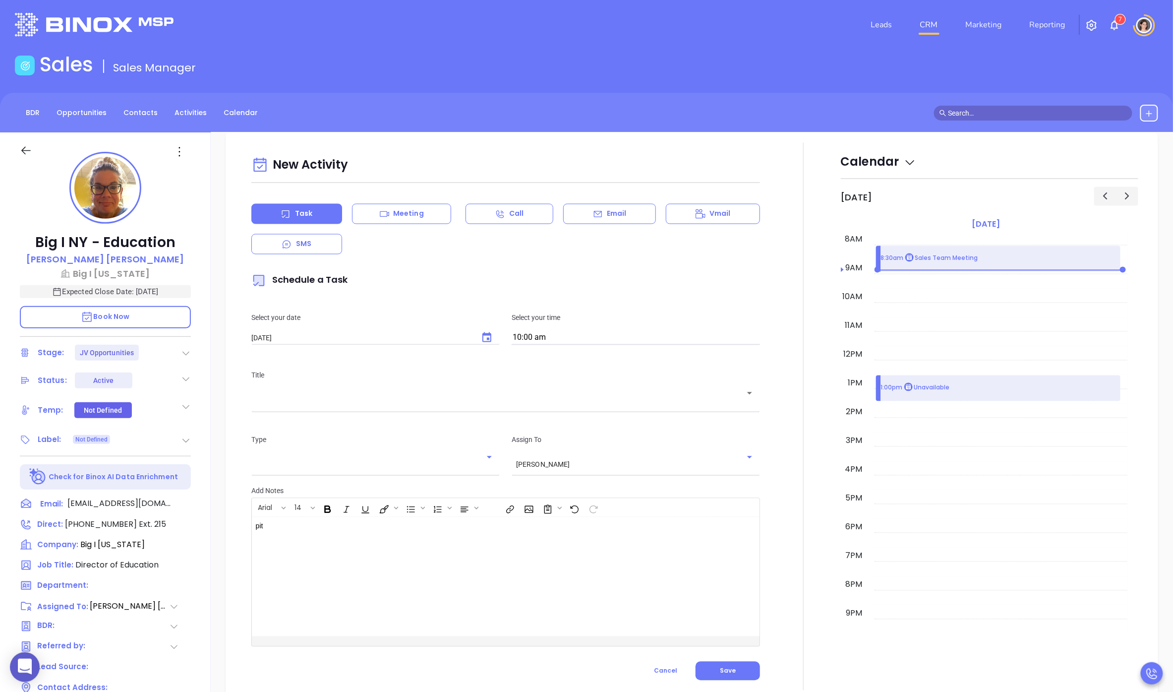
scroll to position [0, 0]
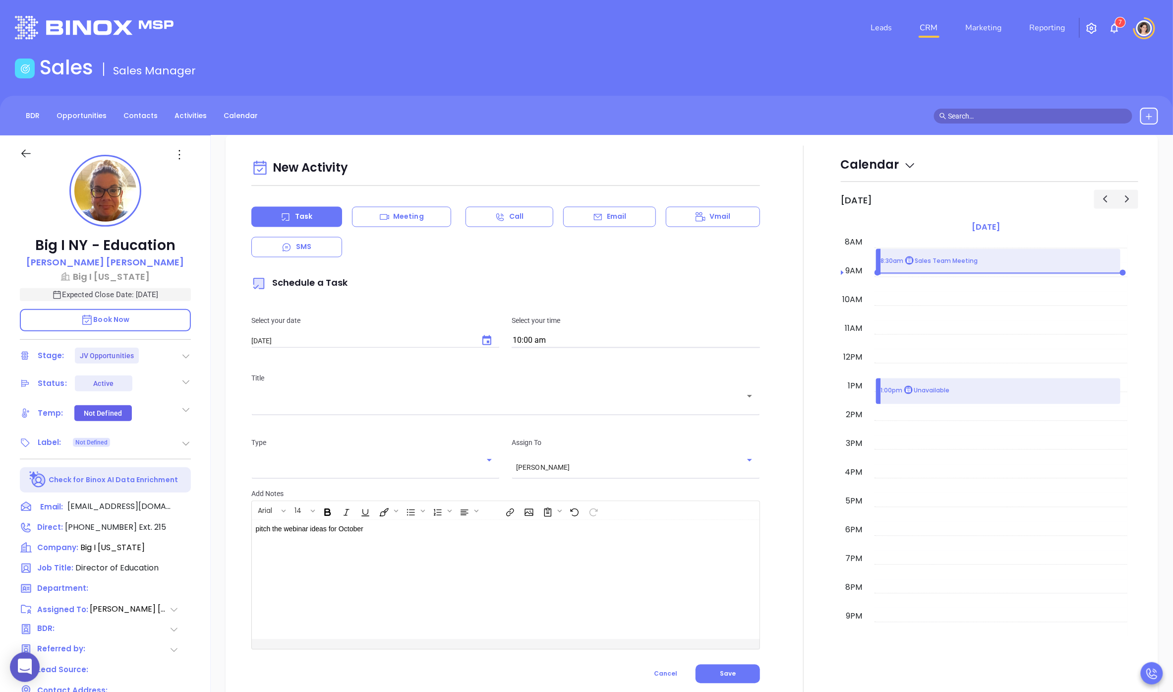
click at [492, 337] on button "Choose date, selected date is Aug 16, 2025" at bounding box center [487, 341] width 24 height 24
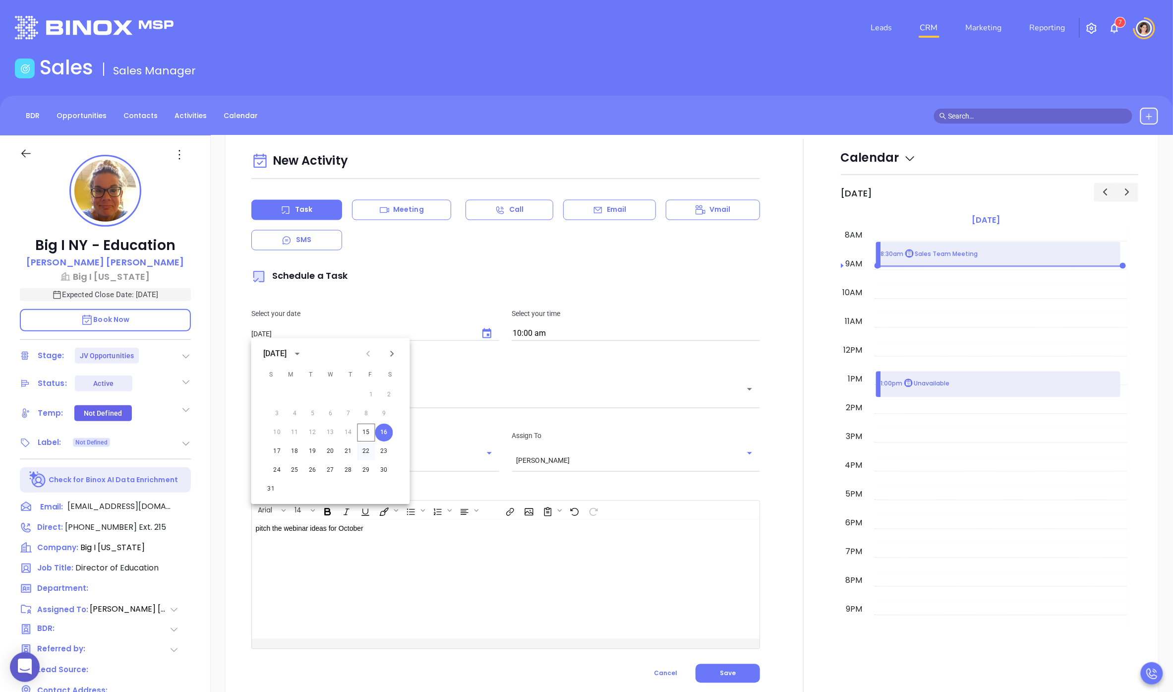
click at [363, 453] on button "22" at bounding box center [366, 451] width 18 height 18
type input "[DATE]"
click at [734, 676] on button "Save" at bounding box center [728, 673] width 64 height 19
click at [26, 151] on icon at bounding box center [26, 153] width 12 height 12
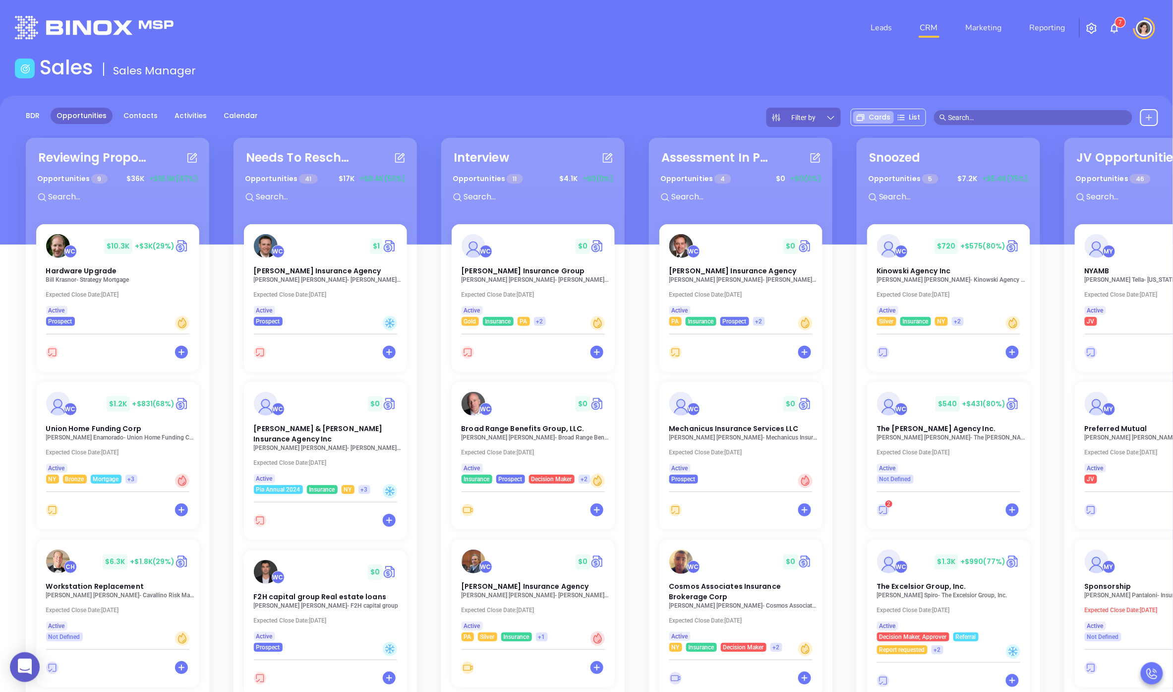
scroll to position [0, 133]
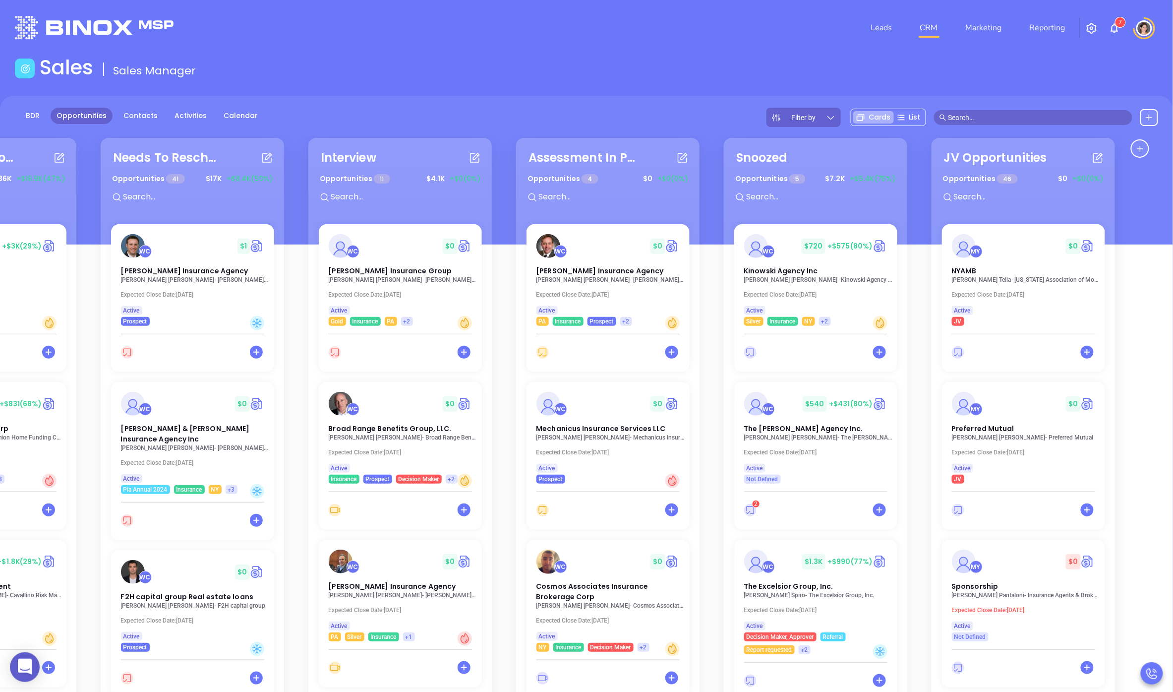
drag, startPoint x: 842, startPoint y: 211, endPoint x: 452, endPoint y: 201, distance: 390.3
click at [356, 203] on div "Reviewing Proposal Opportunities 9 $ 36K +$16.9K (47%) WC $ 10.3K +$3K (29%) Ha…" at bounding box center [586, 481] width 1173 height 692
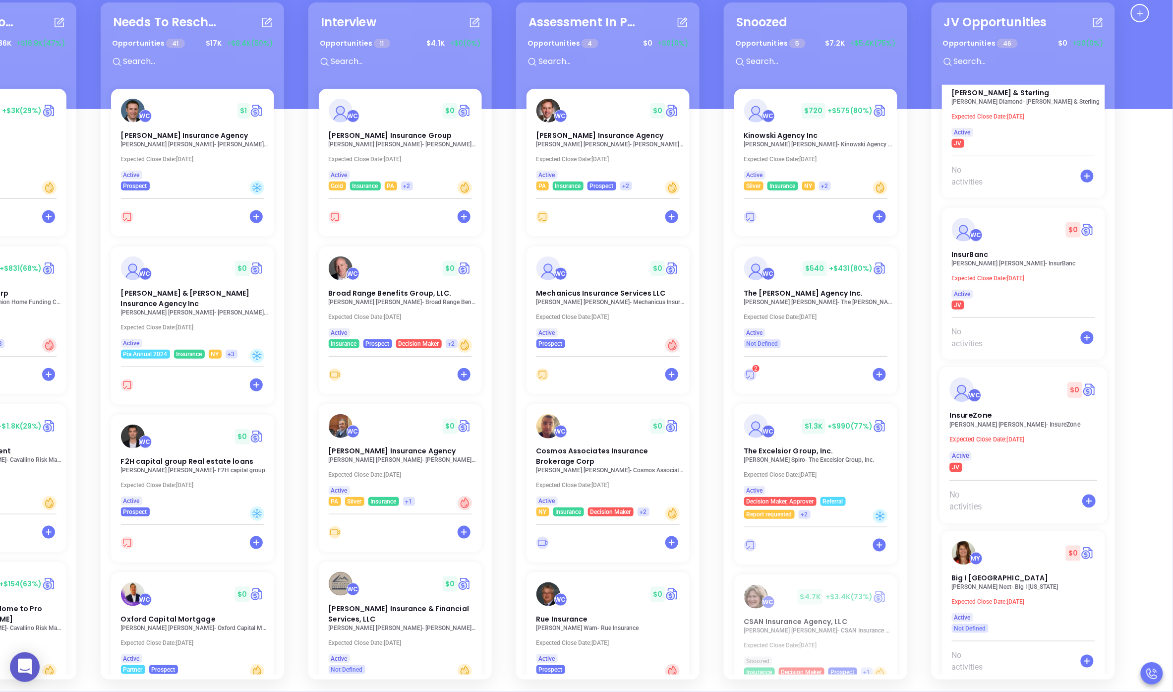
scroll to position [4095, 0]
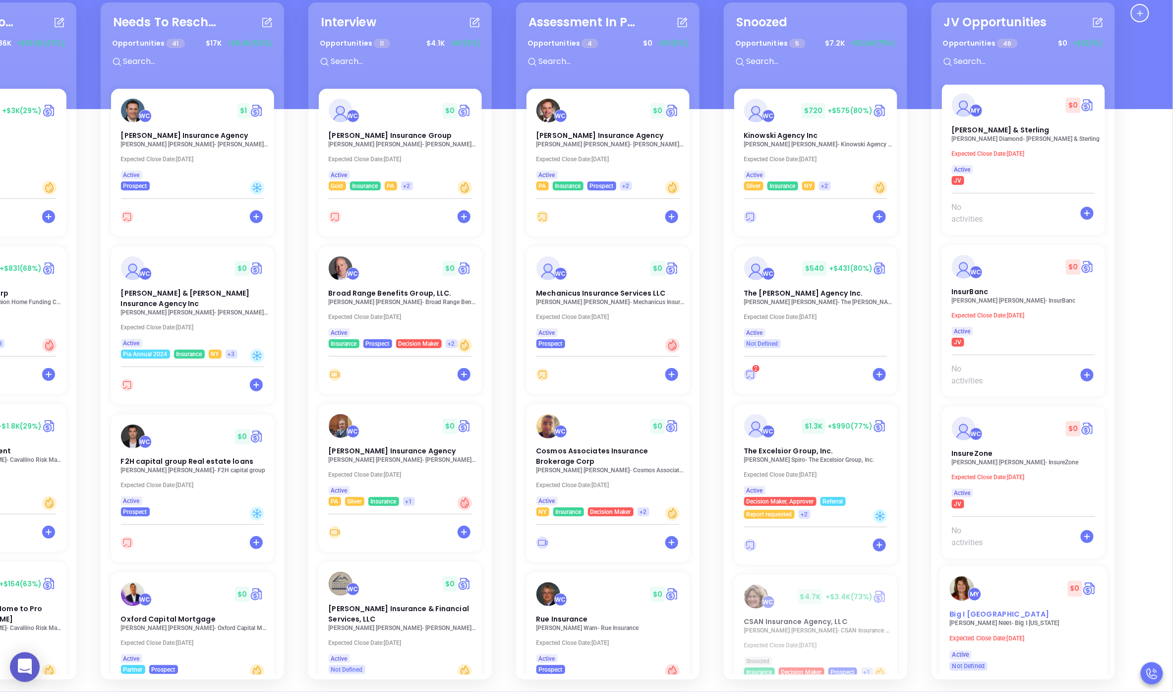
click at [938, 576] on div "MY $ 0" at bounding box center [1024, 588] width 160 height 24
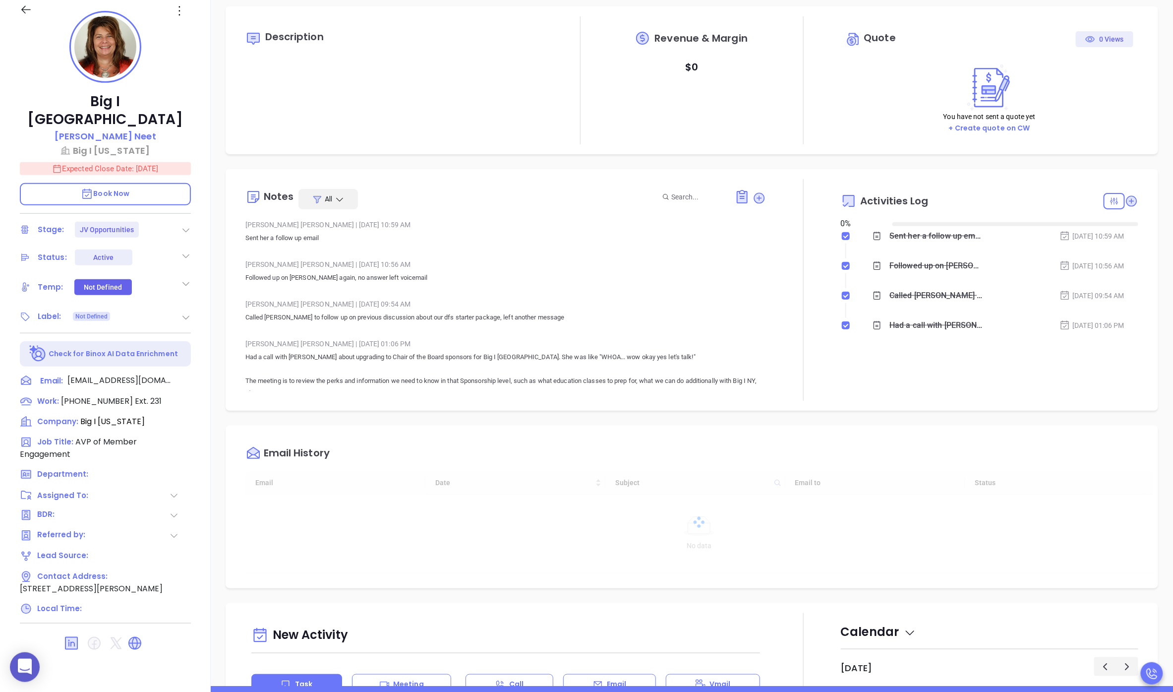
type input "[DATE]"
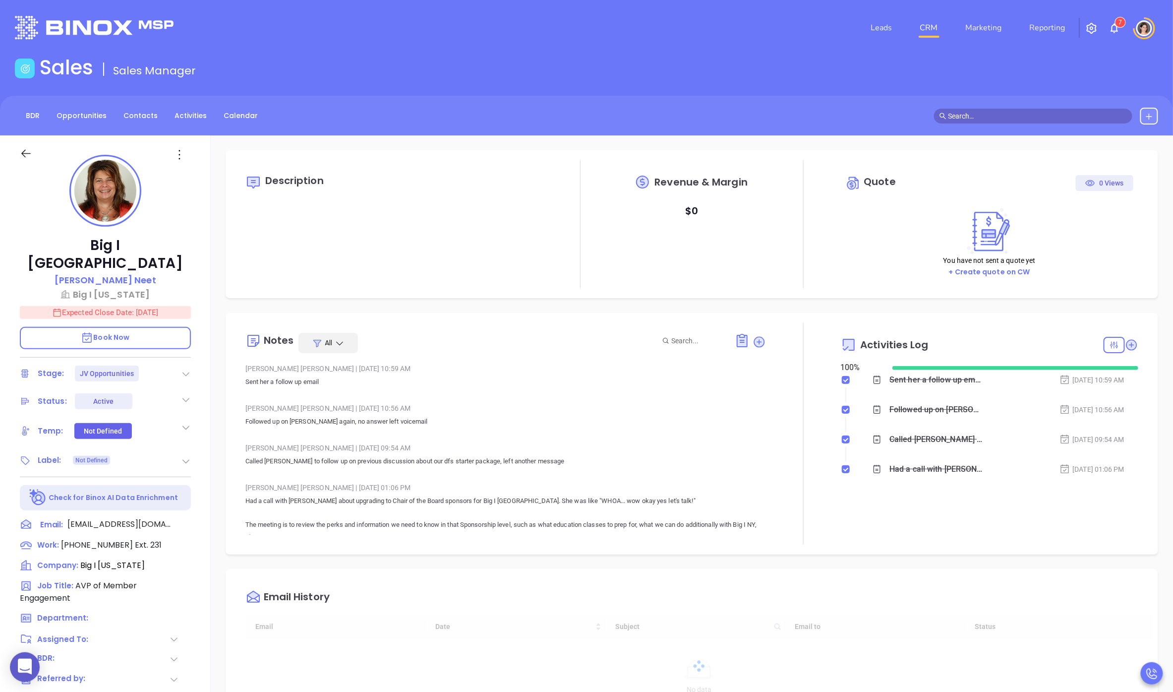
click at [138, 306] on p "Expected Close Date: [DATE]" at bounding box center [105, 312] width 171 height 13
click at [177, 306] on icon "Choose date, selected date is Jun 30, 2025" at bounding box center [178, 311] width 9 height 10
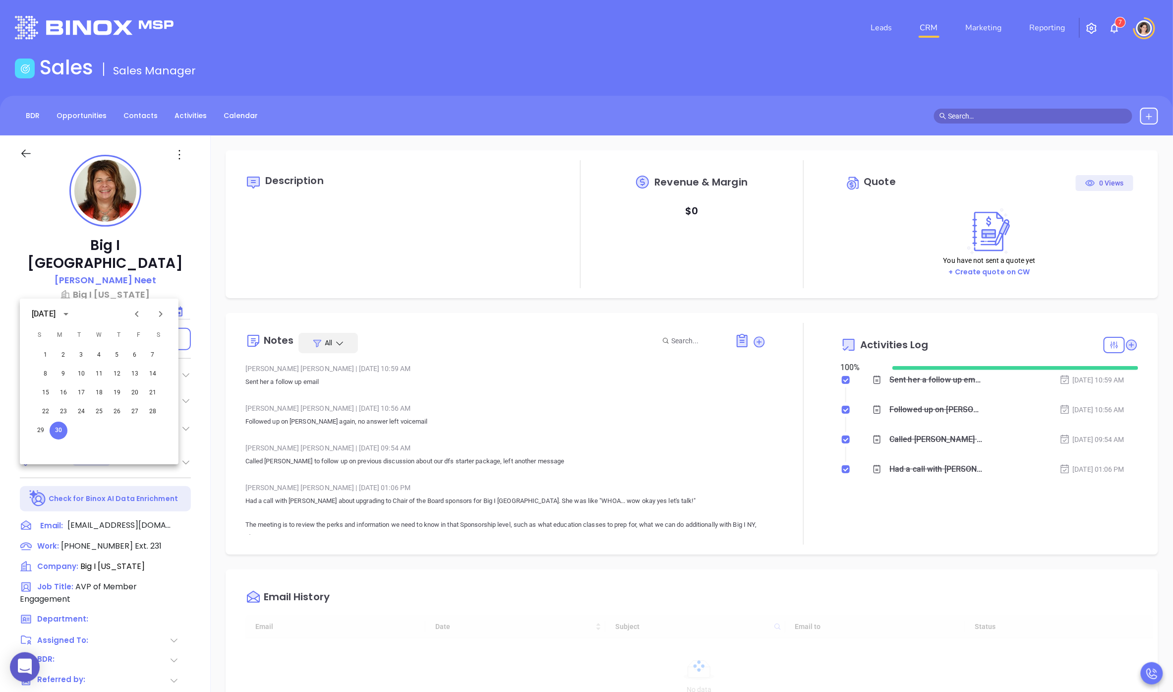
click at [162, 312] on icon "Next month" at bounding box center [161, 314] width 12 height 12
click at [136, 431] on button "31" at bounding box center [134, 430] width 18 height 18
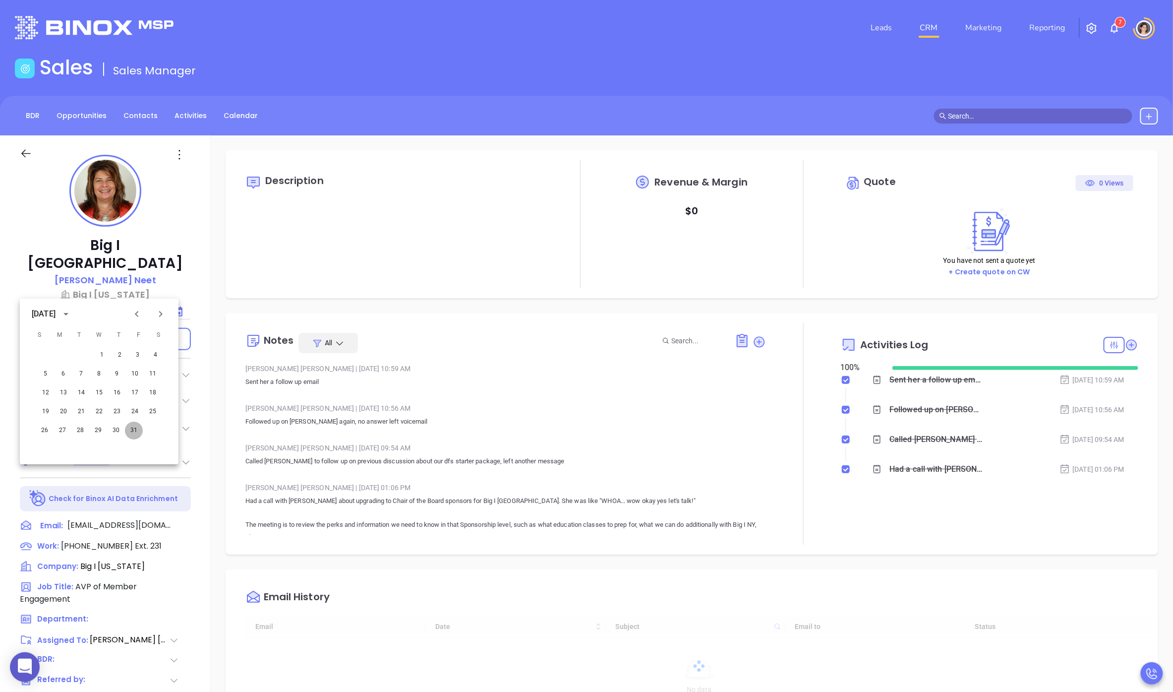
type input "[PERSON_NAME]"
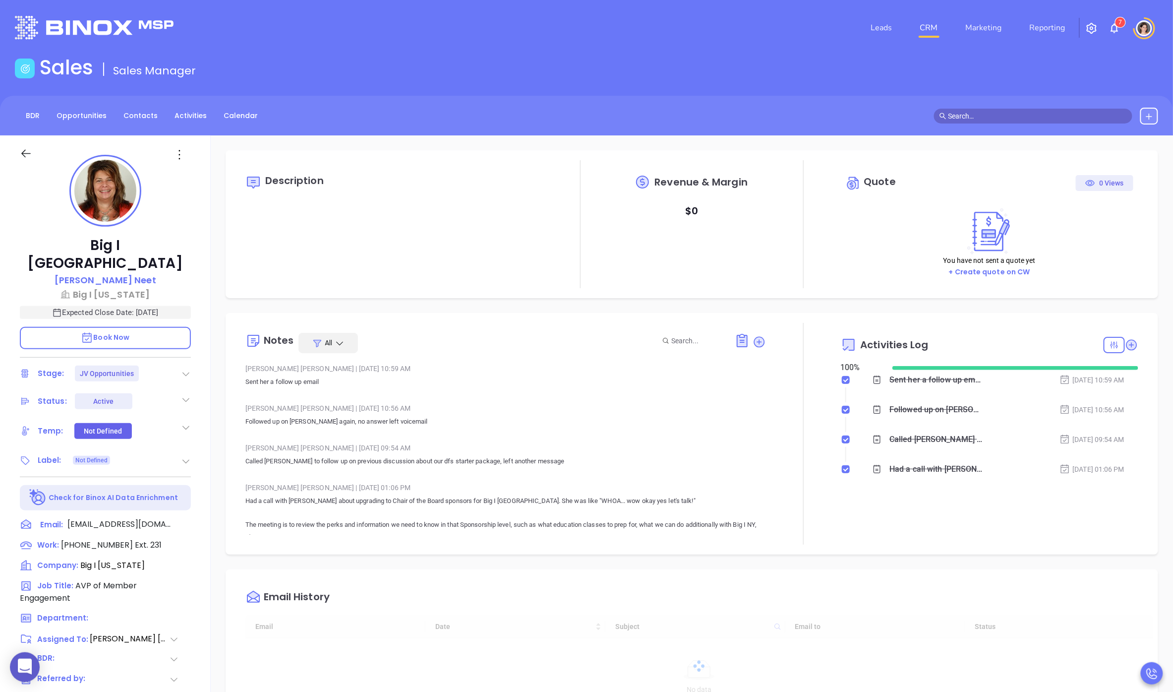
click at [236, 283] on div "Description Revenue & Margin $ 0 Quote 0 Views You have not sent a quote yet + …" at bounding box center [692, 224] width 913 height 128
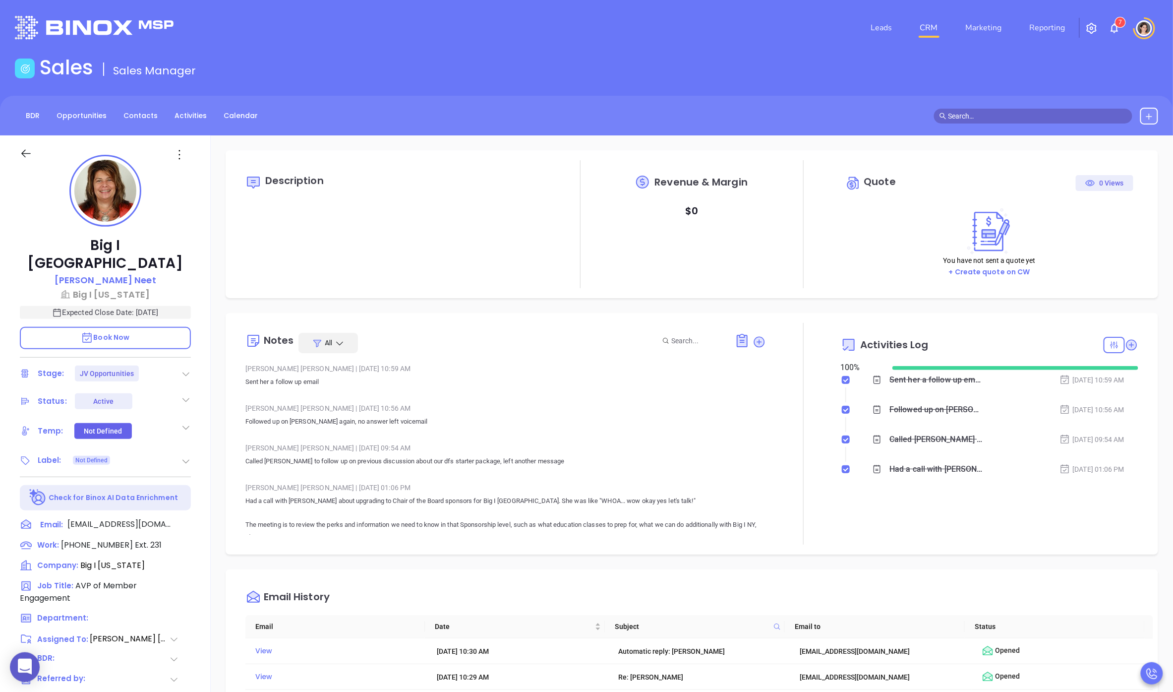
click at [22, 160] on div at bounding box center [37, 158] width 46 height 22
click at [23, 157] on icon at bounding box center [26, 153] width 12 height 12
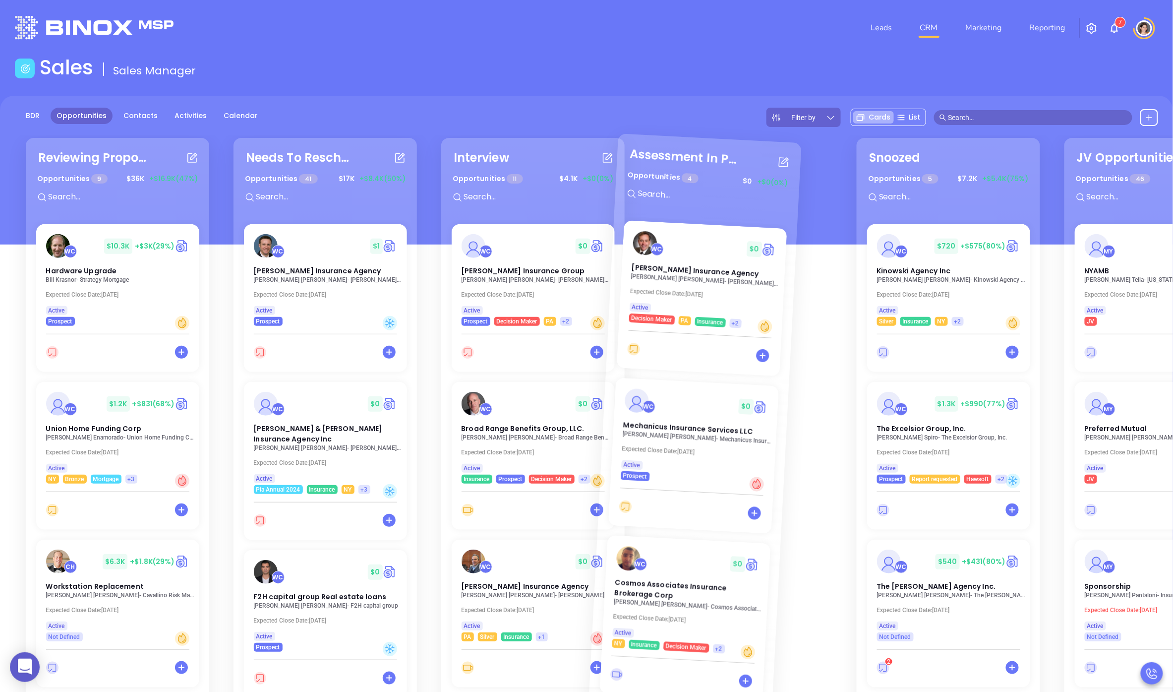
drag, startPoint x: 840, startPoint y: 321, endPoint x: 804, endPoint y: 307, distance: 39.4
click at [804, 307] on div "Reviewing Proposal Opportunities 9 $ 36K +$16.9K (47%) WC $ 10.3K +$3K (29%) Ha…" at bounding box center [586, 481] width 1173 height 692
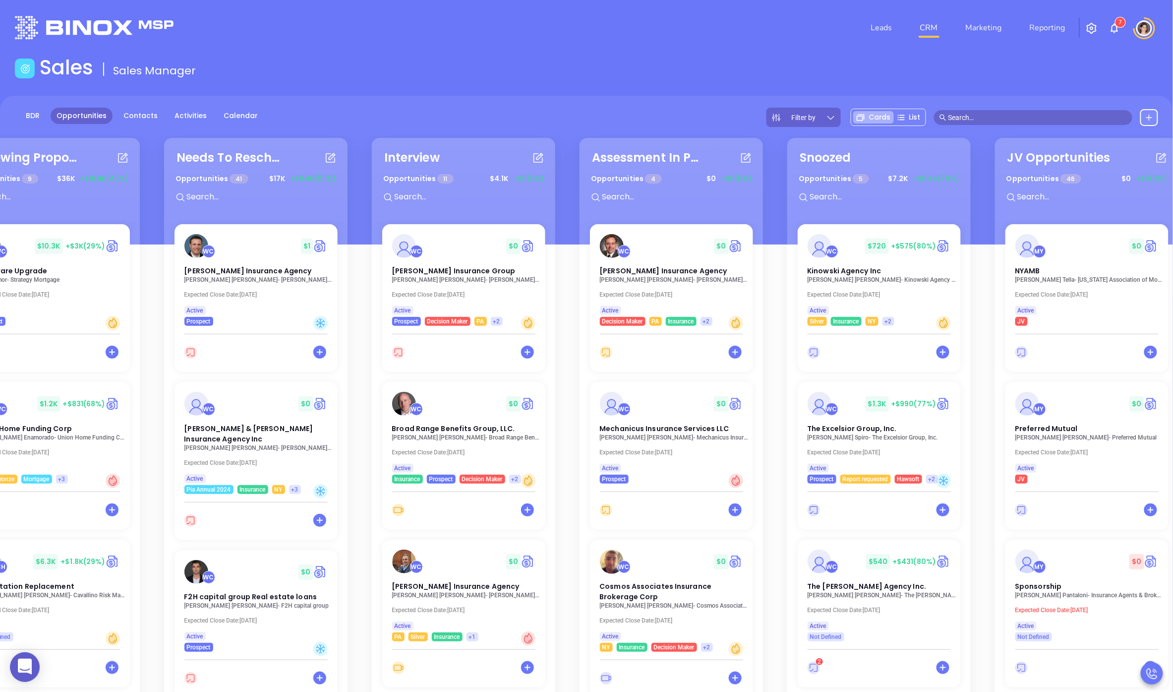
scroll to position [0, 133]
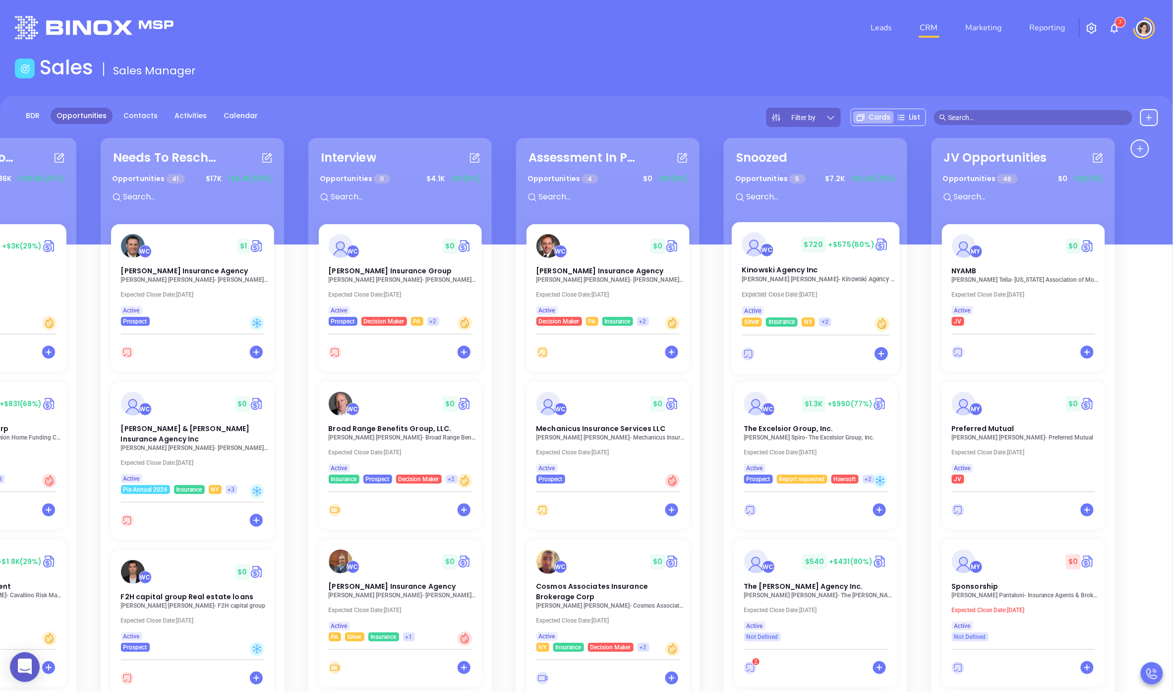
drag, startPoint x: 1057, startPoint y: 317, endPoint x: 854, endPoint y: 325, distance: 202.9
click at [787, 320] on div "Reviewing Proposal Opportunities 9 $ 36K +$16.9K (47%) WC $ 10.3K +$3K (29%) Ha…" at bounding box center [586, 481] width 1173 height 692
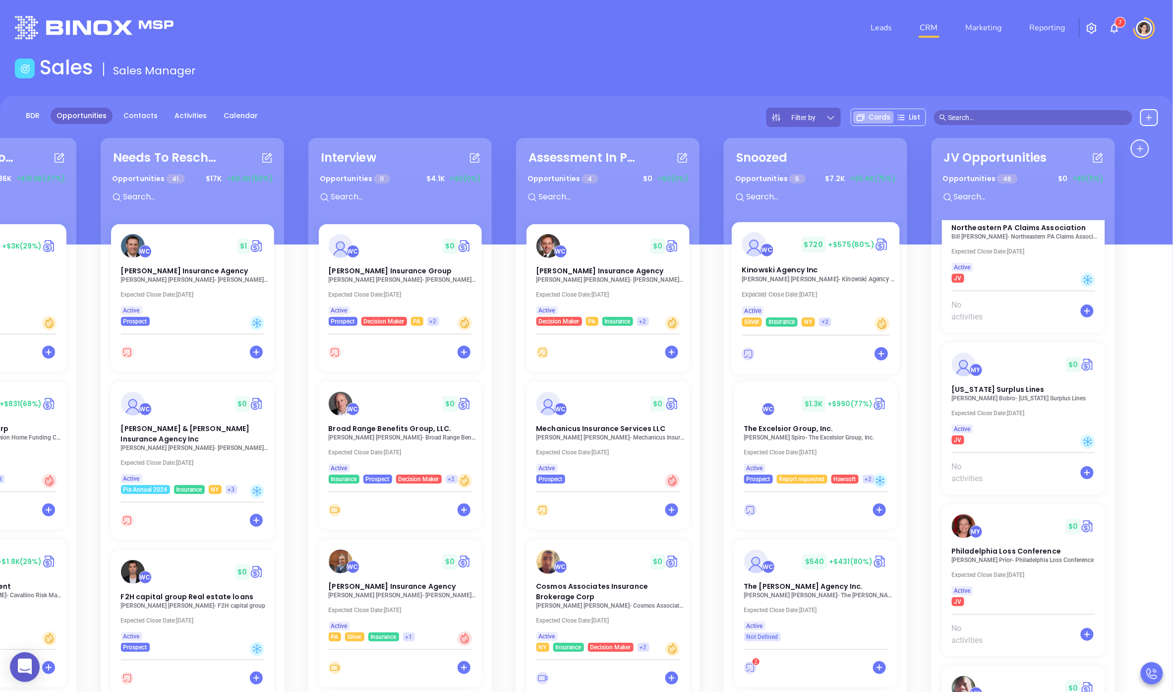
scroll to position [6163, 0]
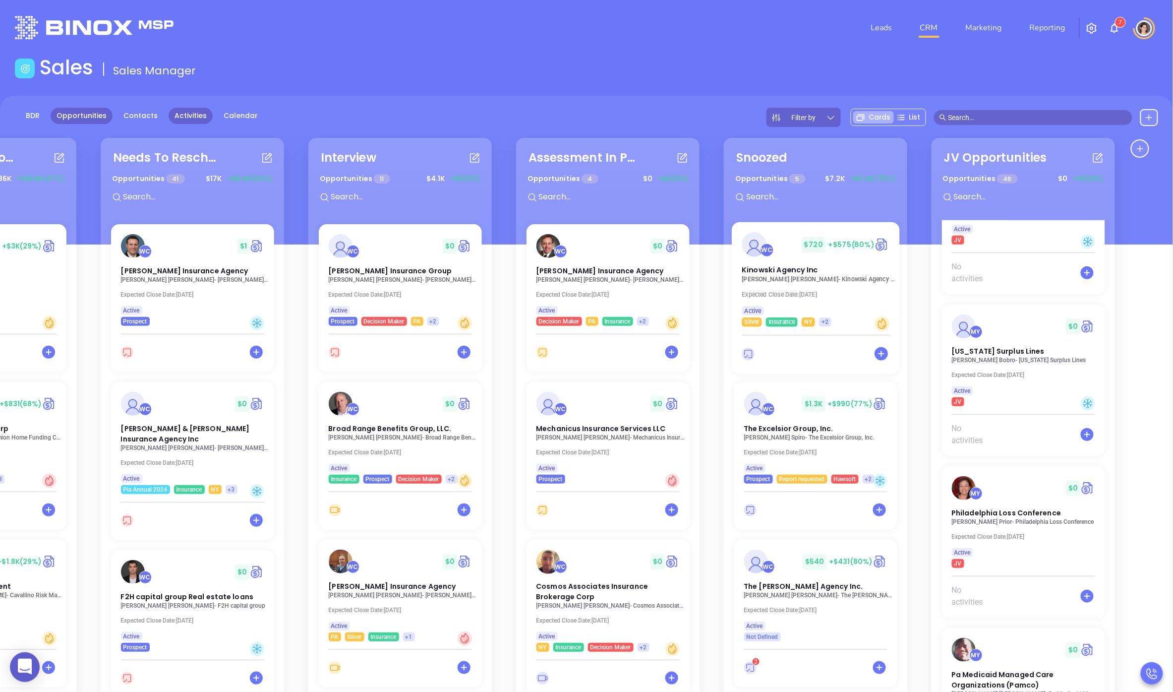
click at [192, 117] on link "Activities" at bounding box center [191, 116] width 44 height 16
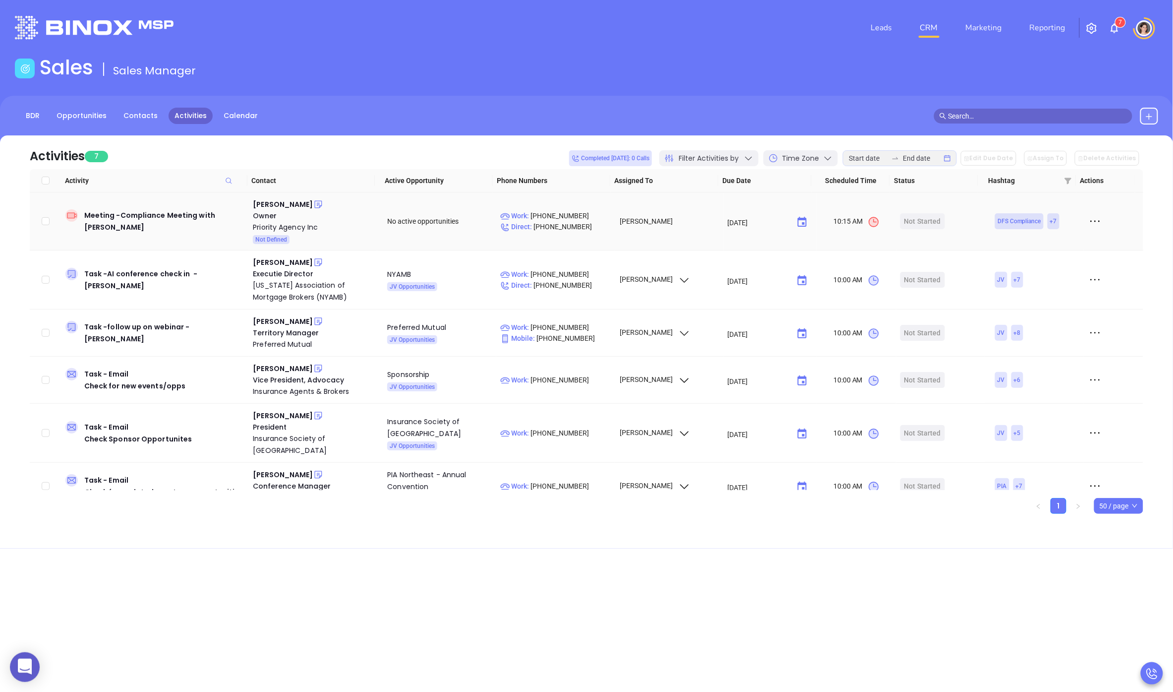
click at [40, 222] on td at bounding box center [46, 221] width 32 height 58
click at [48, 223] on input "checkbox" at bounding box center [46, 221] width 8 height 8
checkbox input "true"
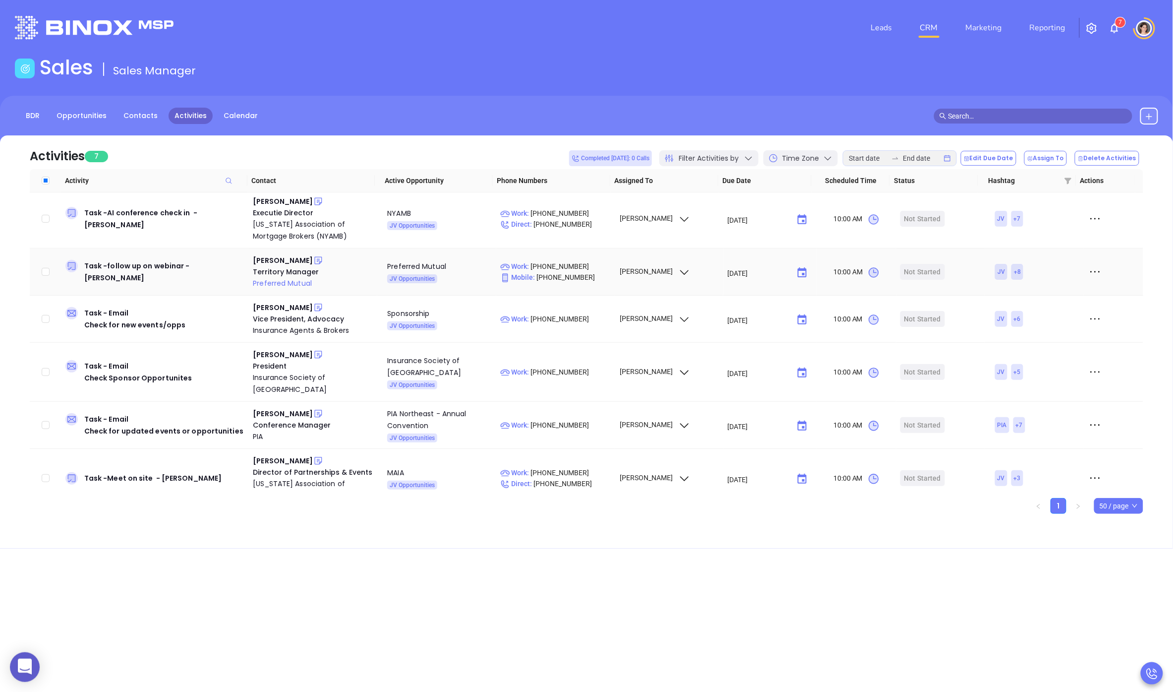
scroll to position [67, 0]
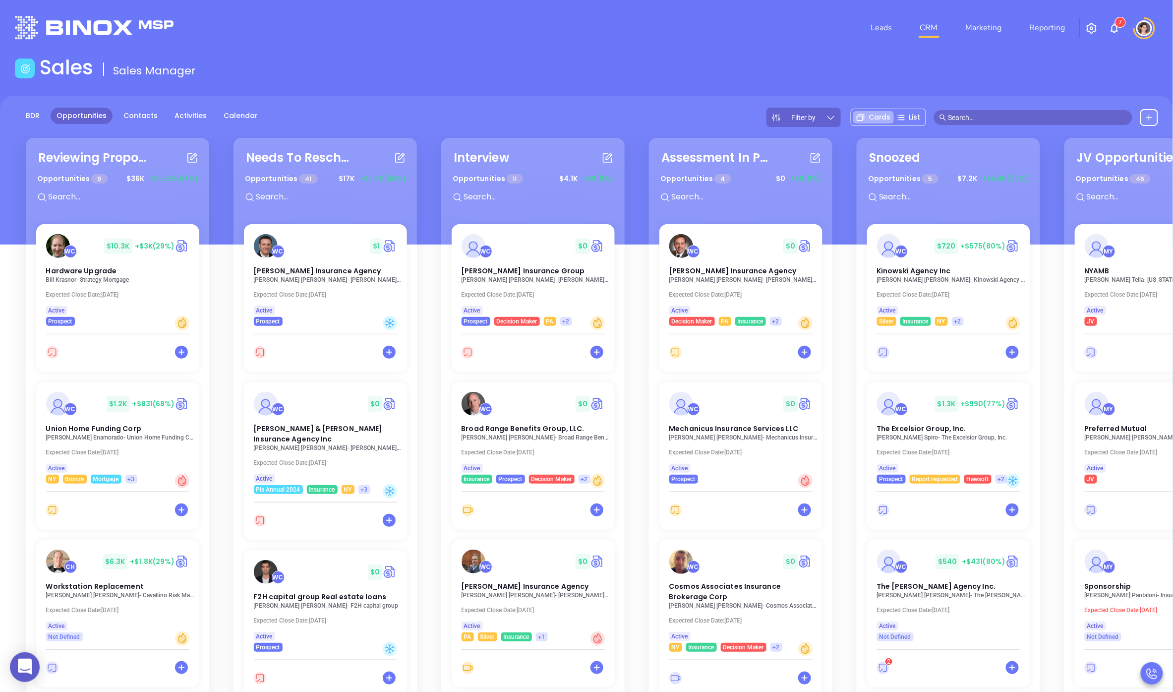
click at [849, 211] on div "Reviewing Proposal Opportunities 9 $ 36K +$16.9K (47%) WC $ 10.3K +$3K (29%) Ha…" at bounding box center [640, 476] width 1246 height 682
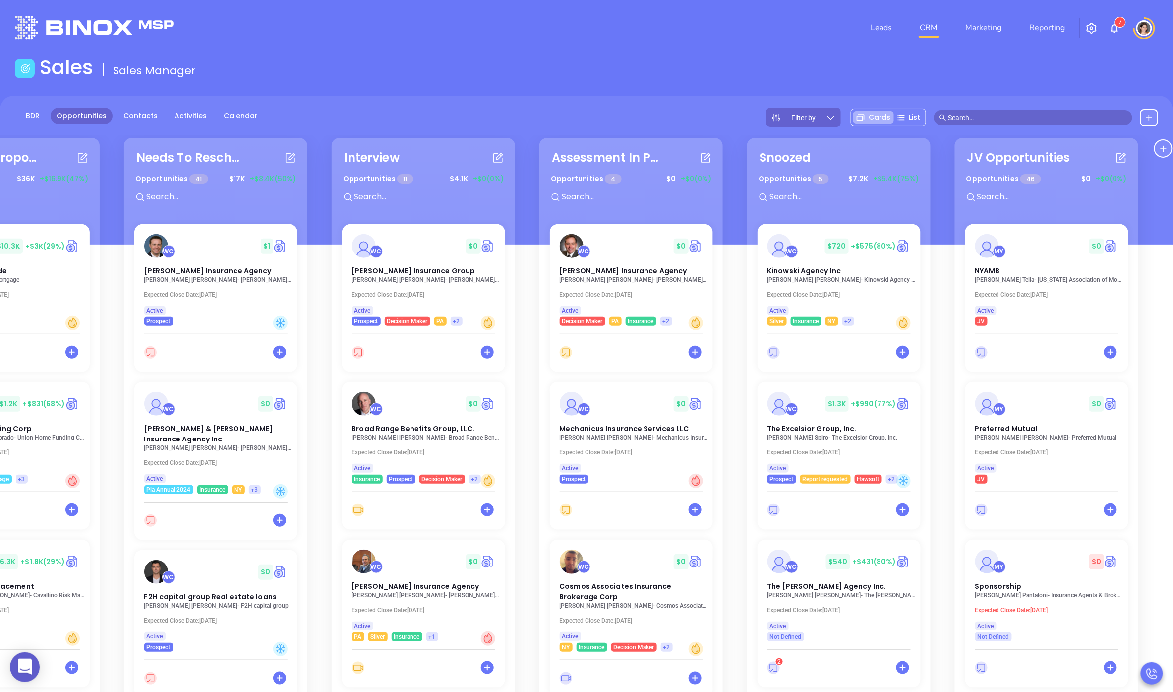
scroll to position [0, 133]
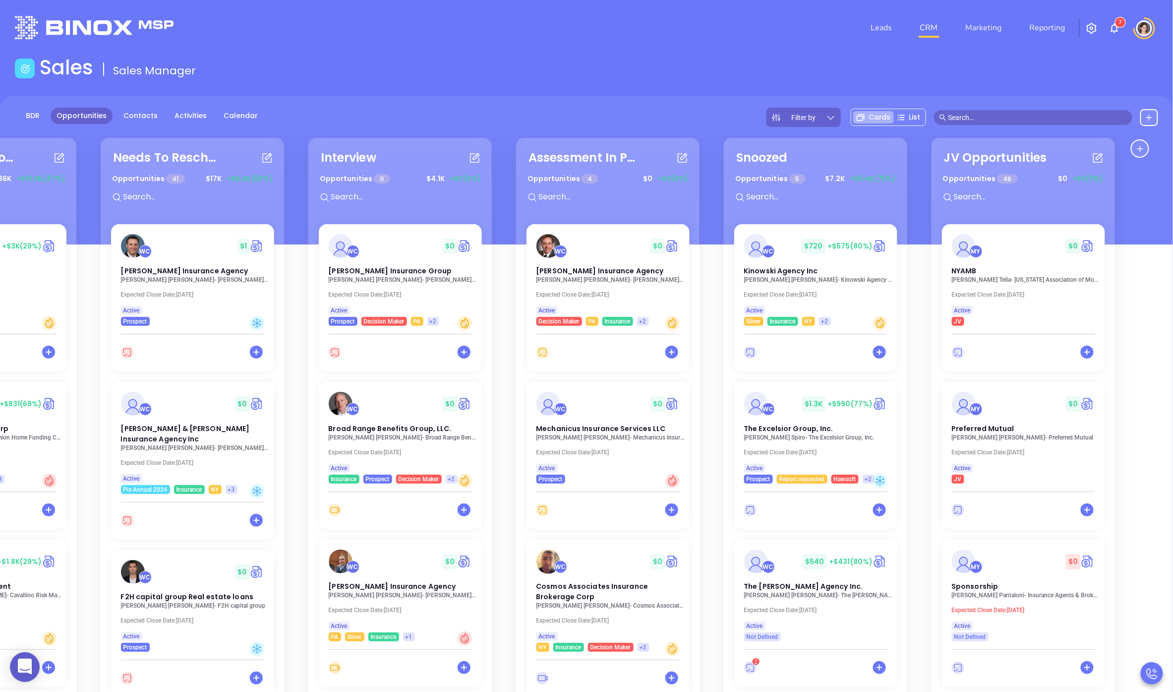
drag, startPoint x: 845, startPoint y: 177, endPoint x: 351, endPoint y: 163, distance: 494.5
click at [346, 154] on div "Reviewing Proposal Opportunities 9 $ 36K +$16.9K (47%) WC $ 10.3K +$3K (29%) Ha…" at bounding box center [586, 481] width 1173 height 692
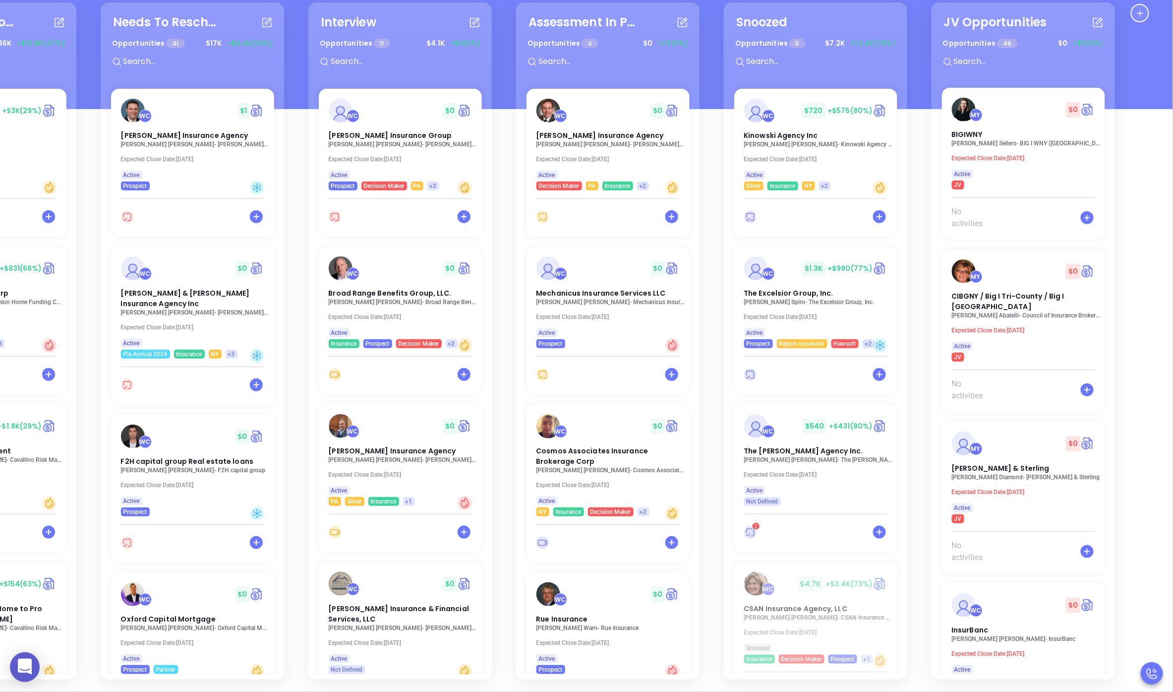
scroll to position [3644, 0]
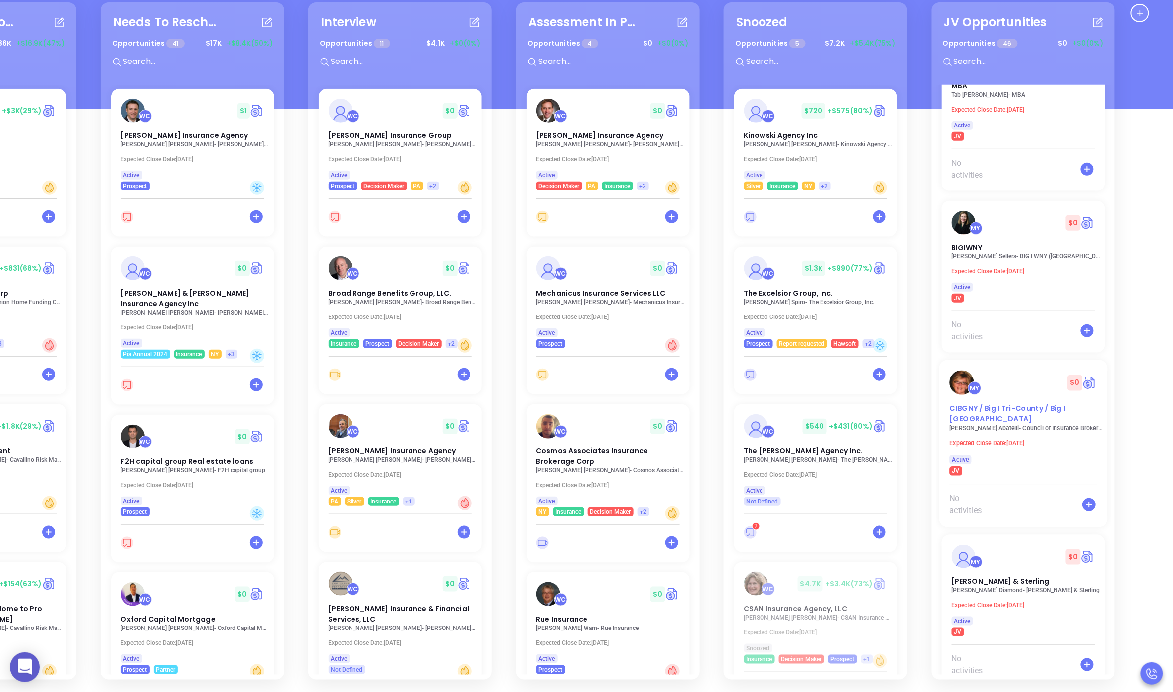
click at [938, 370] on div "MY $ 0" at bounding box center [1024, 382] width 160 height 24
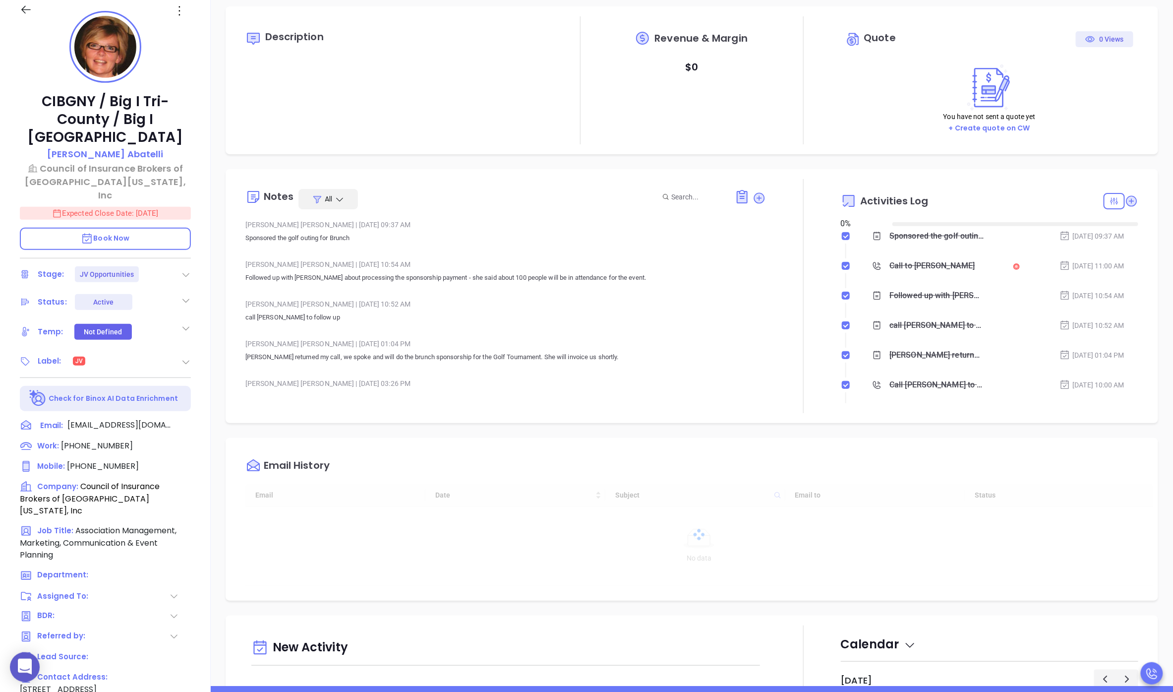
type input "[DATE]"
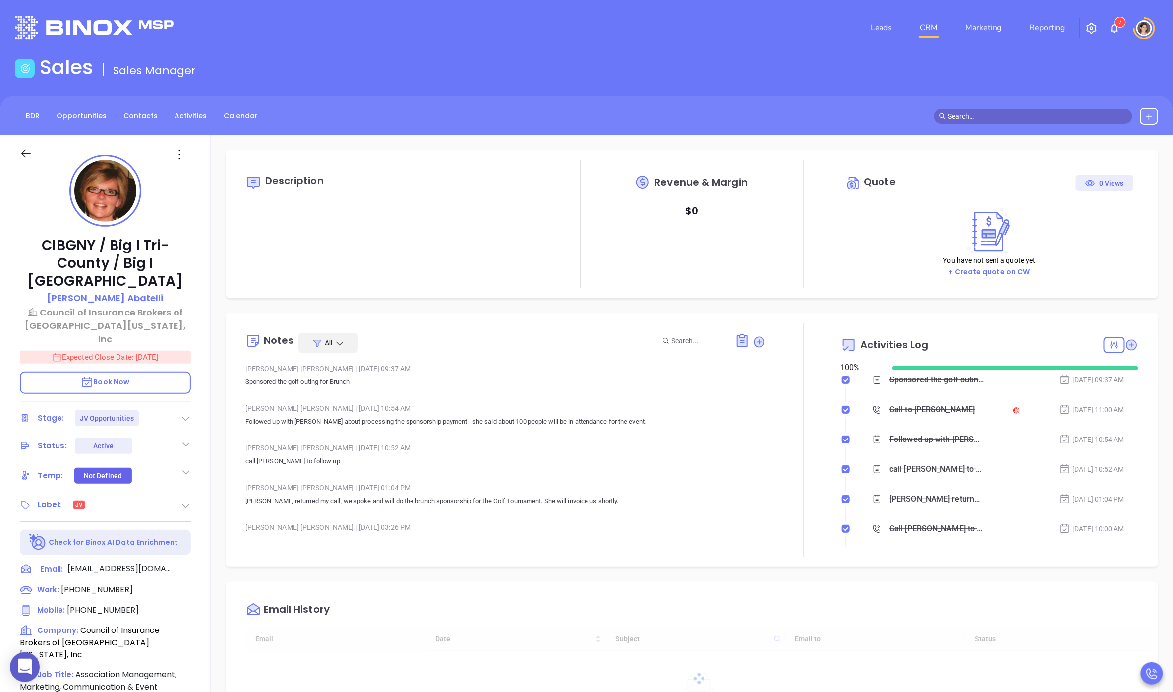
type input "[PERSON_NAME]"
click at [756, 343] on icon at bounding box center [760, 342] width 10 height 10
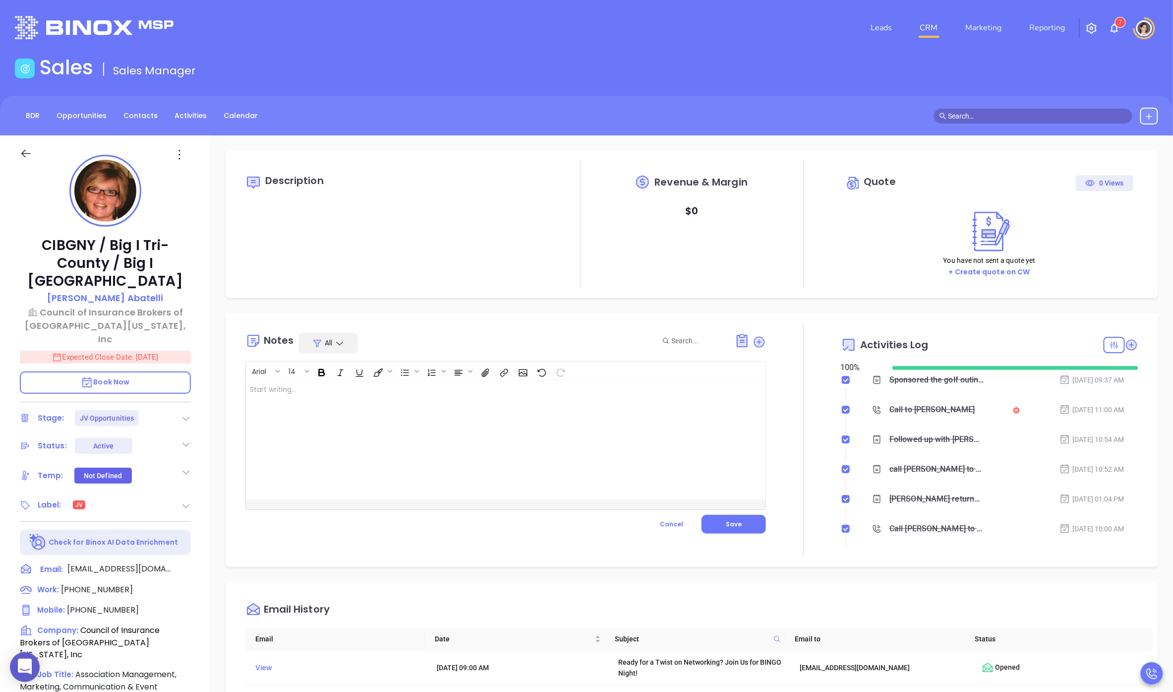
click at [450, 440] on div at bounding box center [487, 439] width 483 height 119
click at [712, 519] on button "Save" at bounding box center [734, 524] width 64 height 19
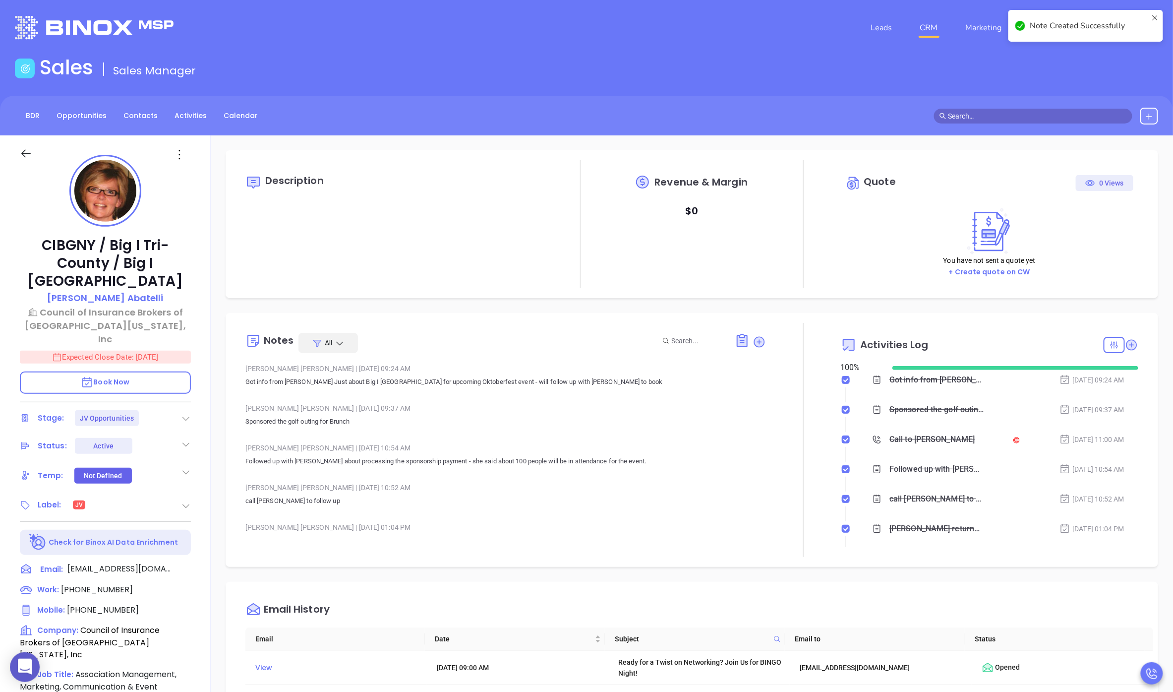
click at [40, 158] on div at bounding box center [37, 158] width 46 height 22
click at [29, 154] on icon at bounding box center [26, 153] width 12 height 12
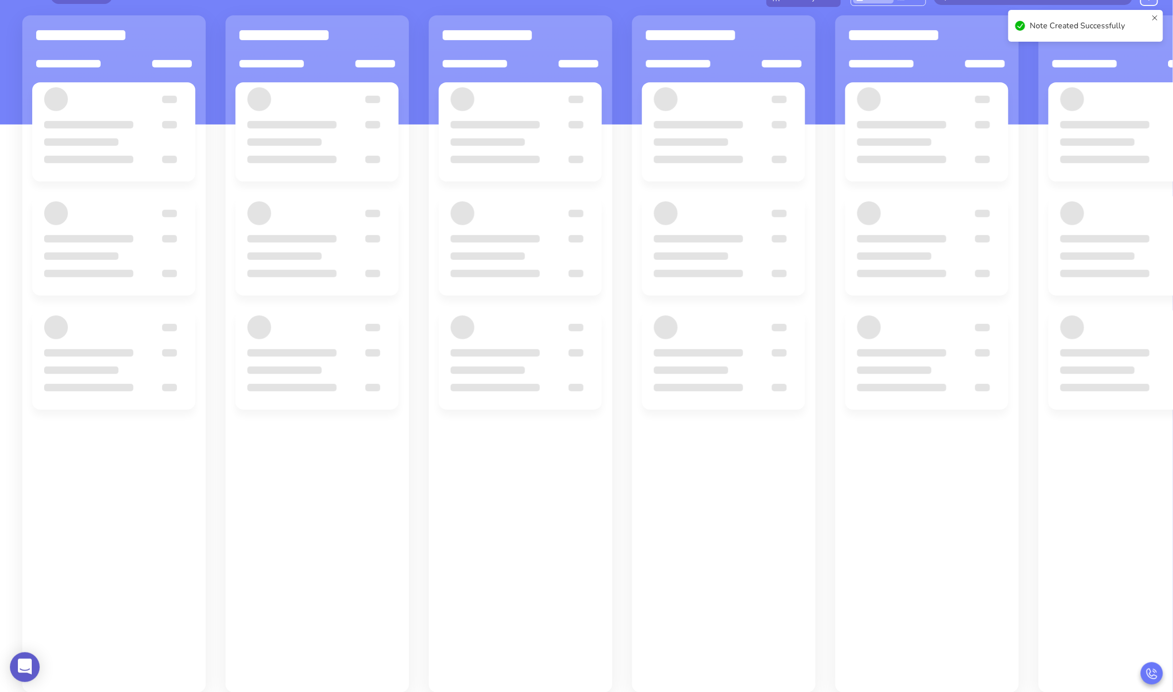
scroll to position [120, 0]
drag, startPoint x: 1028, startPoint y: 287, endPoint x: 1021, endPoint y: 288, distance: 7.5
click at [938, 288] on div at bounding box center [931, 408] width 203 height 568
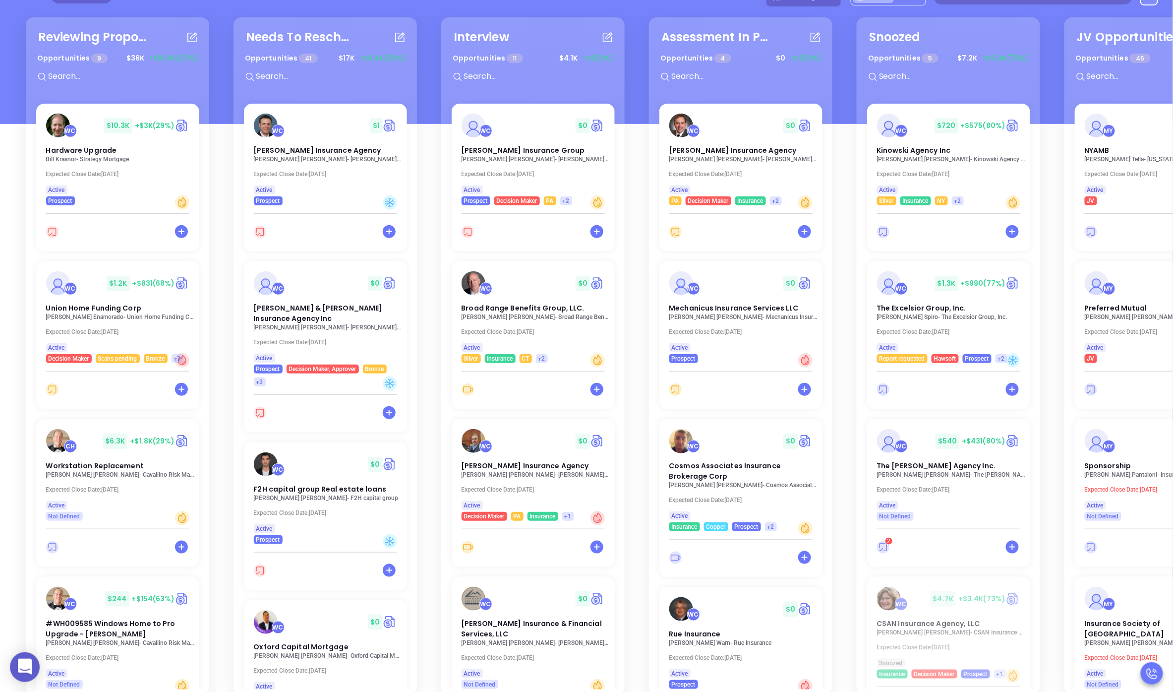
click at [850, 281] on div "Reviewing Proposal Opportunities 9 $ 36K +$16.9K (47%) WC $ 10.3K +$3K (29%) Ha…" at bounding box center [640, 356] width 1246 height 682
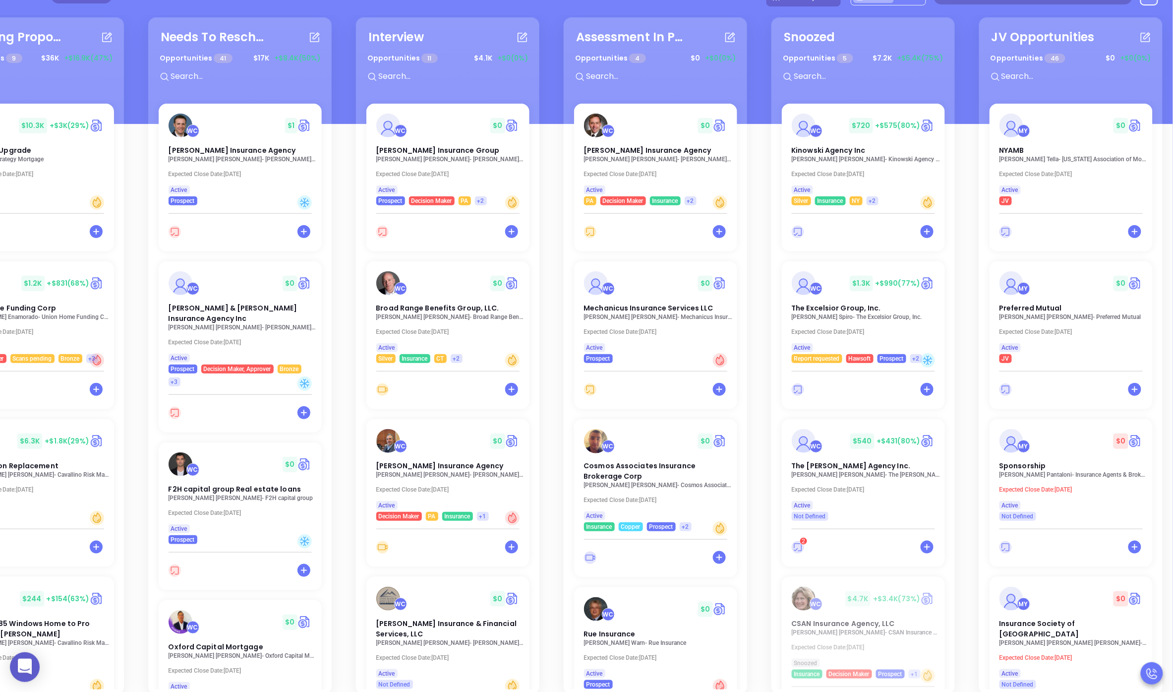
scroll to position [0, 133]
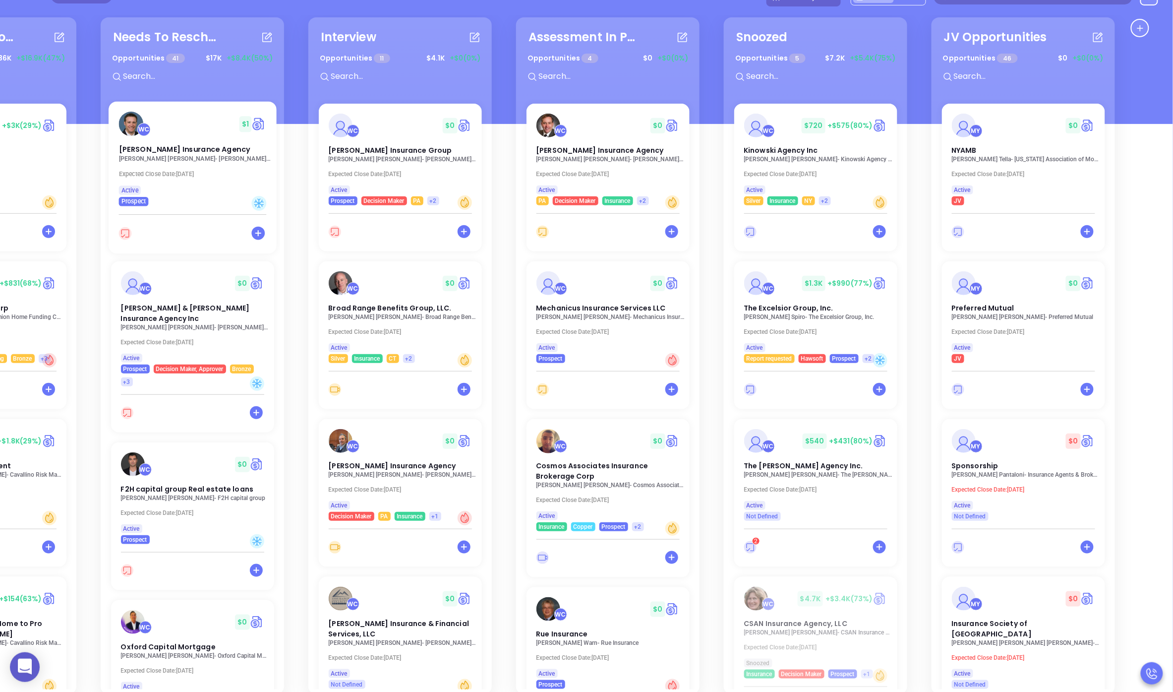
drag, startPoint x: 847, startPoint y: 192, endPoint x: 181, endPoint y: 166, distance: 666.4
click at [198, 168] on div "Reviewing Proposal Opportunities 9 $ 36K +$16.9K (47%) WC $ 10.3K +$3K (29%) Ha…" at bounding box center [586, 361] width 1173 height 692
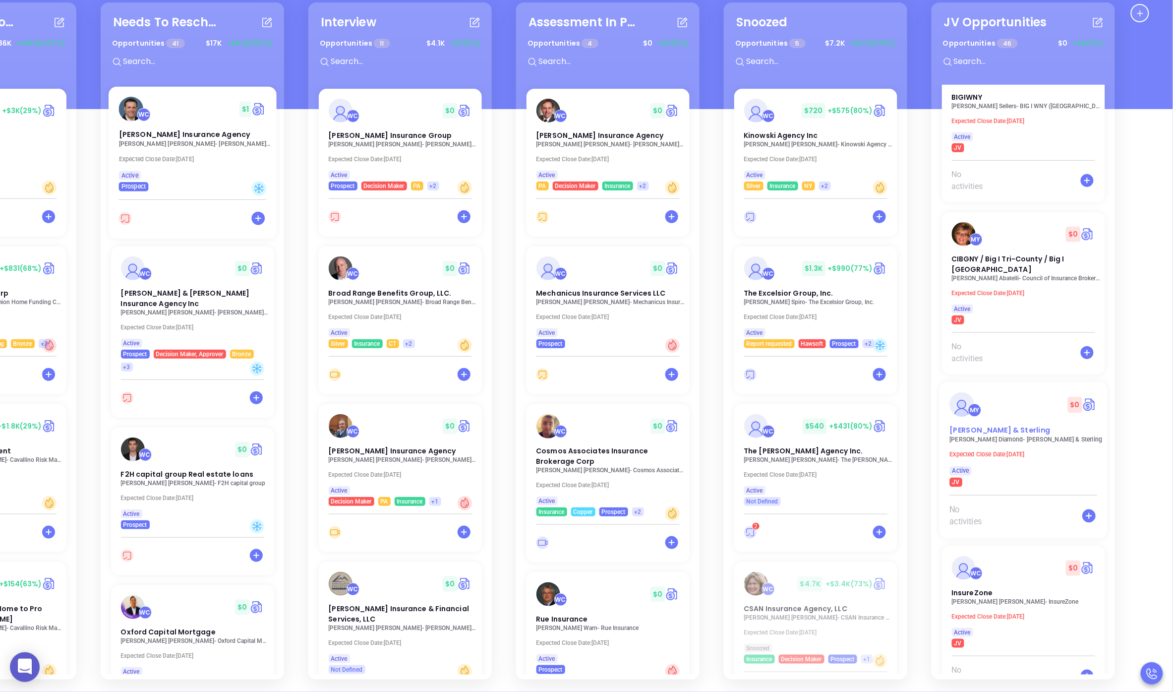
scroll to position [3600, 0]
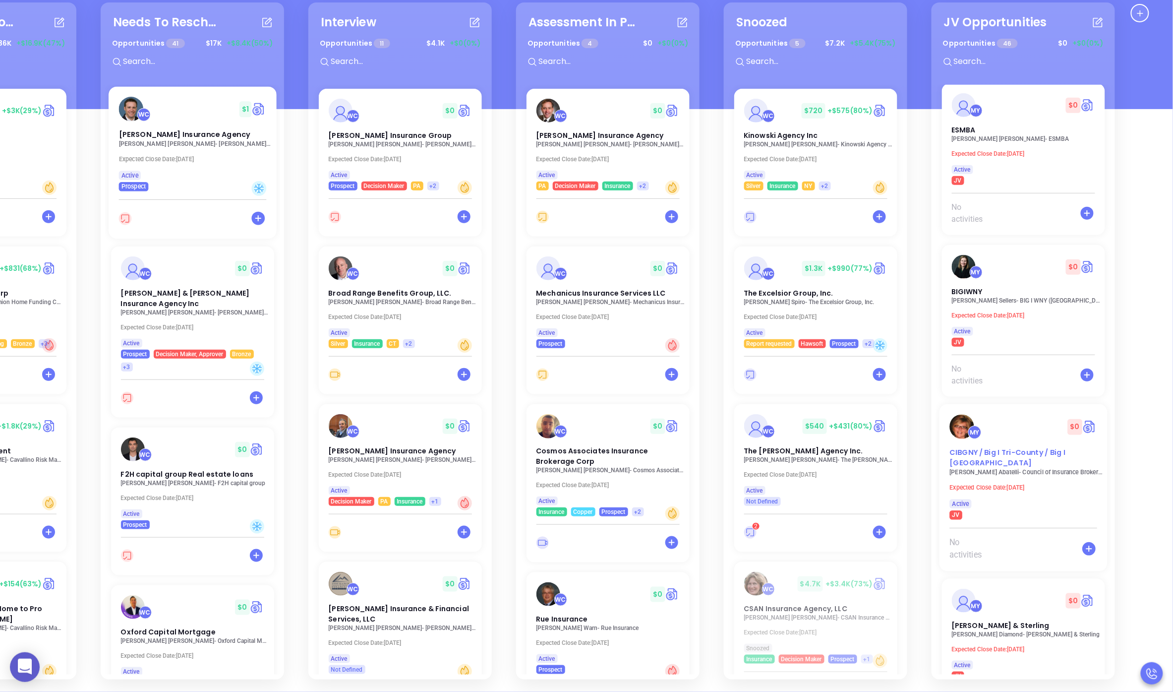
click at [938, 415] on div "MY $ 0" at bounding box center [1024, 427] width 160 height 24
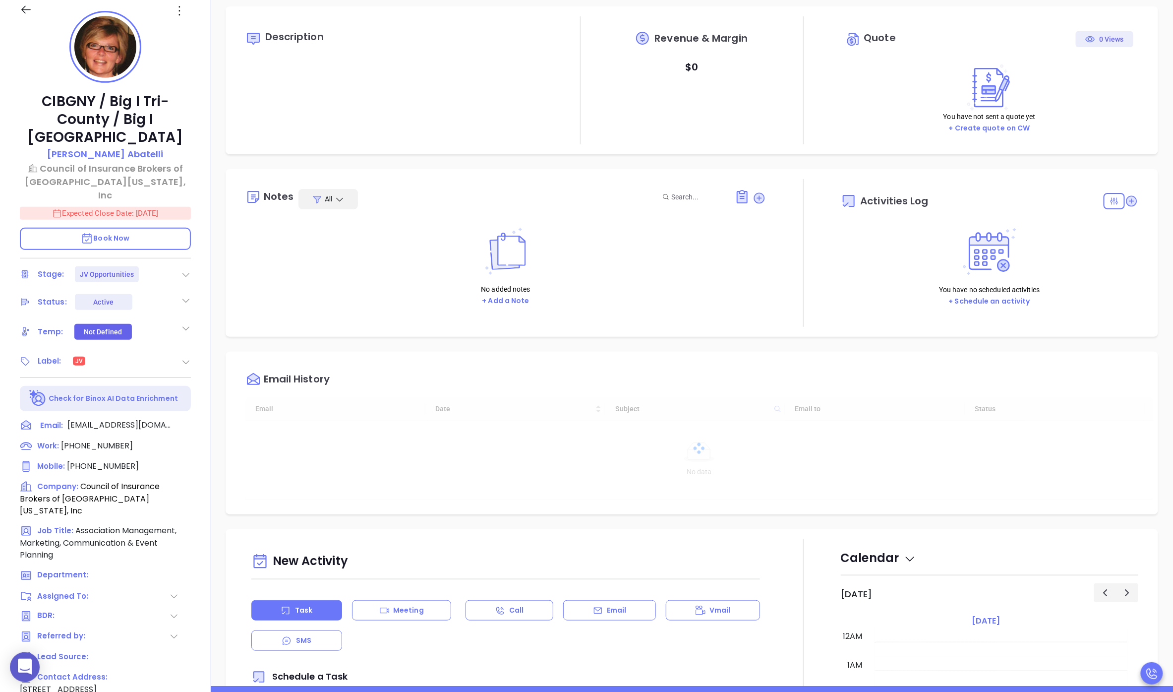
type input "[DATE]"
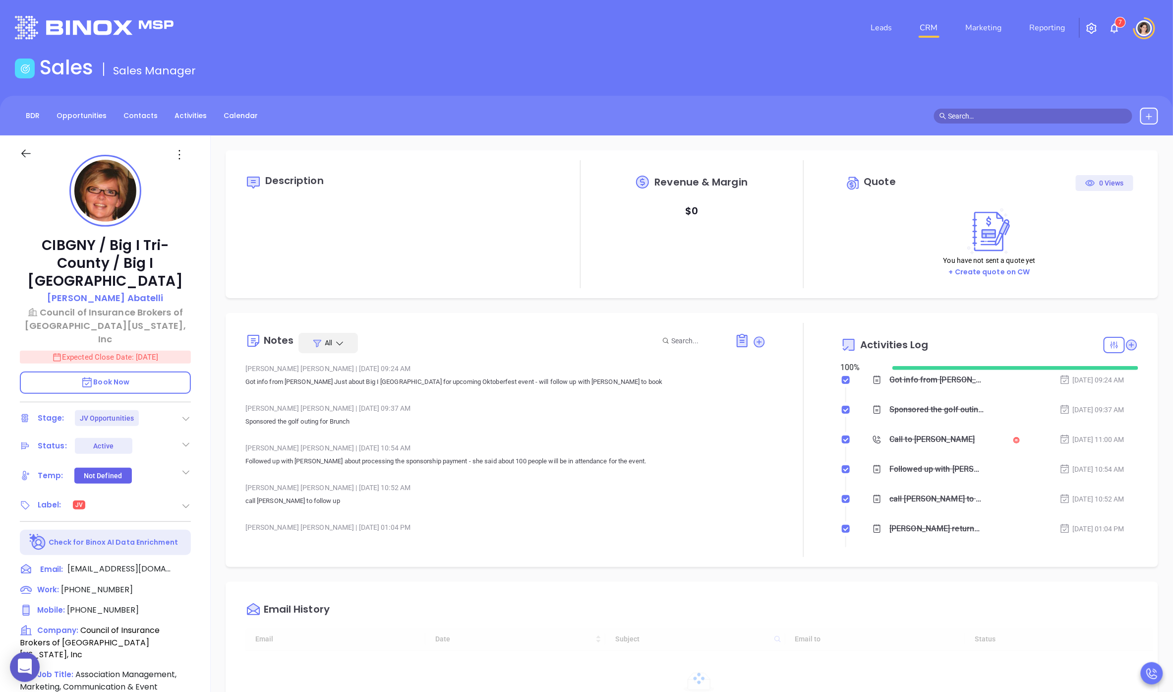
click at [131, 351] on p "Expected Close Date: [DATE]" at bounding box center [105, 357] width 171 height 13
click at [178, 351] on icon "Choose date, selected date is Jun 16, 2025" at bounding box center [178, 356] width 9 height 10
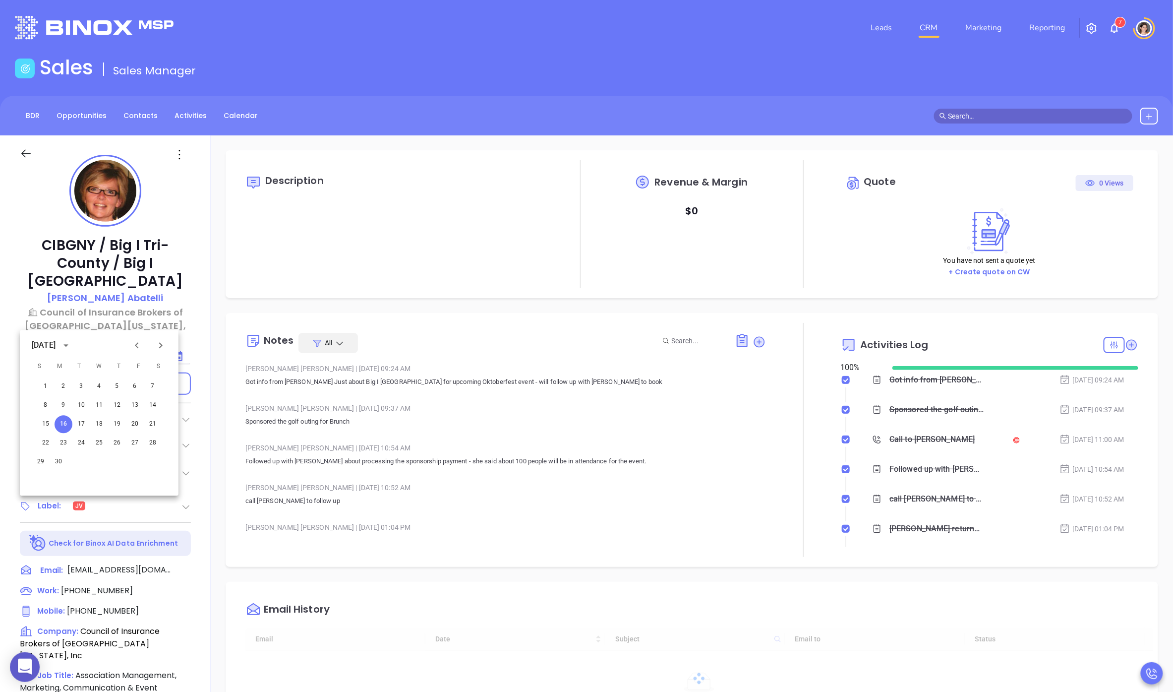
type input "[PERSON_NAME]"
click at [160, 341] on icon "Next month" at bounding box center [161, 346] width 12 height 12
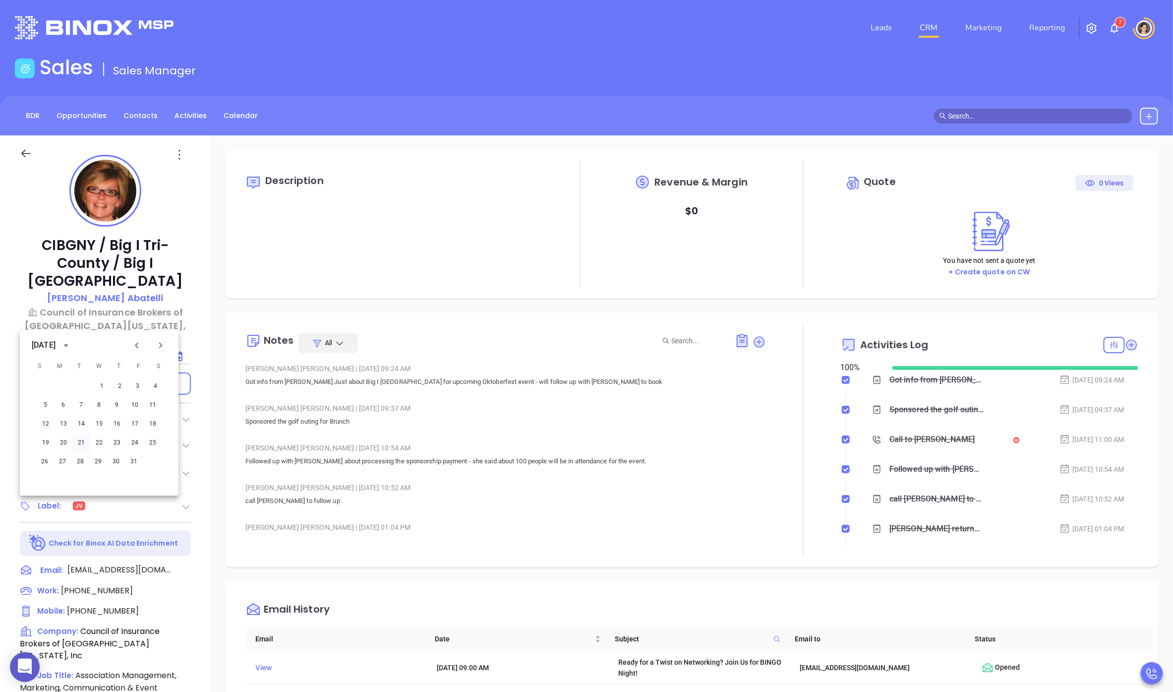
click at [78, 444] on button "21" at bounding box center [81, 443] width 18 height 18
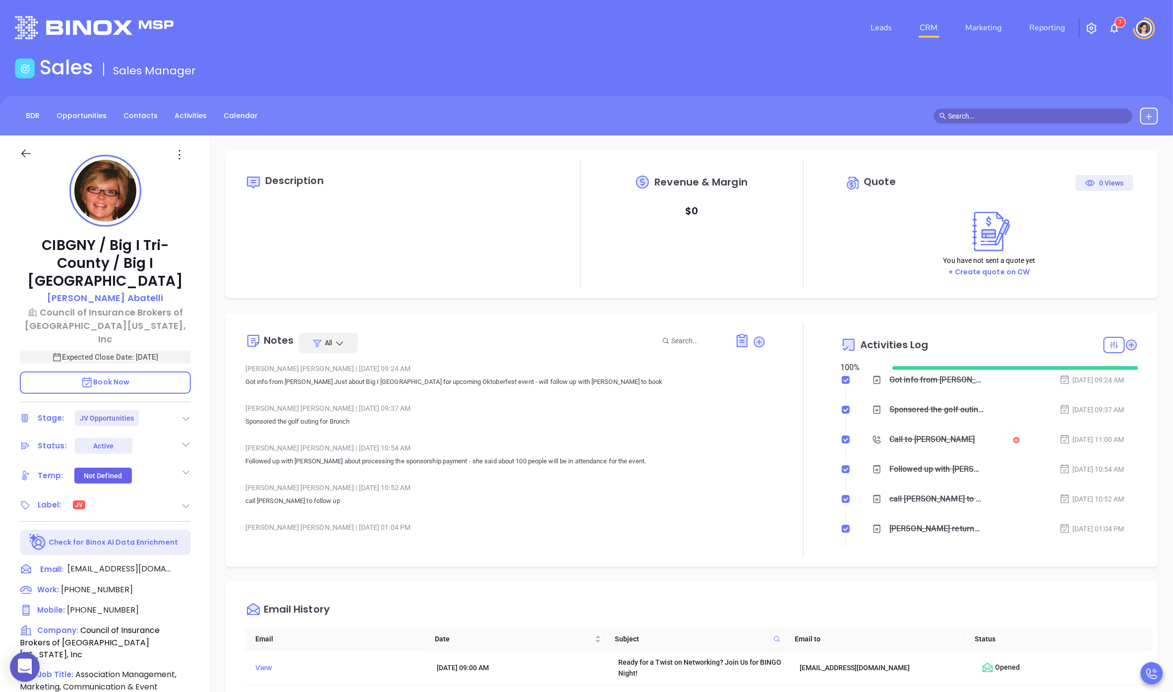
click at [219, 272] on div "Description Revenue & Margin $ 0 Quote 0 Views You have not sent a quote yet + …" at bounding box center [692, 482] width 962 height 694
click at [26, 151] on icon at bounding box center [26, 153] width 12 height 12
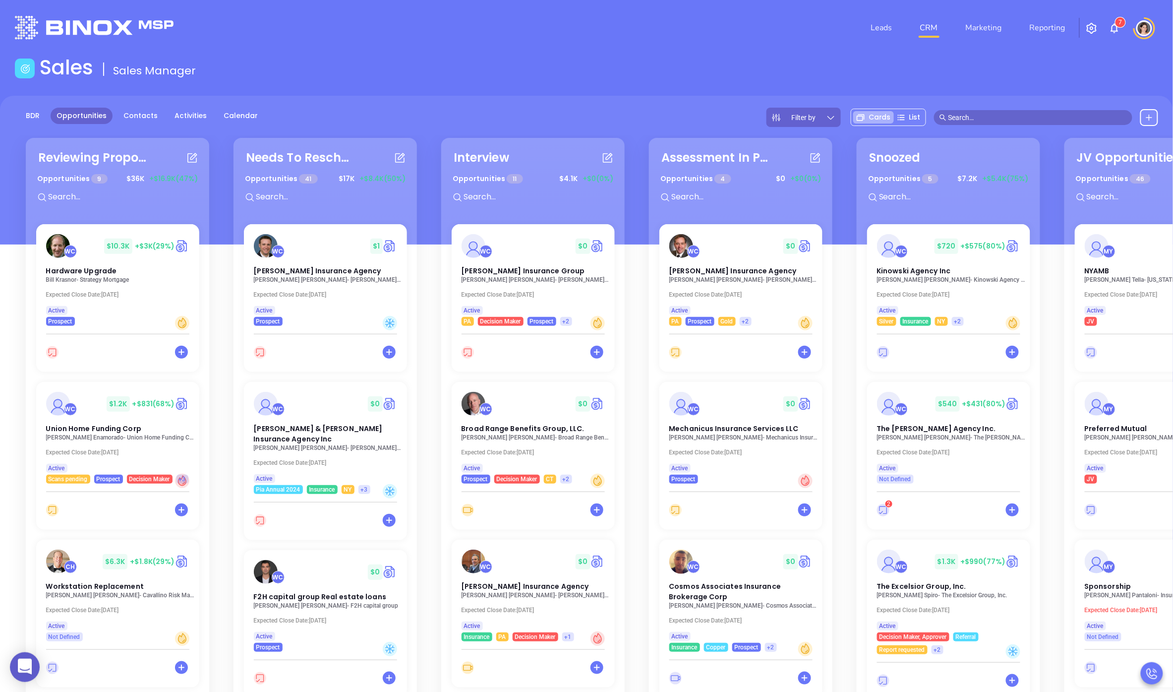
click at [848, 226] on div "Reviewing Proposal Opportunities 9 $ 36K +$16.9K (47%) WC $ 10.3K +$3K (29%) Ha…" at bounding box center [640, 476] width 1246 height 682
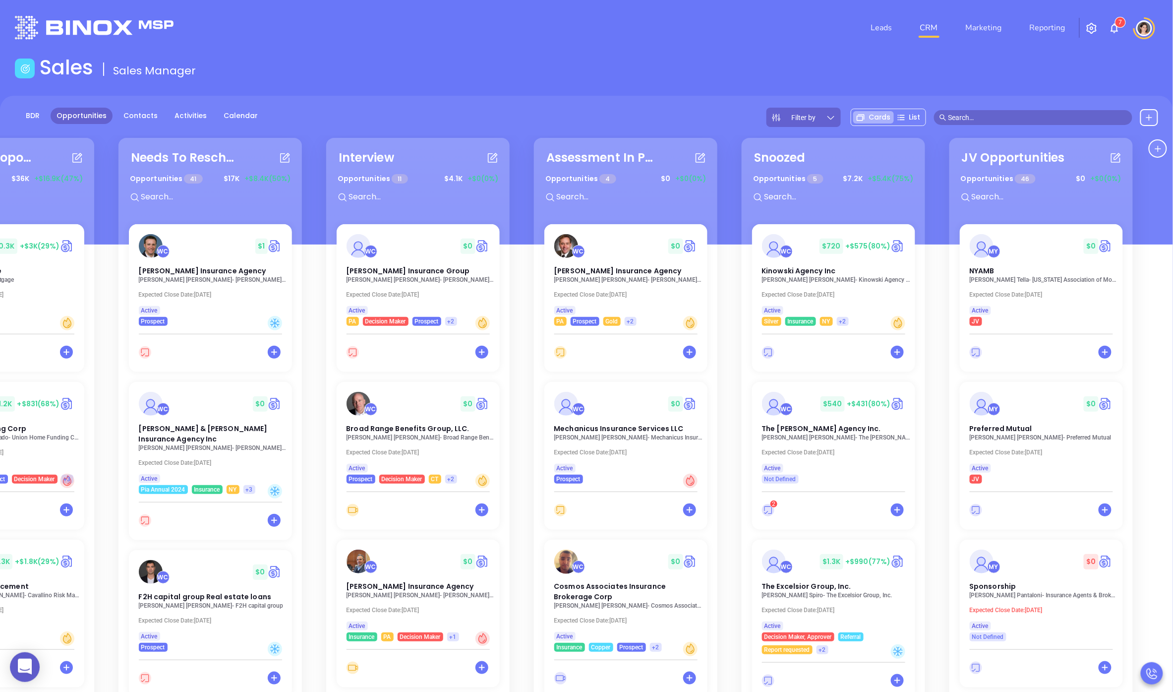
scroll to position [0, 133]
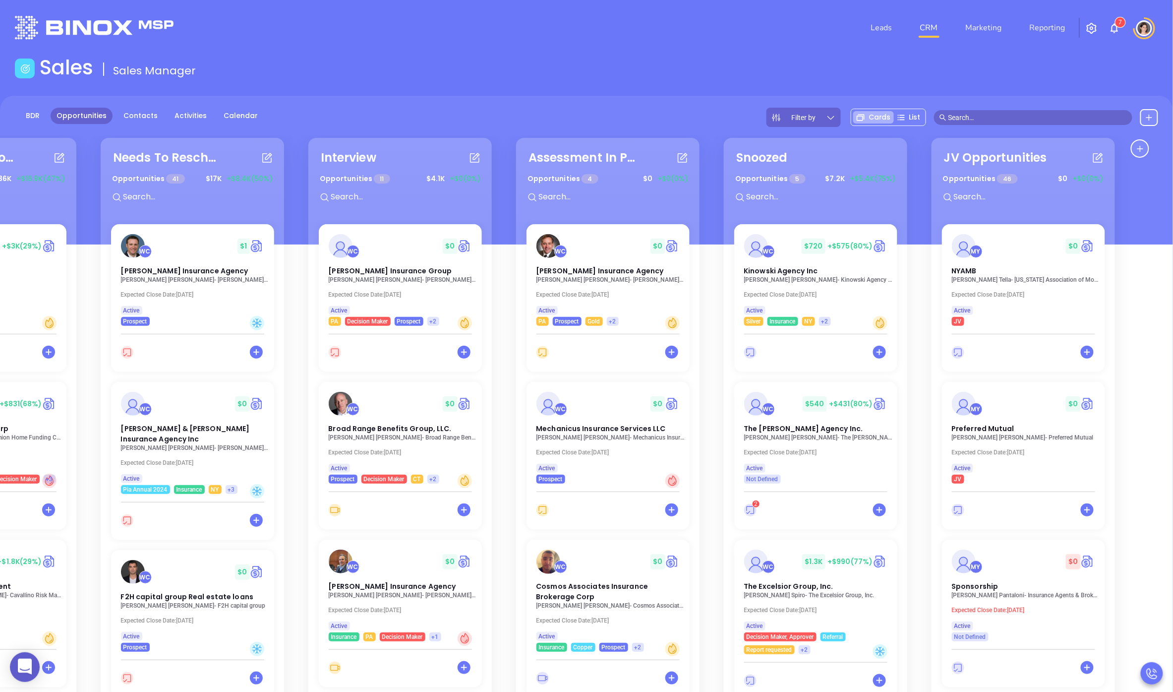
drag, startPoint x: 848, startPoint y: 226, endPoint x: 571, endPoint y: 238, distance: 277.4
click at [571, 238] on div "Reviewing Proposal Opportunities 9 $ 36K +$16.9K (47%) WC $ 10.3K +$3K (29%) Ha…" at bounding box center [586, 481] width 1173 height 692
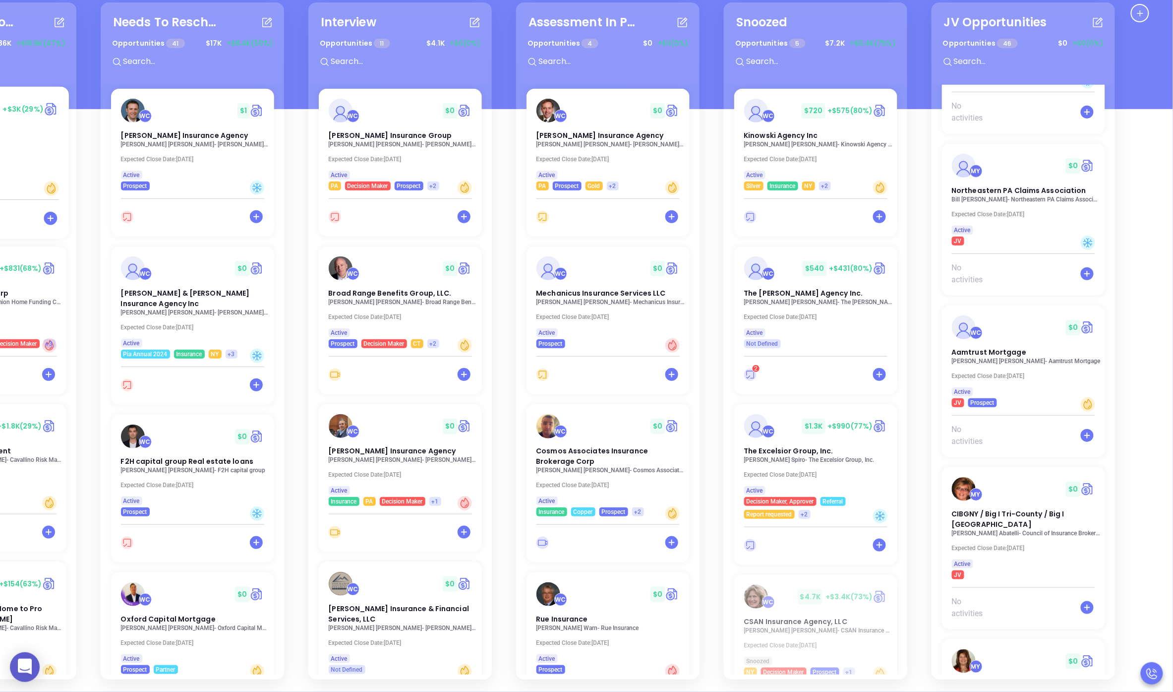
scroll to position [6855, 0]
click at [938, 314] on div "WC $ 0" at bounding box center [1024, 326] width 160 height 24
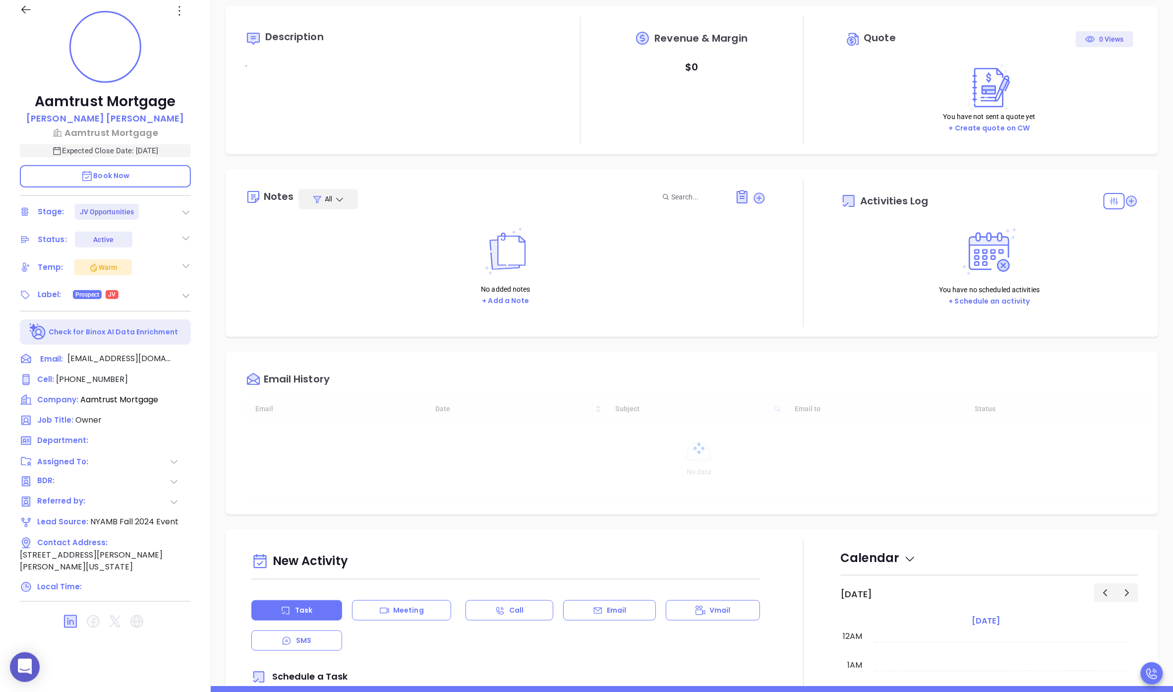
type input "[DATE]"
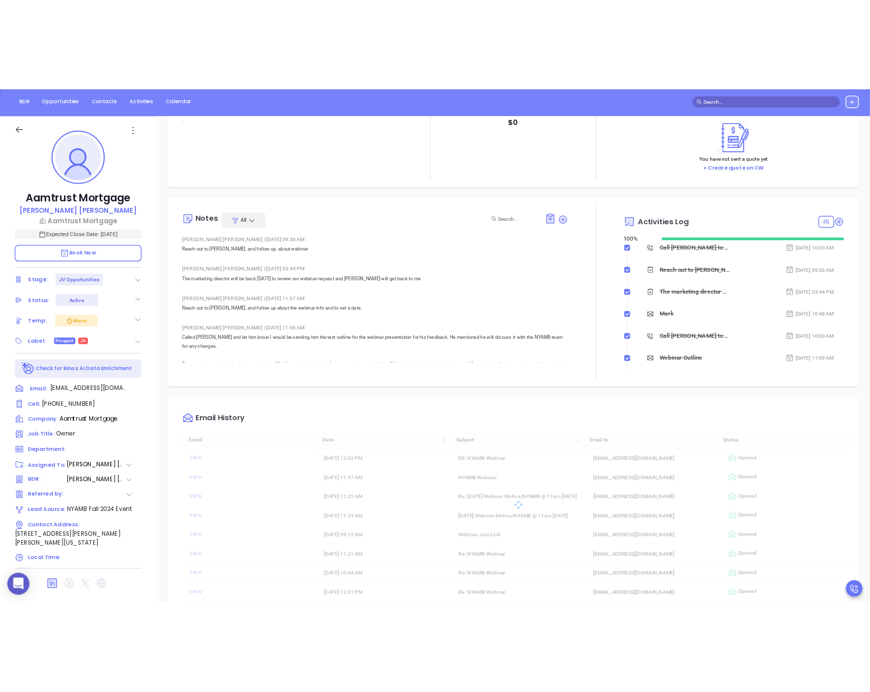
scroll to position [211, 0]
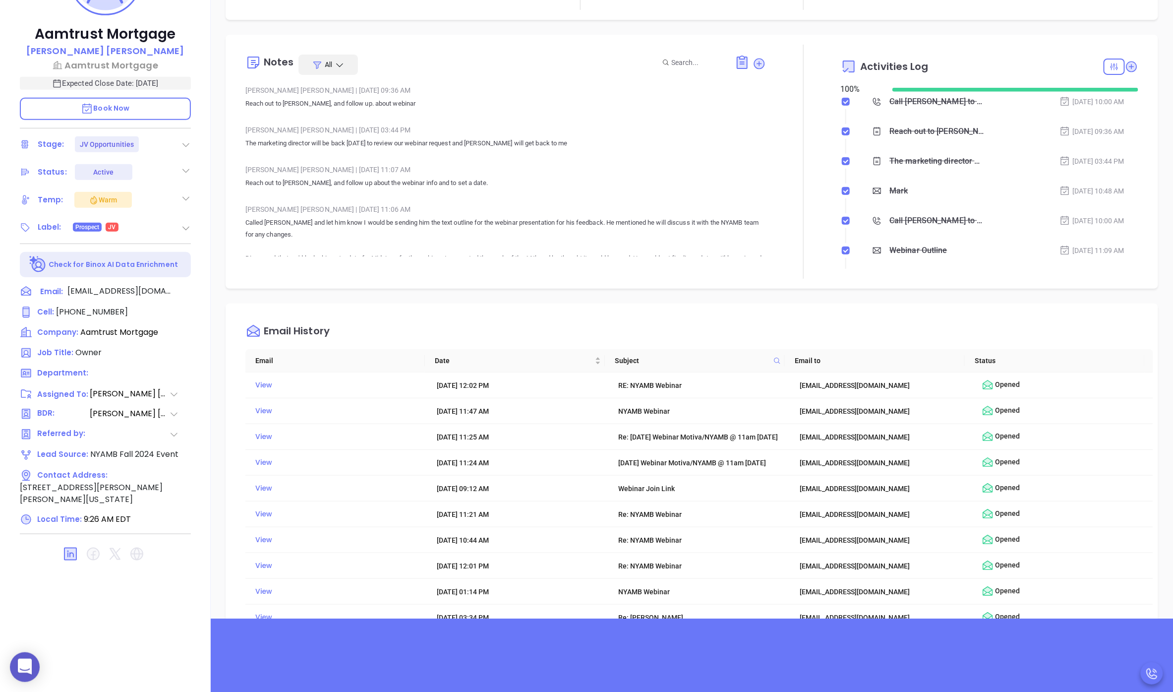
type input "[PERSON_NAME]"
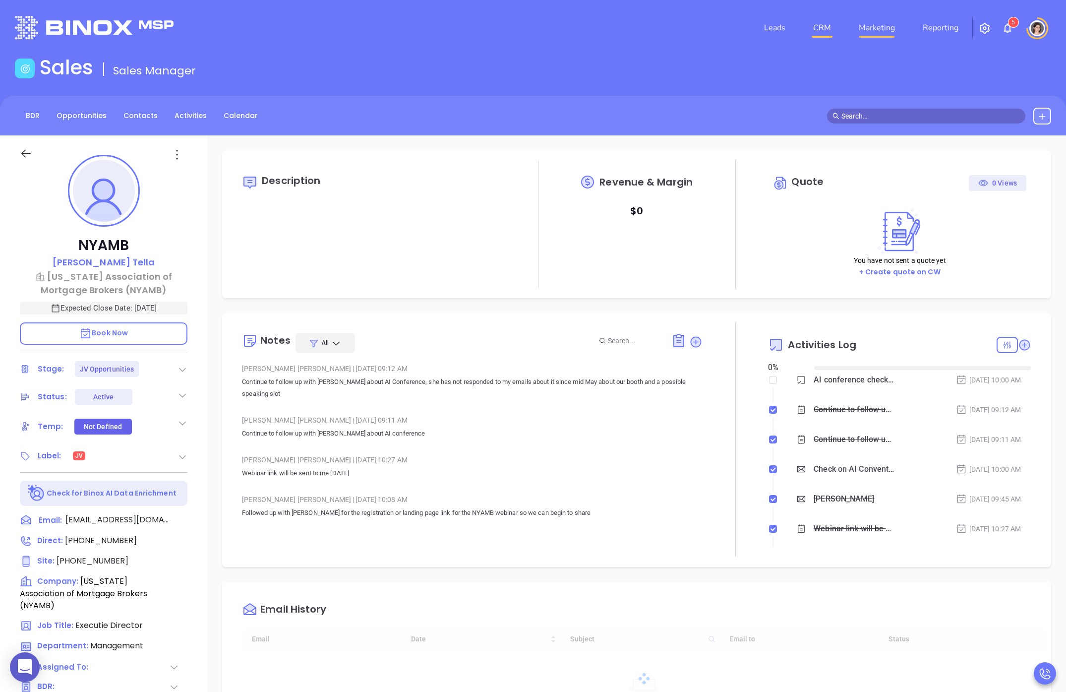
type input "[DATE]"
click at [33, 141] on div at bounding box center [103, 152] width 179 height 34
click at [30, 146] on div at bounding box center [103, 152] width 179 height 34
click at [26, 152] on icon at bounding box center [26, 153] width 12 height 12
